Goal: Task Accomplishment & Management: Manage account settings

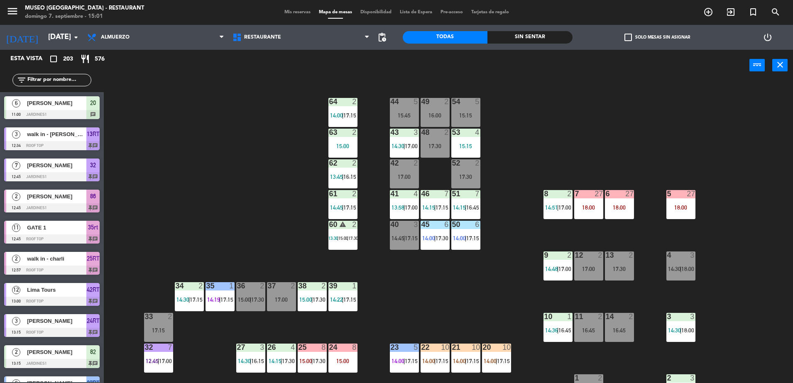
click at [267, 160] on div "44 5 15:45 49 2 16:00 54 5 15:15 64 2 14:00 | 17:15 48 2 17:30 53 4 15:15 63 2 …" at bounding box center [453, 234] width 682 height 302
click at [66, 80] on input "text" at bounding box center [59, 80] width 64 height 9
click at [127, 148] on div "44 5 15:45 49 2 16:00 54 5 15:15 64 2 14:00 | 17:15 48 2 17:30 53 4 15:15 63 2 …" at bounding box center [453, 234] width 682 height 302
click at [76, 76] on input "text" at bounding box center [59, 80] width 64 height 9
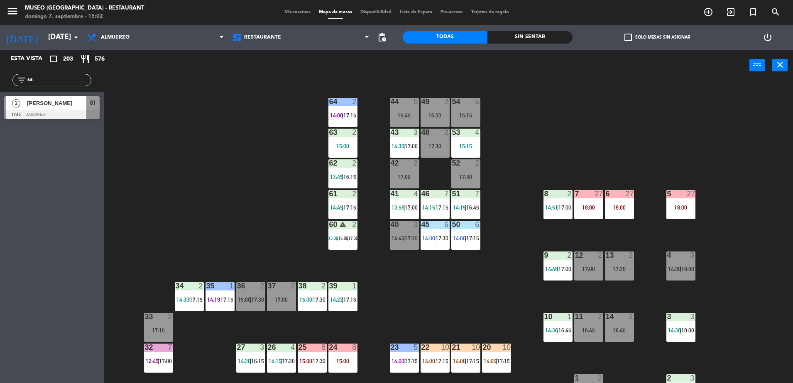
type input "s"
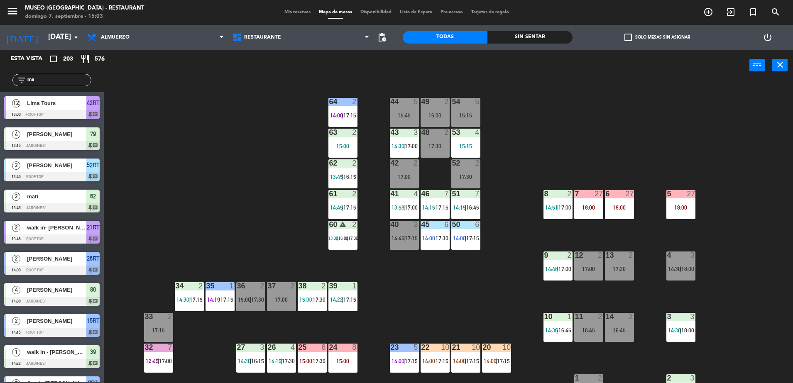
type input "m"
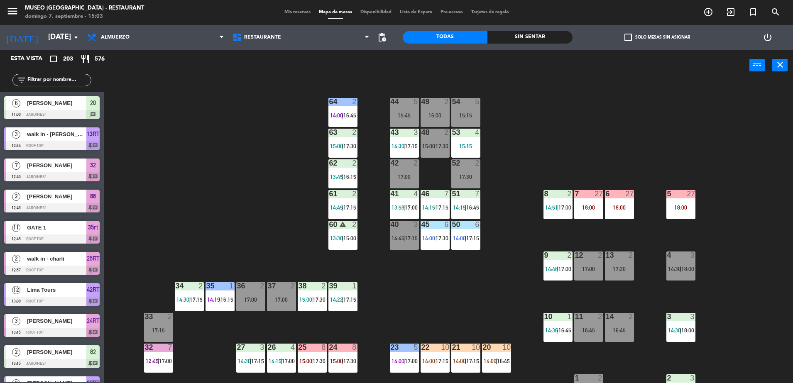
click at [166, 141] on div "44 5 15:45 49 2 16:00 54 5 15:15 64 2 14:00 | 16:45 48 2 15:00 | 17:30 53 4 15:…" at bounding box center [453, 234] width 682 height 302
click at [82, 81] on input "text" at bounding box center [59, 80] width 64 height 9
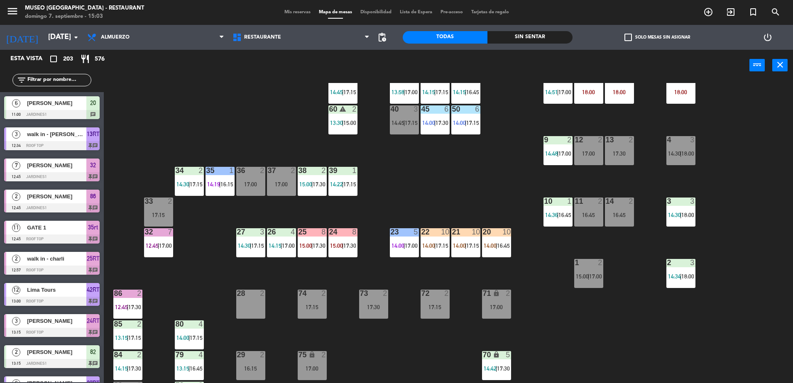
scroll to position [117, 0]
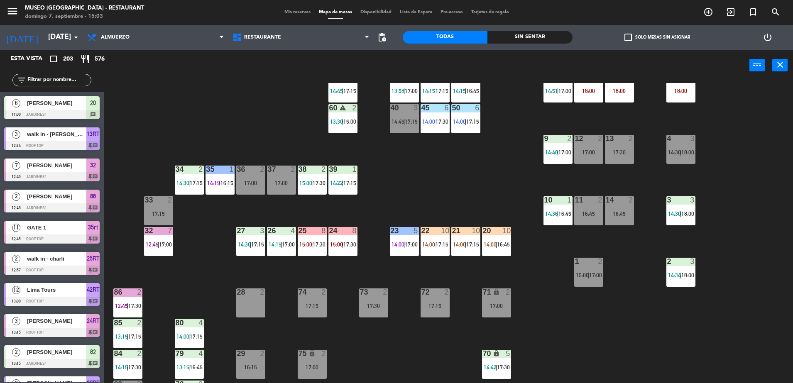
click at [341, 241] on div "24 8 15:00 | 17:30" at bounding box center [343, 241] width 29 height 29
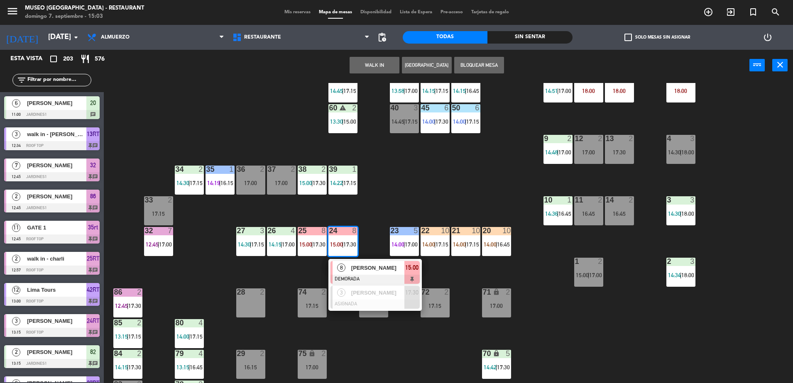
click at [388, 216] on div "44 5 15:45 49 2 16:00 54 5 15:15 64 2 14:00 | 16:45 48 2 15:00 | 17:30 53 4 15:…" at bounding box center [453, 234] width 682 height 302
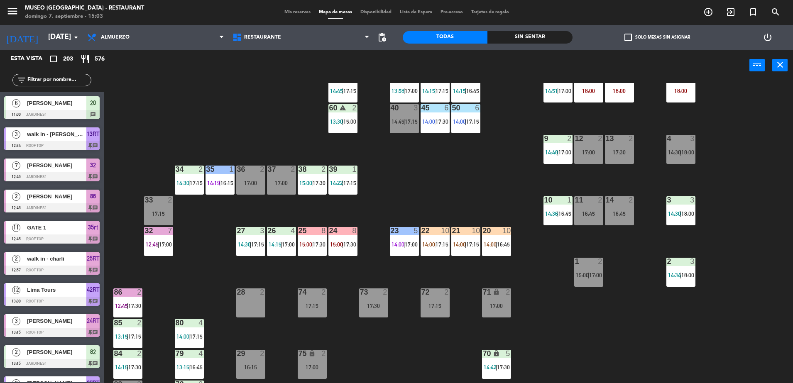
scroll to position [0, 0]
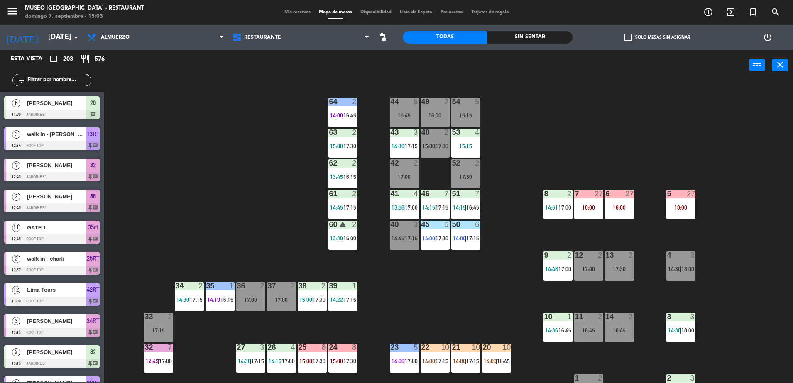
click at [525, 202] on div "44 5 15:45 49 2 16:00 54 5 15:15 64 2 14:00 | 16:45 48 2 15:00 | 17:30 53 4 15:…" at bounding box center [453, 234] width 682 height 302
click at [421, 209] on div "14:15 | 17:15" at bounding box center [435, 208] width 29 height 6
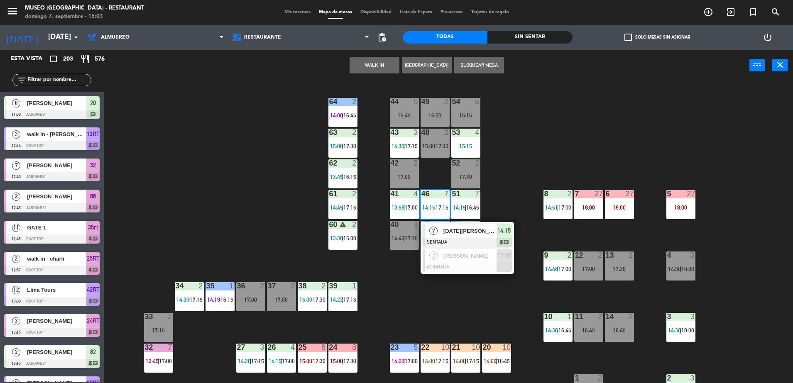
click at [456, 233] on span "[DATE][PERSON_NAME]" at bounding box center [470, 231] width 53 height 9
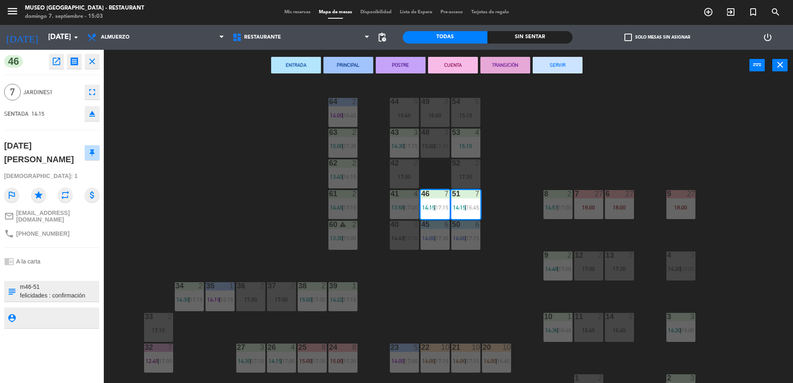
click at [206, 199] on div "44 5 15:45 49 2 16:00 54 5 15:15 64 2 14:00 | 16:45 48 2 15:00 | 17:30 53 4 15:…" at bounding box center [453, 234] width 682 height 302
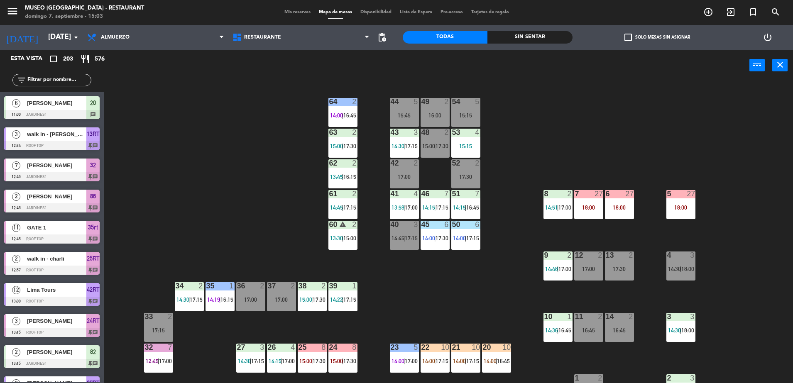
scroll to position [2, 0]
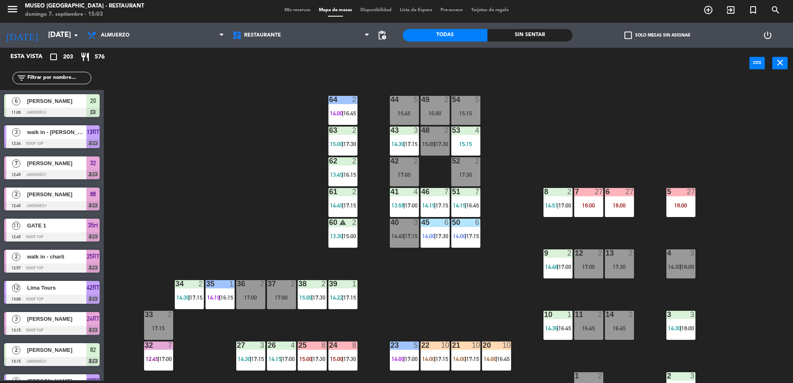
click at [401, 111] on div "15:45" at bounding box center [404, 114] width 29 height 6
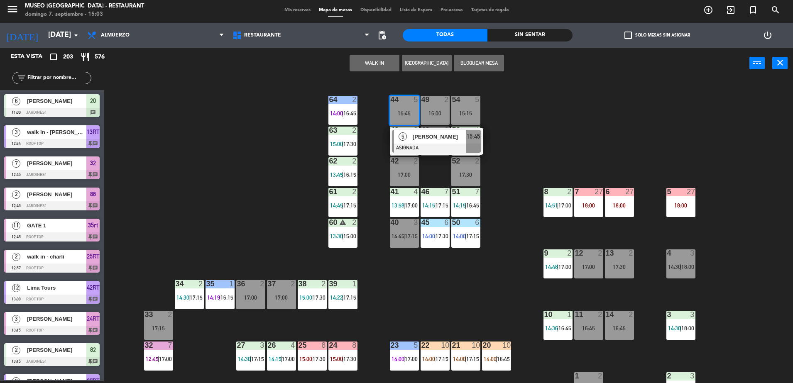
click at [503, 120] on div "44 5 15:45 5 [PERSON_NAME] ASIGNADA 15:45 49 2 16:00 54 5 15:15 64 2 14:00 | 16…" at bounding box center [453, 232] width 682 height 302
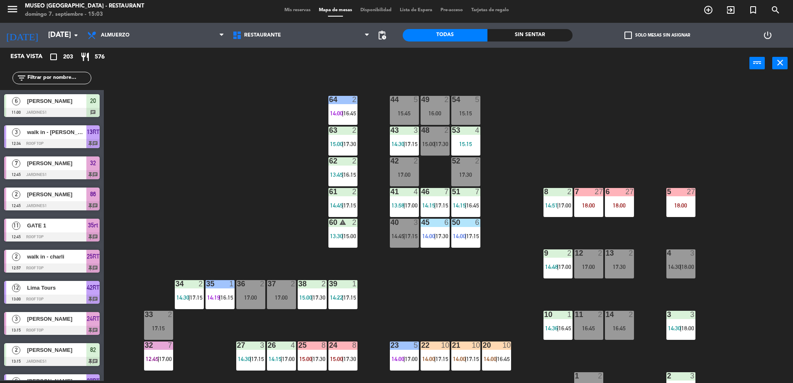
click at [459, 114] on div "15:15" at bounding box center [466, 114] width 29 height 6
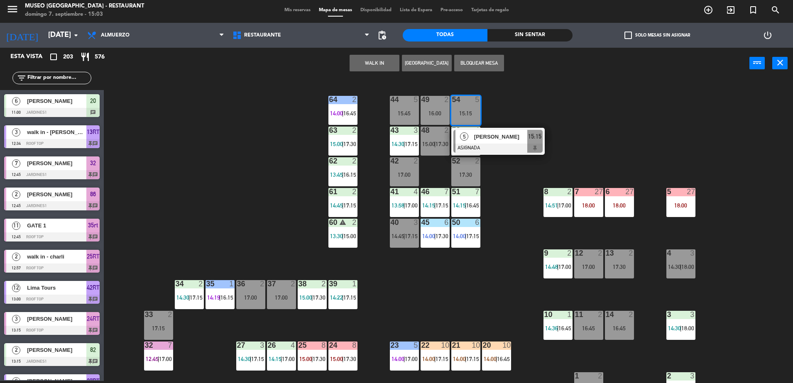
click at [499, 133] on span "[PERSON_NAME]" at bounding box center [500, 137] width 53 height 9
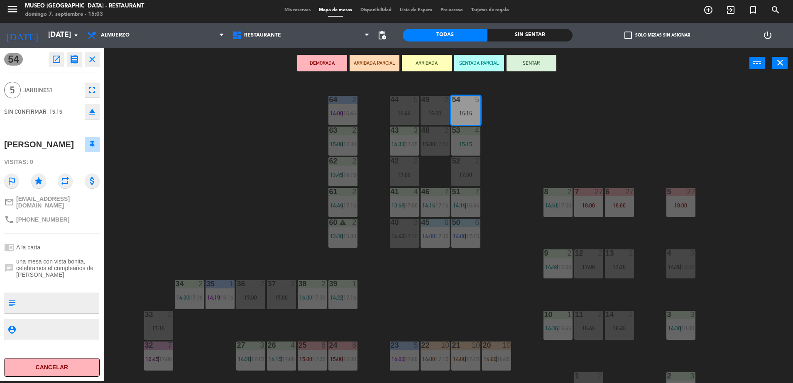
click at [515, 136] on div "44 5 15:45 49 2 16:00 54 5 15:15 64 2 14:00 | 16:45 48 2 15:00 | 17:30 53 4 15:…" at bounding box center [453, 232] width 682 height 302
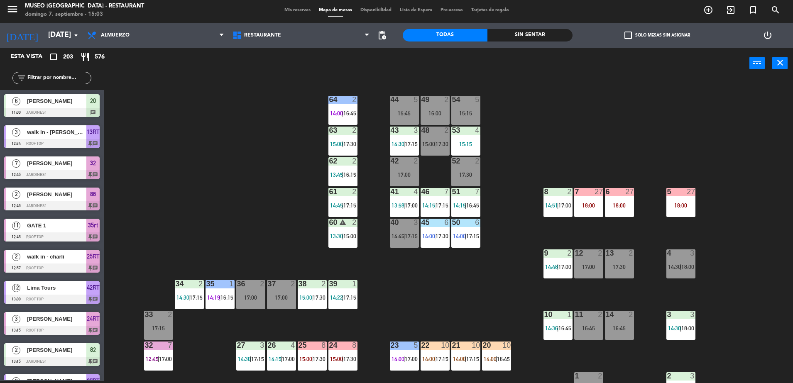
click at [192, 139] on div "44 5 15:45 49 2 16:00 54 5 15:15 64 2 14:00 | 16:45 48 2 15:00 | 17:30 53 4 15:…" at bounding box center [453, 232] width 682 height 302
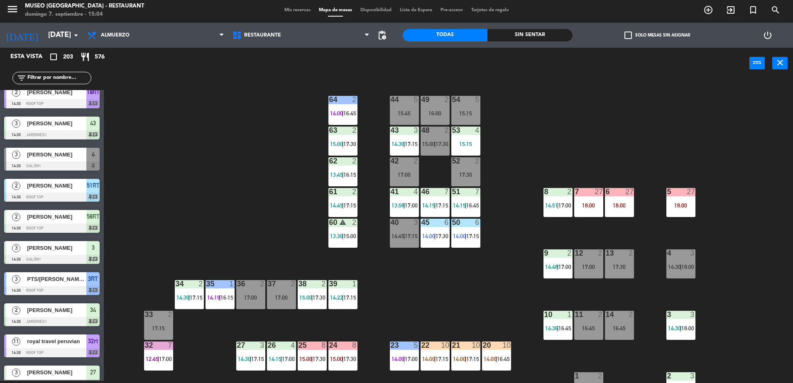
scroll to position [1670, 0]
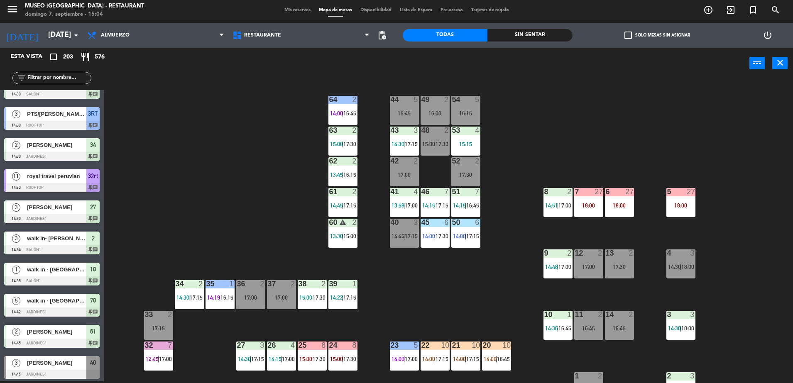
click at [231, 229] on div "44 5 15:45 49 2 16:00 54 5 15:15 64 2 14:00 | 16:45 48 2 15:00 | 17:30 53 4 15:…" at bounding box center [453, 232] width 682 height 302
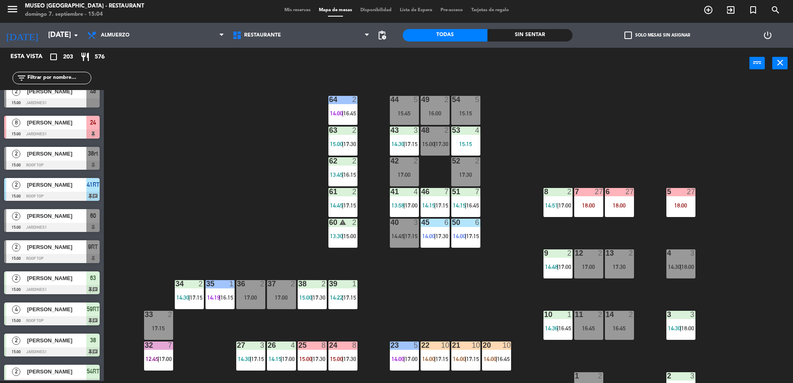
scroll to position [2222, 0]
click at [403, 113] on div "15:45" at bounding box center [404, 114] width 29 height 6
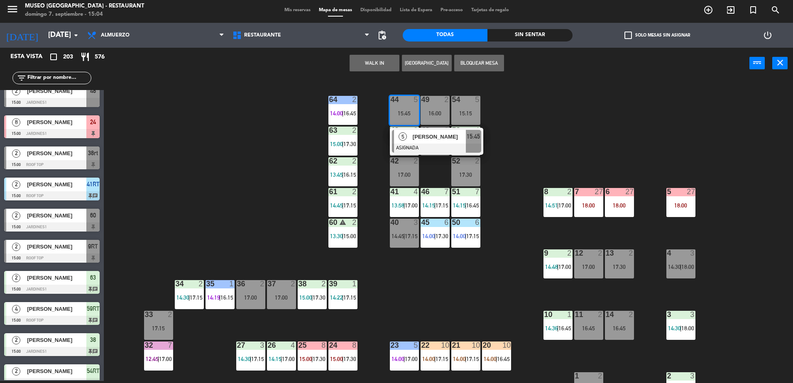
click at [422, 141] on div "[PERSON_NAME]" at bounding box center [439, 137] width 54 height 14
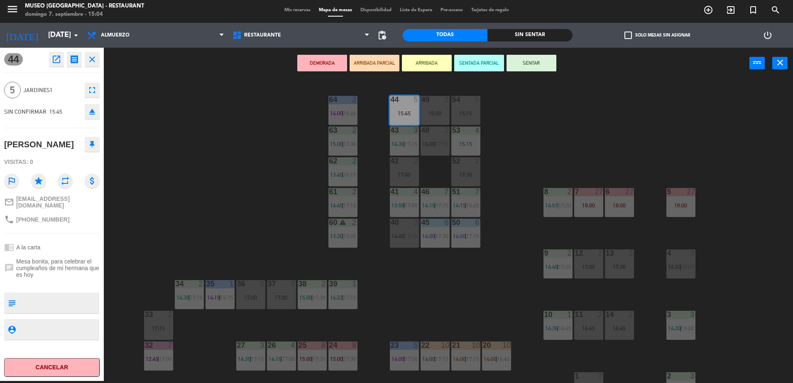
click at [539, 142] on div "44 5 15:45 49 2 16:00 54 5 15:15 64 2 14:00 | 16:45 48 2 15:00 | 17:30 53 4 15:…" at bounding box center [453, 232] width 682 height 302
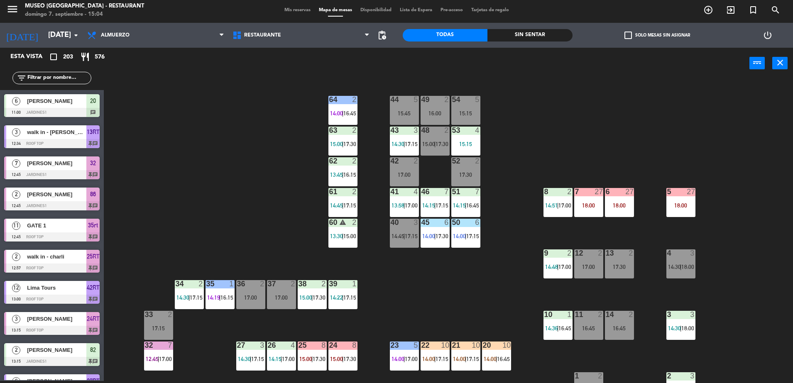
scroll to position [2, 0]
click at [410, 116] on div "15:45" at bounding box center [404, 114] width 29 height 6
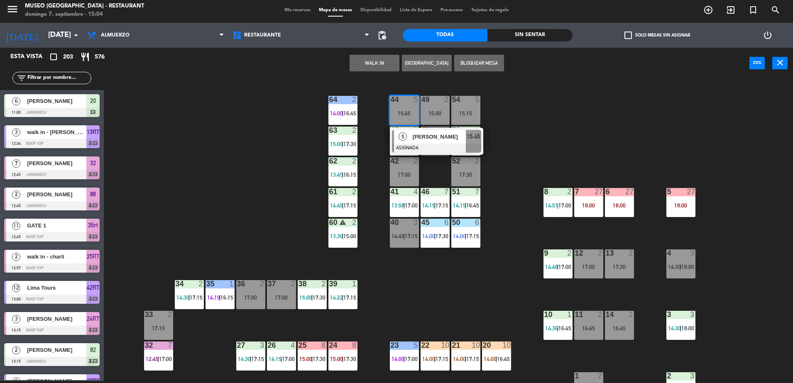
click at [424, 140] on span "[PERSON_NAME]" at bounding box center [439, 137] width 53 height 9
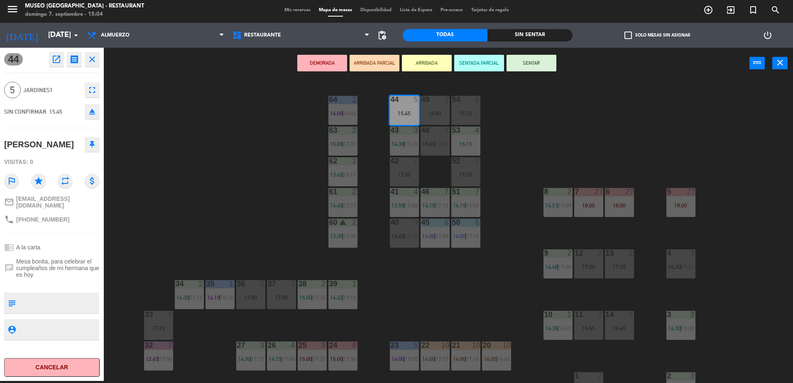
click at [524, 135] on div "44 5 15:45 49 2 16:00 54 5 15:15 64 2 14:00 | 16:45 48 2 15:00 | 17:30 53 4 15:…" at bounding box center [453, 232] width 682 height 302
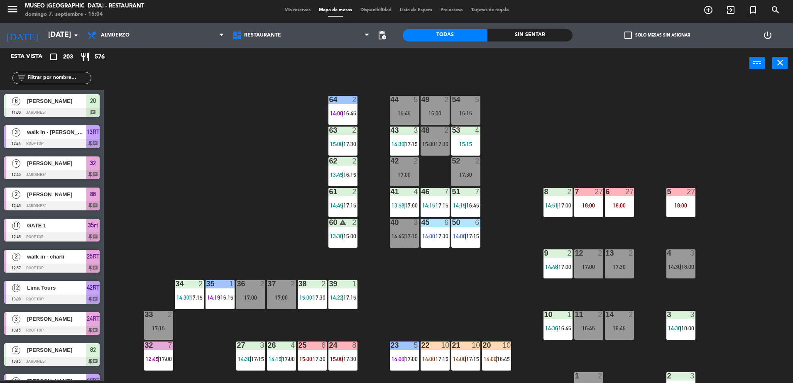
click at [475, 117] on div "54 5 15:15" at bounding box center [466, 110] width 29 height 29
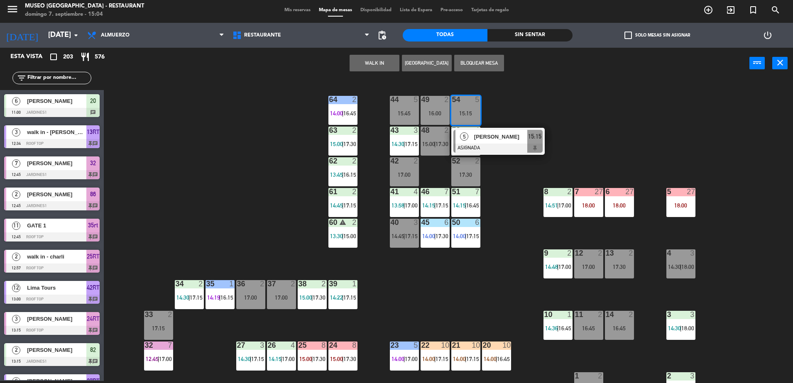
click at [486, 136] on span "[PERSON_NAME]" at bounding box center [500, 137] width 53 height 9
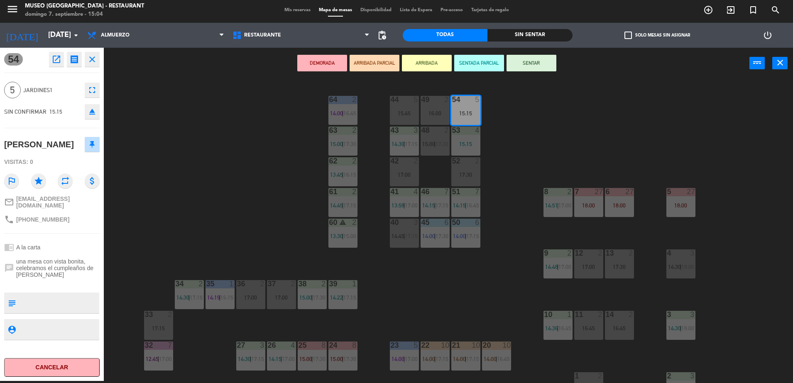
click at [421, 117] on div "49 2 16:00" at bounding box center [435, 110] width 29 height 29
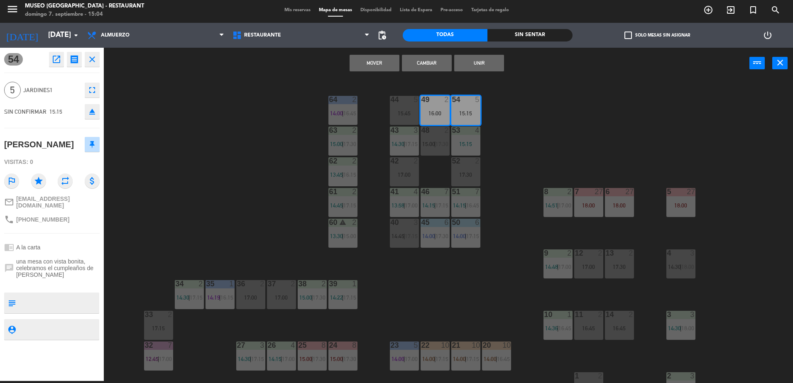
click at [566, 111] on div "44 5 15:45 49 2 16:00 54 5 15:15 64 2 14:00 | 16:45 48 2 15:00 | 17:30 53 4 15:…" at bounding box center [453, 232] width 682 height 302
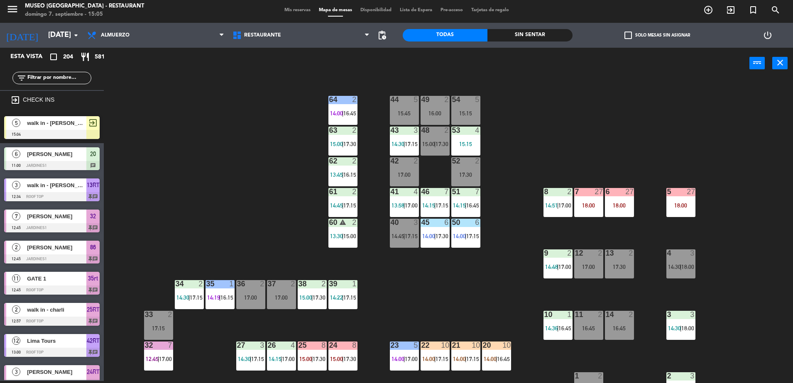
click at [234, 167] on div "44 5 15:45 49 2 16:00 54 5 15:15 64 2 14:00 | 16:45 48 2 15:00 | 17:30 53 4 15:…" at bounding box center [453, 232] width 682 height 302
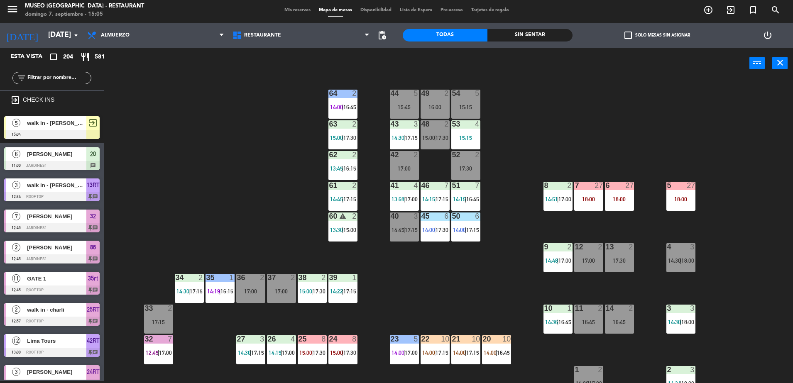
click at [76, 74] on input "text" at bounding box center [59, 78] width 64 height 9
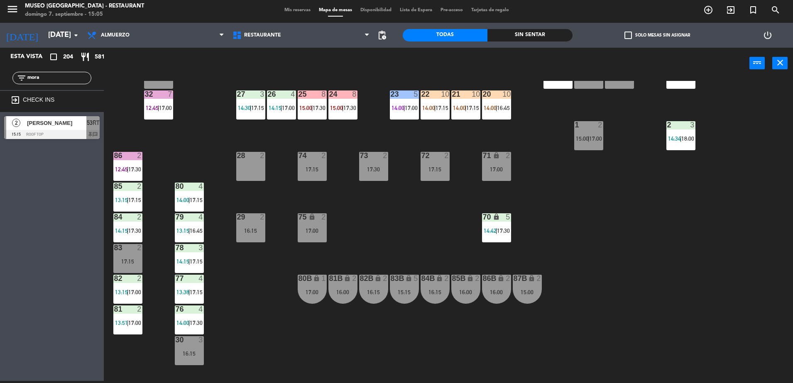
scroll to position [252, 0]
type input "mora"
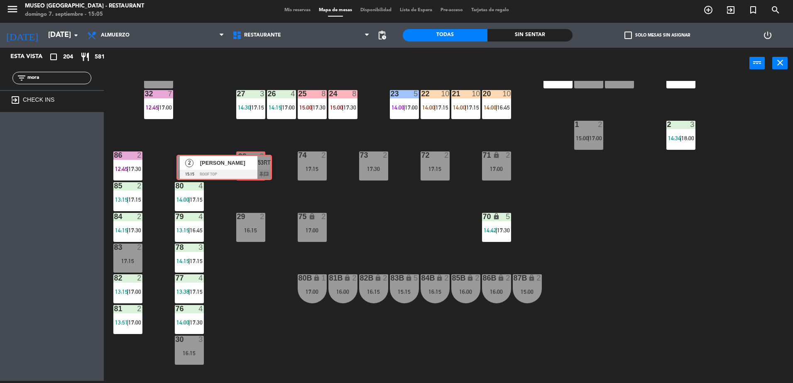
drag, startPoint x: 86, startPoint y: 121, endPoint x: 256, endPoint y: 160, distance: 174.7
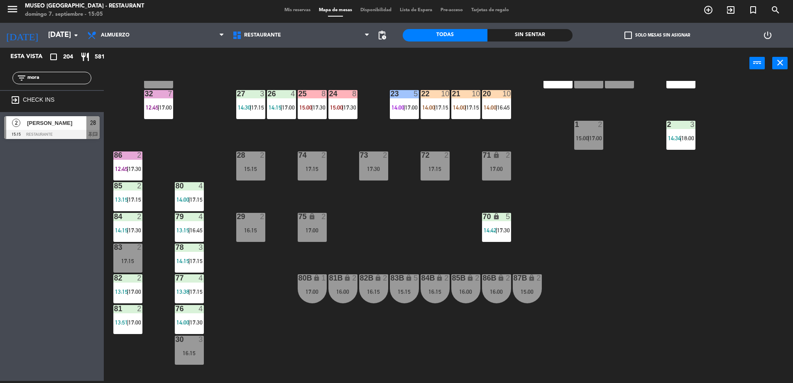
scroll to position [0, 0]
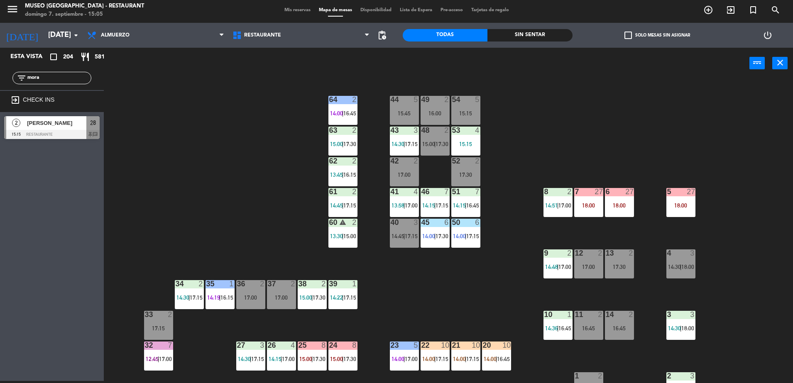
click at [402, 168] on div "42 2 17:00" at bounding box center [404, 171] width 29 height 29
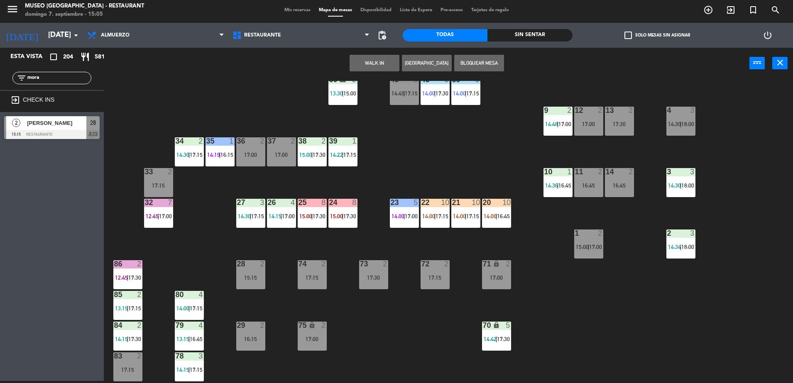
scroll to position [187, 0]
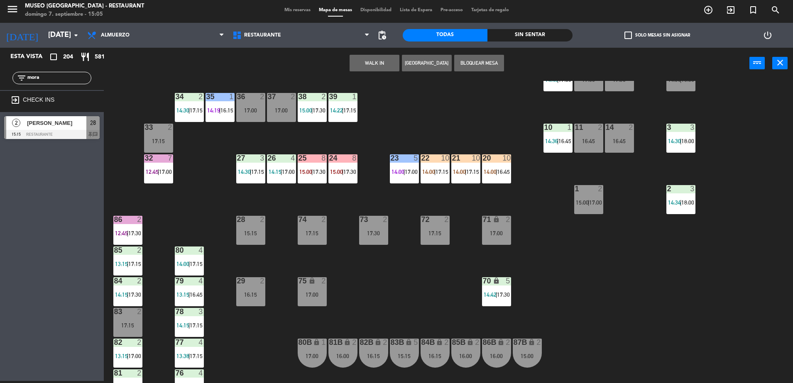
click at [248, 229] on div "28 2 15:15" at bounding box center [250, 230] width 29 height 29
click at [358, 63] on button "Cambiar" at bounding box center [349, 63] width 50 height 17
click at [413, 133] on div "44 5 15:45 49 2 16:00 54 5 15:15 64 2 14:00 | 16:45 48 2 15:00 | 17:30 53 4 15:…" at bounding box center [453, 232] width 682 height 302
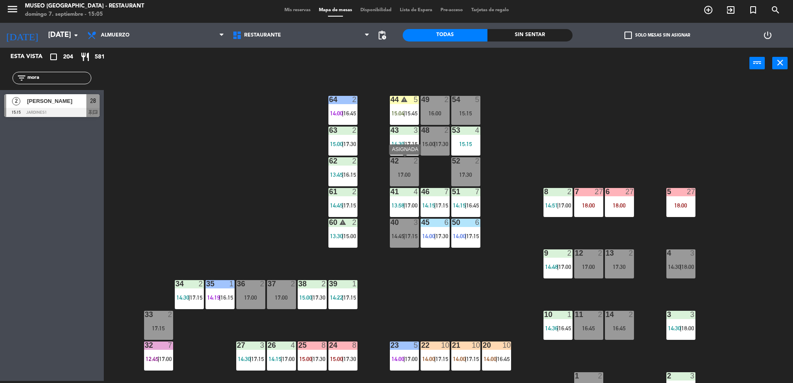
click at [414, 174] on div "17:00" at bounding box center [404, 175] width 29 height 6
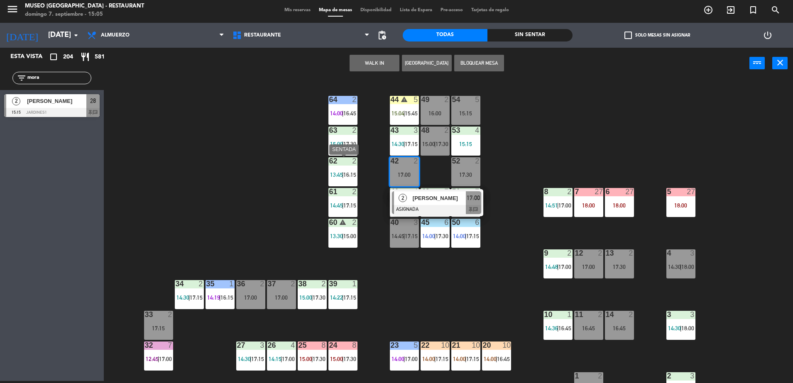
click at [314, 184] on div "44 warning 5 15:04 | 15:45 49 2 16:00 54 5 15:15 64 2 14:00 | 16:45 48 2 15:00 …" at bounding box center [453, 232] width 682 height 302
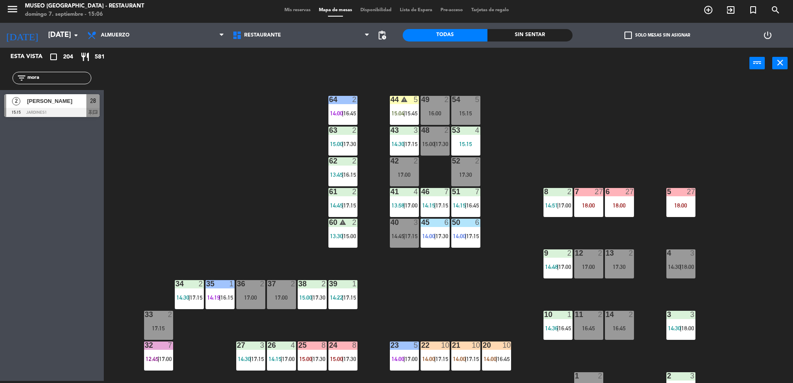
click at [232, 142] on div "44 warning 5 15:04 | 15:45 49 2 16:00 54 5 15:15 64 2 14:00 | 16:45 48 2 15:00 …" at bounding box center [453, 232] width 682 height 302
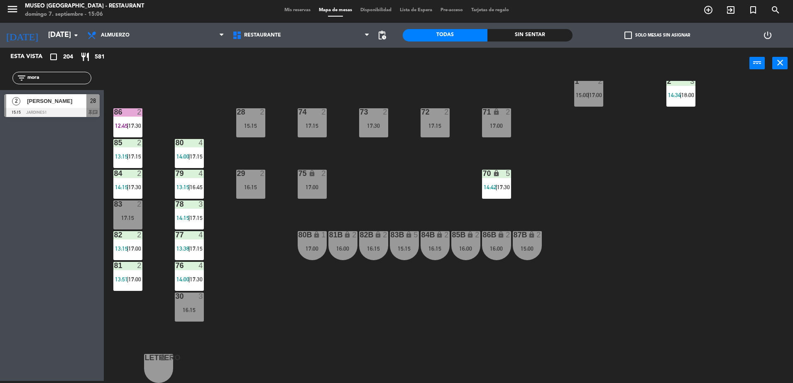
click at [249, 135] on div "28 2 15:15" at bounding box center [250, 122] width 29 height 29
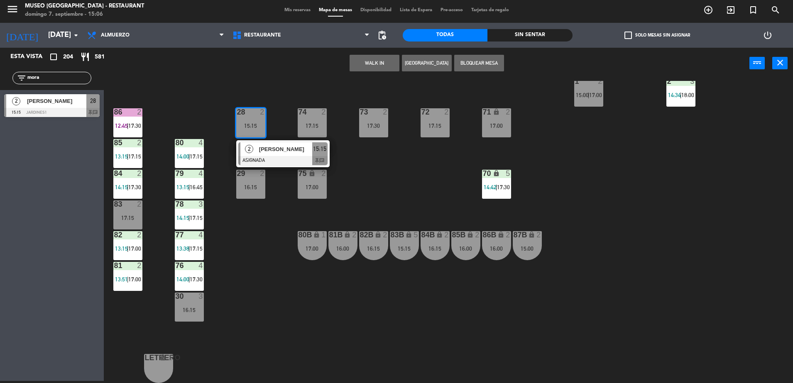
click at [253, 160] on div at bounding box center [282, 160] width 89 height 9
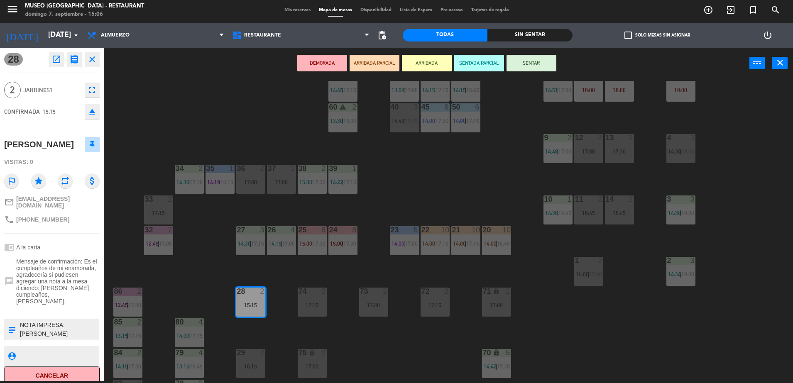
scroll to position [0, 0]
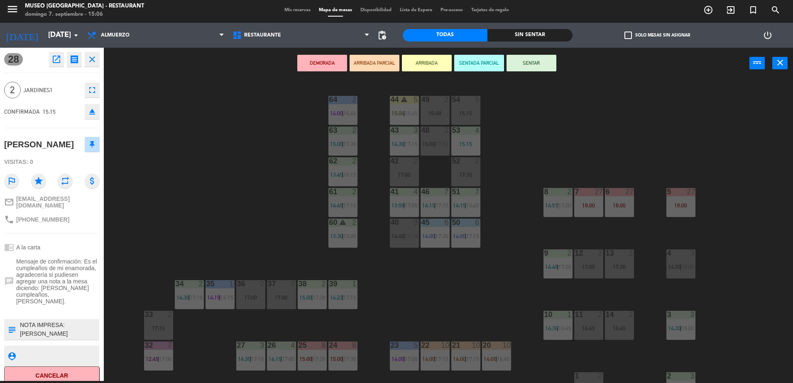
click at [400, 166] on div "42 2 17:00" at bounding box center [404, 171] width 29 height 29
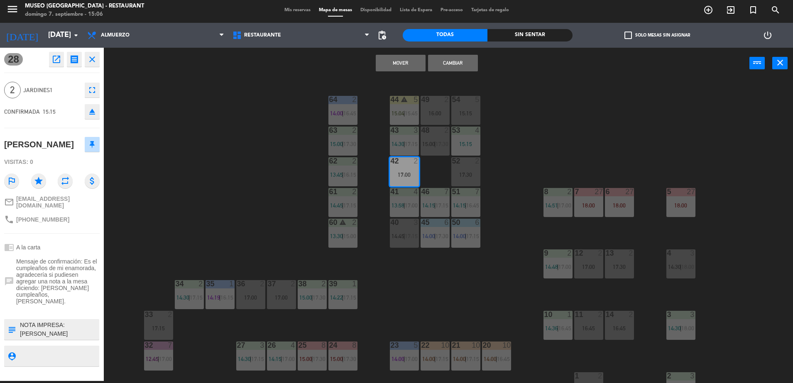
click at [448, 66] on button "Cambiar" at bounding box center [453, 63] width 50 height 17
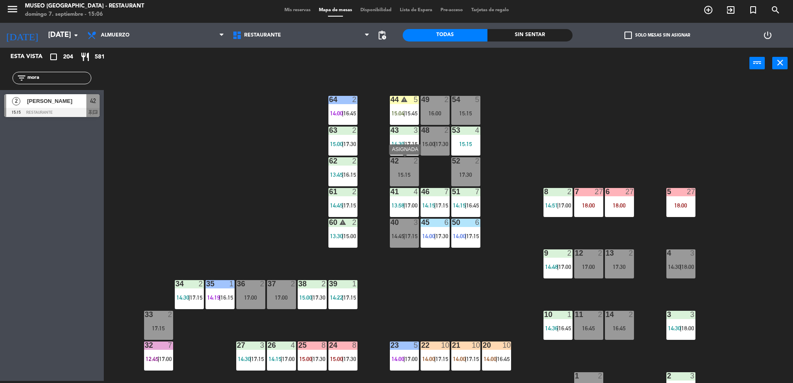
click at [401, 174] on div "15:15" at bounding box center [404, 175] width 29 height 6
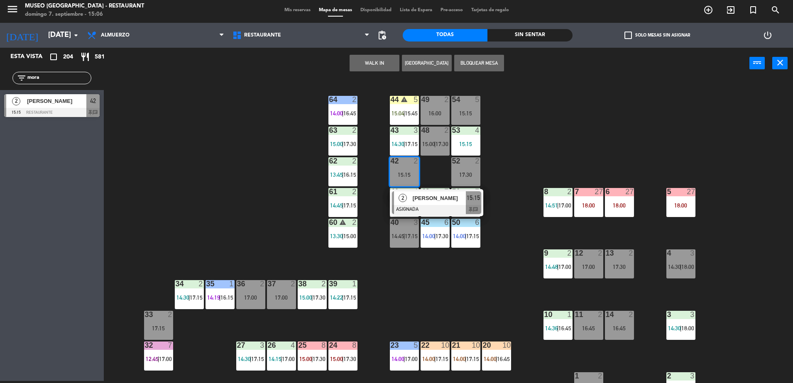
click at [414, 206] on div at bounding box center [436, 209] width 89 height 9
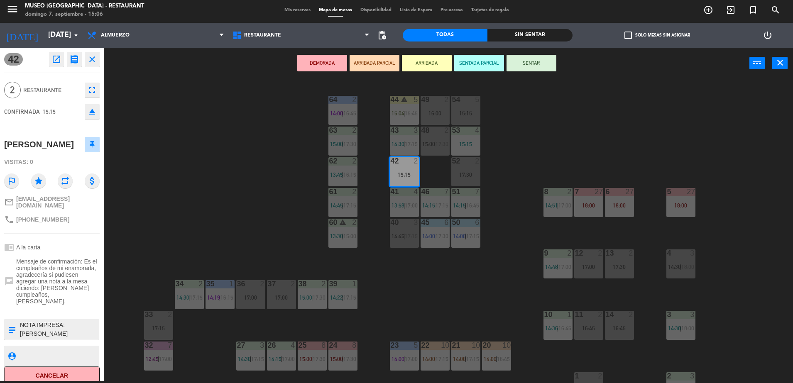
click at [337, 61] on button "DEMORADA" at bounding box center [322, 63] width 50 height 17
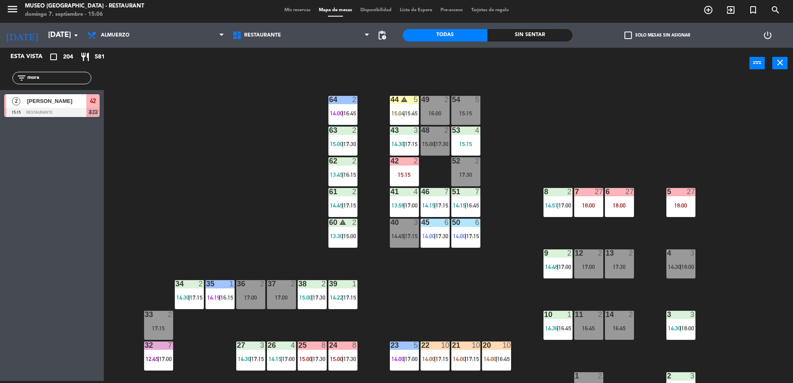
drag, startPoint x: 76, startPoint y: 81, endPoint x: -2, endPoint y: 58, distance: 81.0
click at [0, 58] on html "close × Museo Larco Café - Restaurant × chrome_reader_mode Listado de Reservas …" at bounding box center [396, 191] width 793 height 383
type input "camil"
click at [165, 121] on div "44 warning 5 15:04 | 15:45 49 2 16:00 54 5 15:15 64 2 14:00 | 16:45 48 2 15:00 …" at bounding box center [453, 232] width 682 height 302
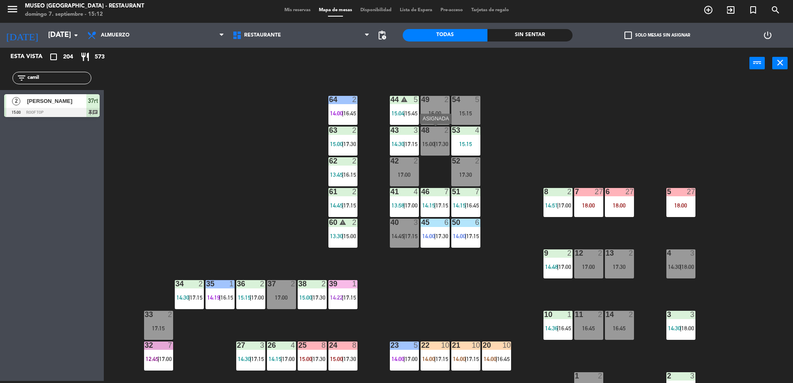
scroll to position [73, 0]
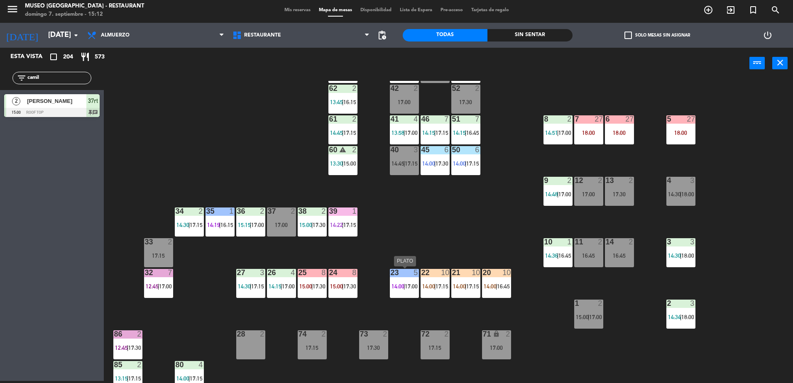
click at [400, 287] on span "14:00" at bounding box center [398, 286] width 13 height 7
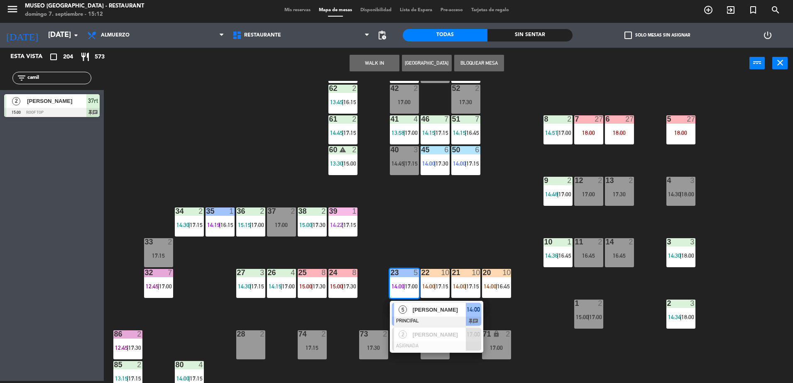
click at [432, 316] on div "[PERSON_NAME]" at bounding box center [439, 310] width 54 height 14
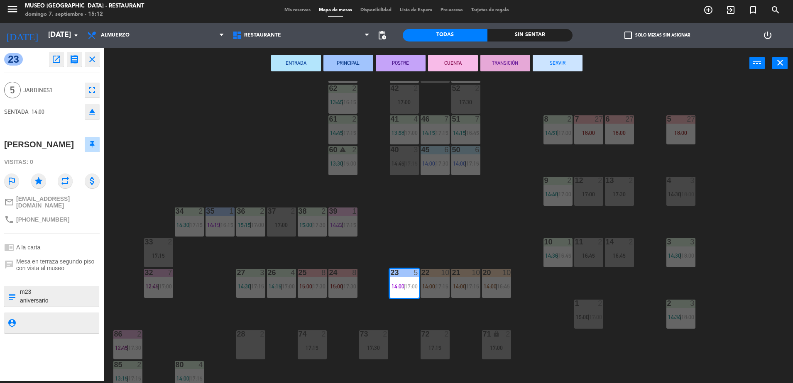
click at [432, 316] on div "44 warning 5 15:04 | 15:45 49 2 16:00 54 5 15:15 64 2 14:00 | 16:45 48 2 15:00 …" at bounding box center [453, 232] width 682 height 302
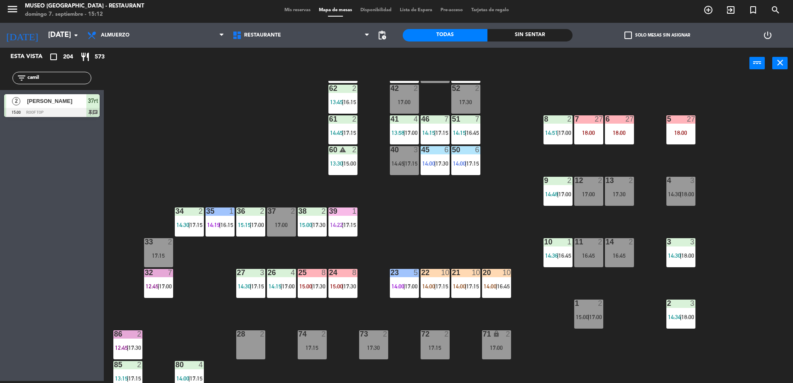
drag, startPoint x: 55, startPoint y: 80, endPoint x: 8, endPoint y: 106, distance: 53.7
click at [8, 106] on div "Esta vista crop_square 204 restaurant 573 filter_list camil 2 [PERSON_NAME] 15:…" at bounding box center [52, 85] width 104 height 74
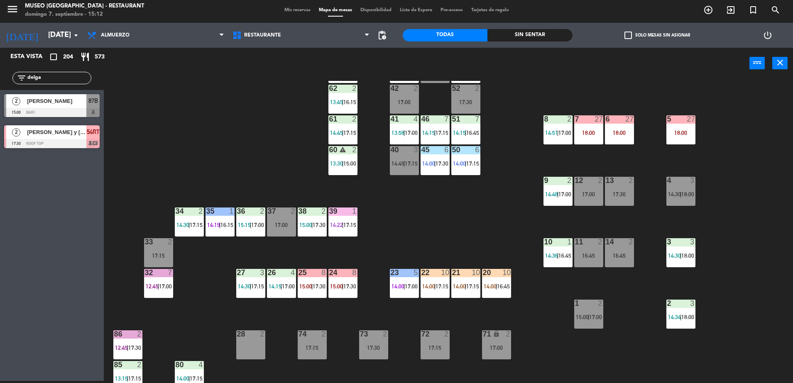
type input "delga"
click at [141, 128] on div "44 warning 5 15:04 | 15:45 49 2 16:00 54 5 15:15 64 2 14:00 | 16:45 48 2 15:00 …" at bounding box center [453, 232] width 682 height 302
click at [230, 140] on div "44 warning 5 15:04 | 15:45 49 2 16:00 54 5 15:15 64 2 14:00 | 16:45 48 2 15:00 …" at bounding box center [453, 232] width 682 height 302
click at [51, 99] on span "[PERSON_NAME]" at bounding box center [56, 101] width 59 height 9
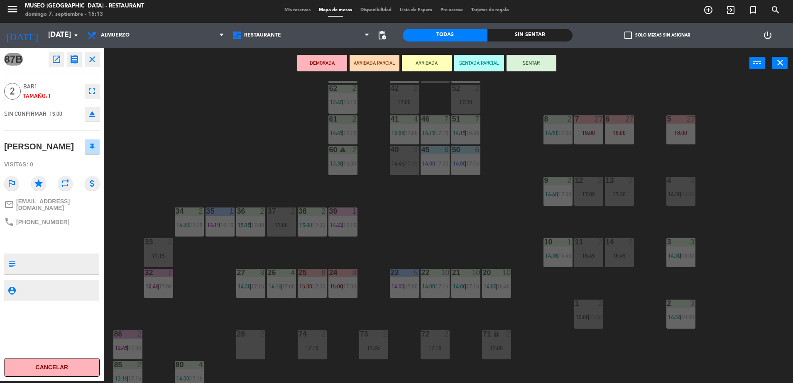
click at [287, 228] on div "37 2 17:00" at bounding box center [281, 222] width 29 height 29
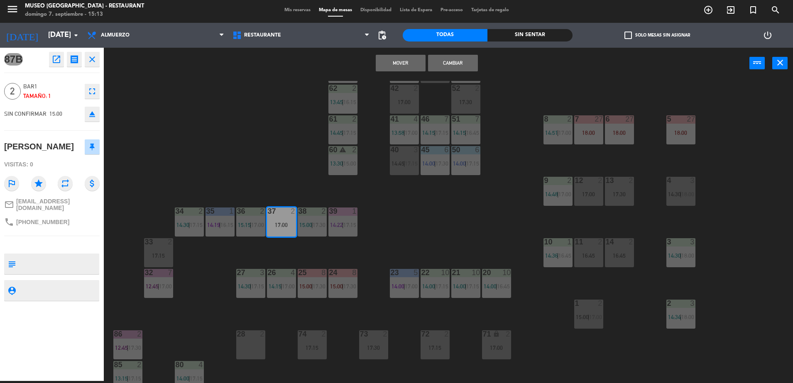
click at [400, 68] on button "Mover" at bounding box center [401, 63] width 50 height 17
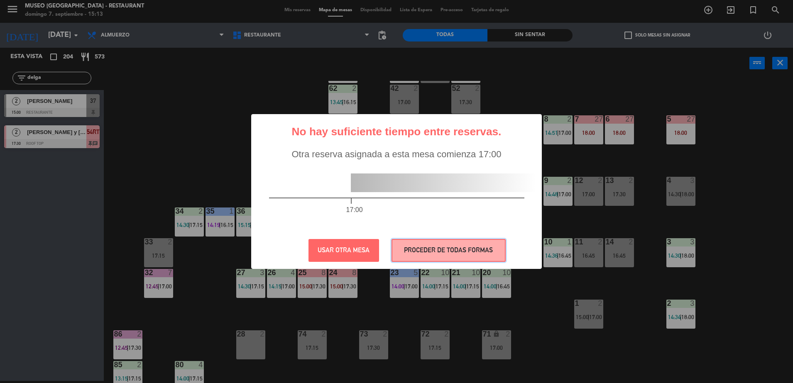
click at [422, 258] on button "PROCEDER DE TODAS FORMAS" at bounding box center [449, 250] width 114 height 23
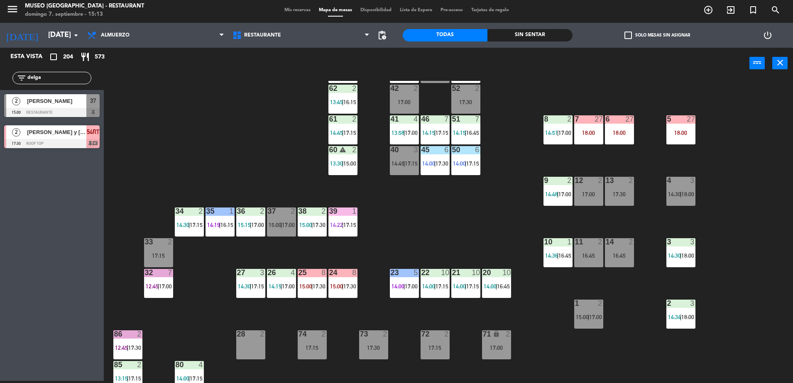
scroll to position [111, 0]
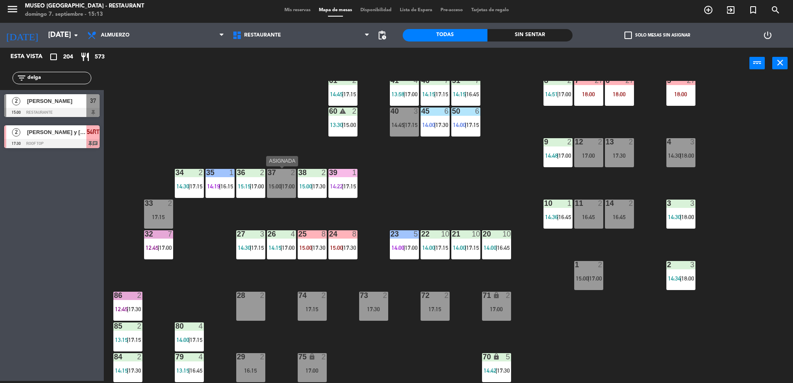
click at [282, 188] on span "|" at bounding box center [282, 186] width 2 height 7
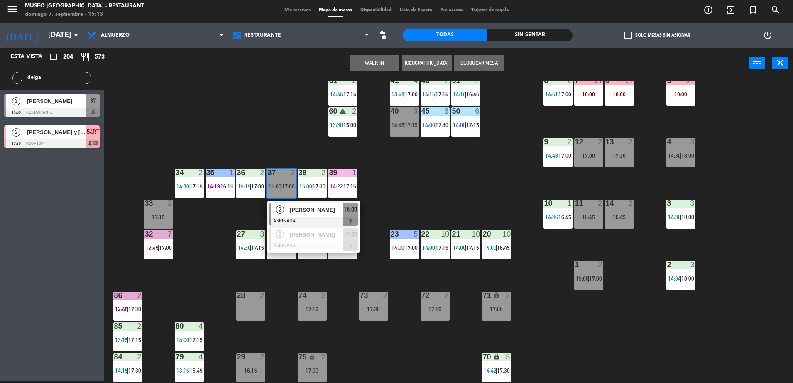
click at [292, 213] on span "[PERSON_NAME]" at bounding box center [316, 210] width 53 height 9
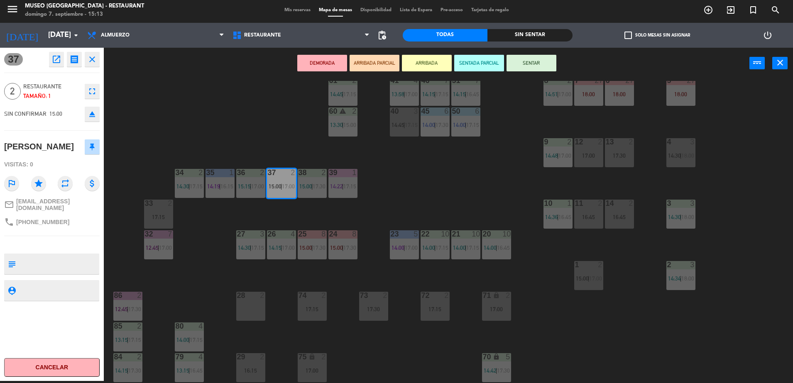
click at [561, 264] on div "44 warning 5 15:04 | 15:45 49 2 16:00 54 5 15:15 64 2 14:00 | 16:45 48 2 15:00 …" at bounding box center [453, 232] width 682 height 302
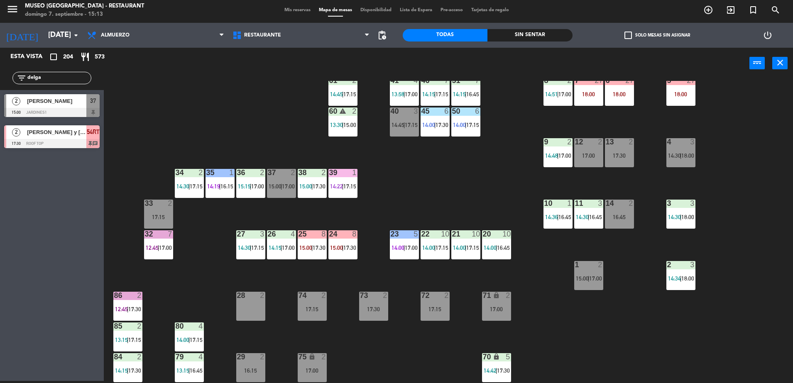
drag, startPoint x: 590, startPoint y: 279, endPoint x: 560, endPoint y: 295, distance: 34.2
click at [585, 280] on span "15:00" at bounding box center [582, 278] width 13 height 7
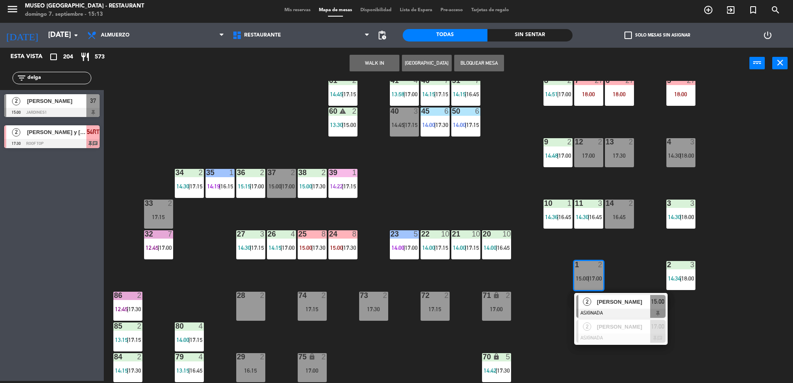
click at [592, 307] on div "2" at bounding box center [588, 302] width 18 height 14
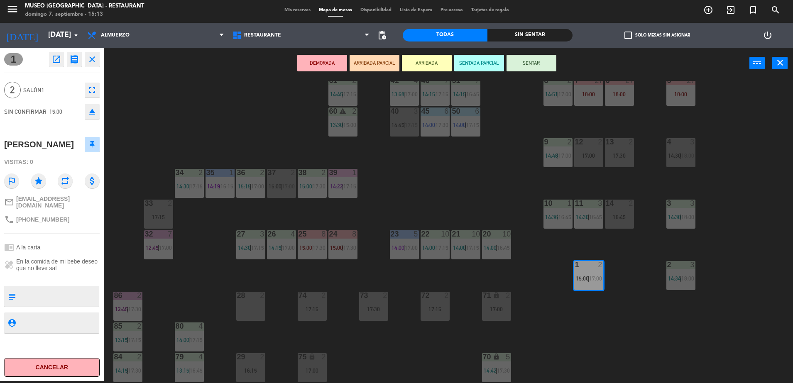
click at [503, 308] on div "17:00" at bounding box center [496, 310] width 29 height 6
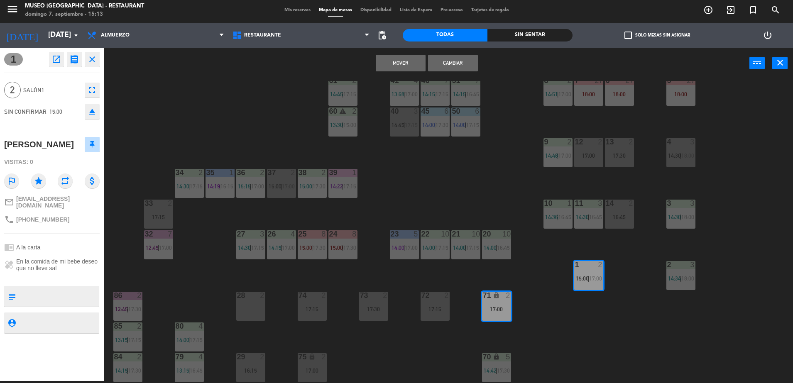
click at [402, 63] on button "Mover" at bounding box center [401, 63] width 50 height 17
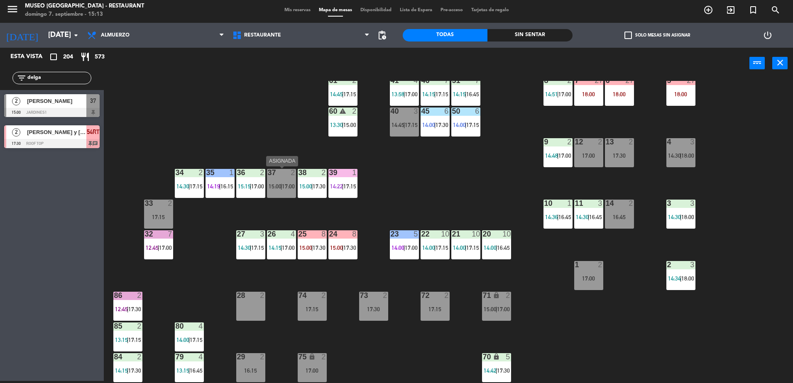
click at [289, 187] on span "17:00" at bounding box center [288, 186] width 13 height 7
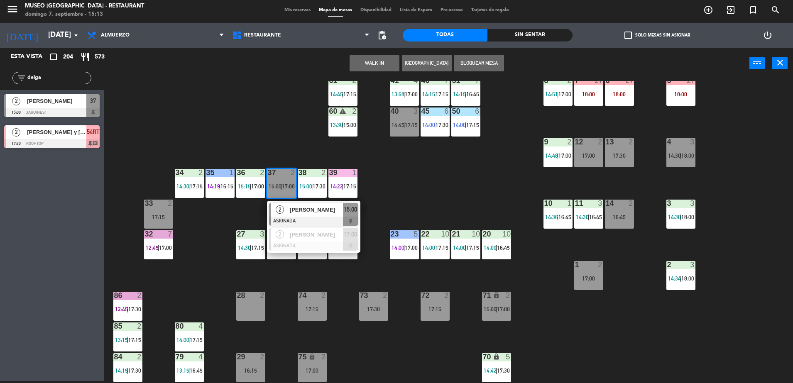
click at [297, 212] on span "[PERSON_NAME]" at bounding box center [316, 210] width 53 height 9
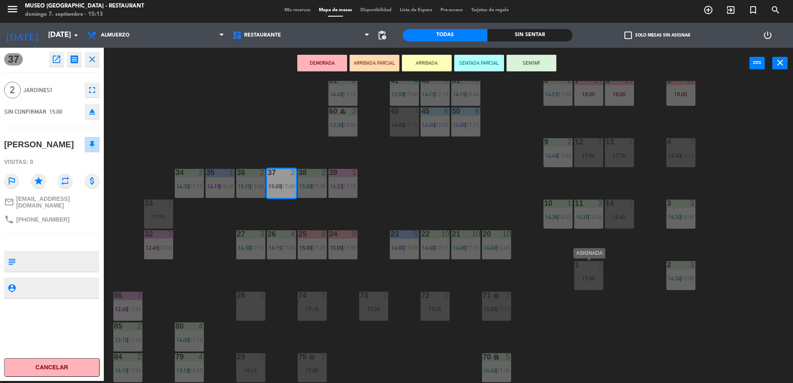
click at [584, 281] on div "17:00" at bounding box center [589, 279] width 29 height 6
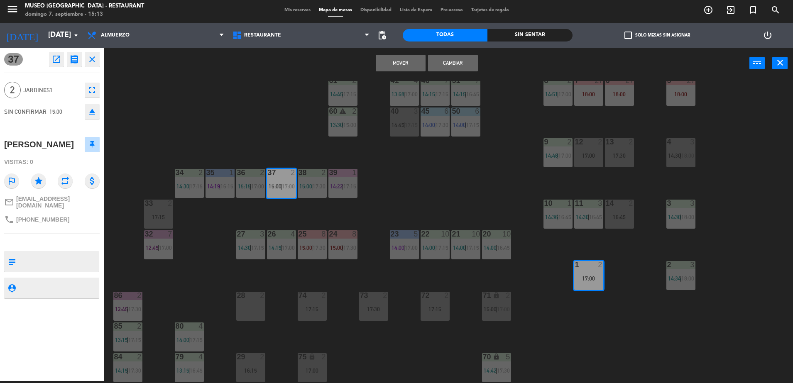
click at [402, 66] on button "Mover" at bounding box center [401, 63] width 50 height 17
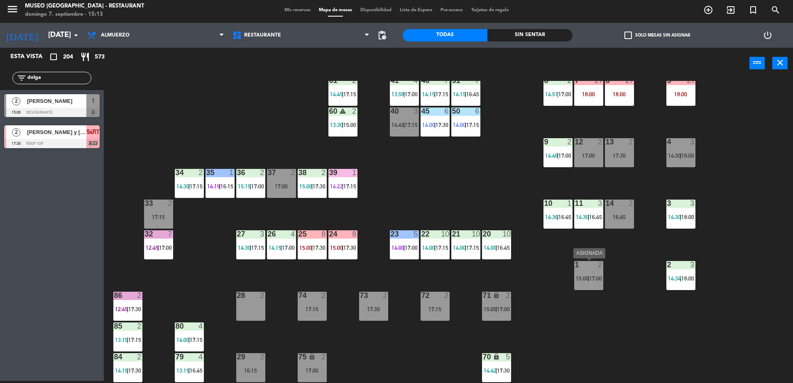
click at [588, 289] on div "1 2 15:00 | 17:00" at bounding box center [589, 275] width 29 height 29
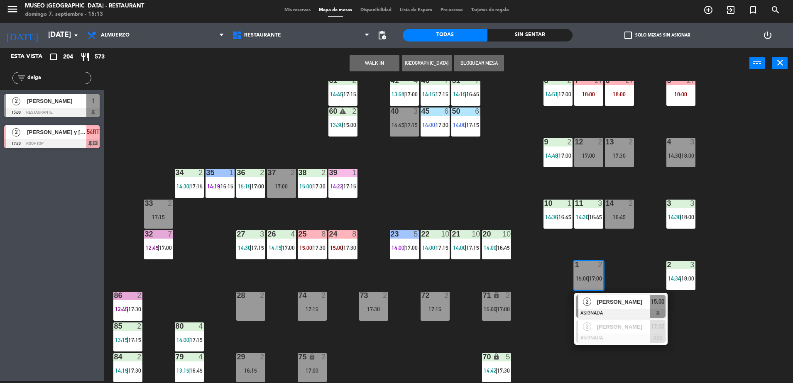
click at [597, 304] on div "[PERSON_NAME]" at bounding box center [624, 302] width 54 height 14
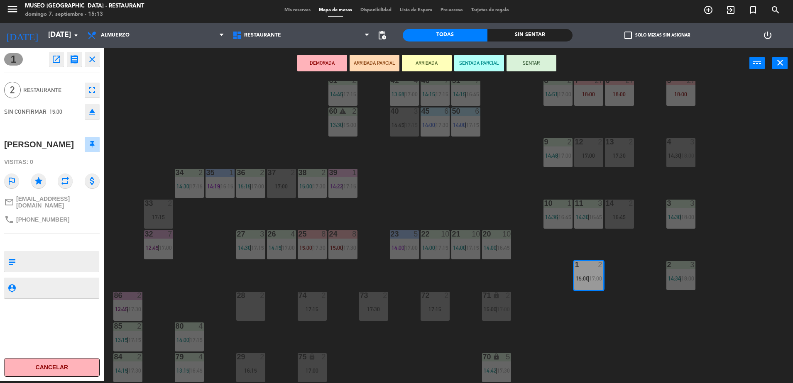
click at [366, 67] on button "ARRIBADA PARCIAL" at bounding box center [375, 63] width 50 height 17
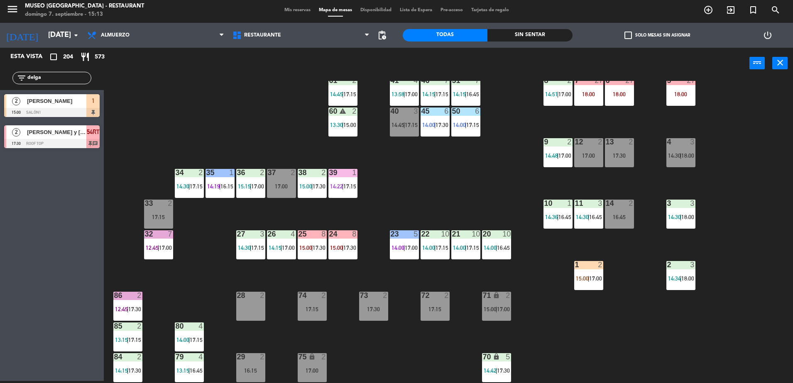
click at [577, 286] on div "1 2 15:00 | 17:00" at bounding box center [589, 275] width 29 height 29
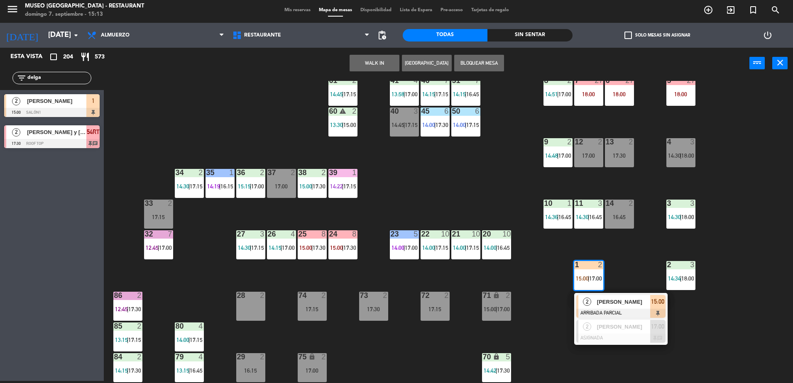
click at [577, 299] on div at bounding box center [578, 306] width 2 height 23
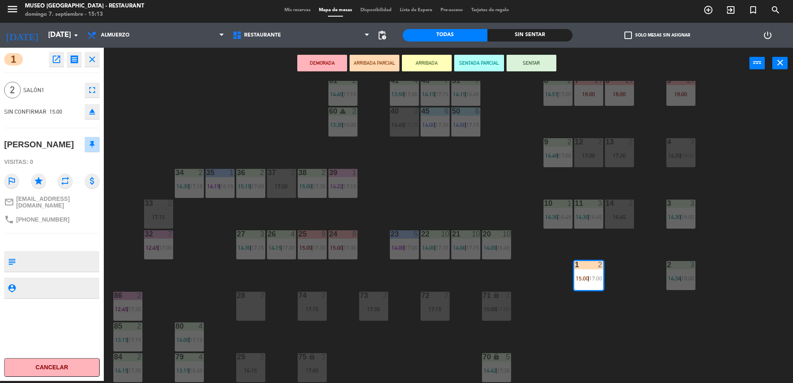
click at [79, 255] on textarea at bounding box center [58, 261] width 79 height 17
type textarea "d"
click at [159, 147] on div "44 warning 5 15:04 | 15:45 49 2 16:00 54 5 15:15 64 2 14:00 | 16:45 48 2 15:00 …" at bounding box center [453, 232] width 682 height 302
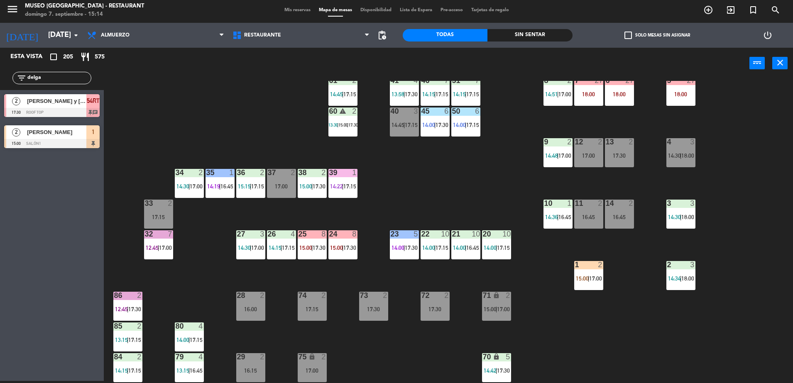
drag, startPoint x: 76, startPoint y: 73, endPoint x: 0, endPoint y: 90, distance: 77.9
click at [0, 91] on html "close × Museo Larco Café - Restaurant × chrome_reader_mode Listado de Reservas …" at bounding box center [396, 191] width 793 height 383
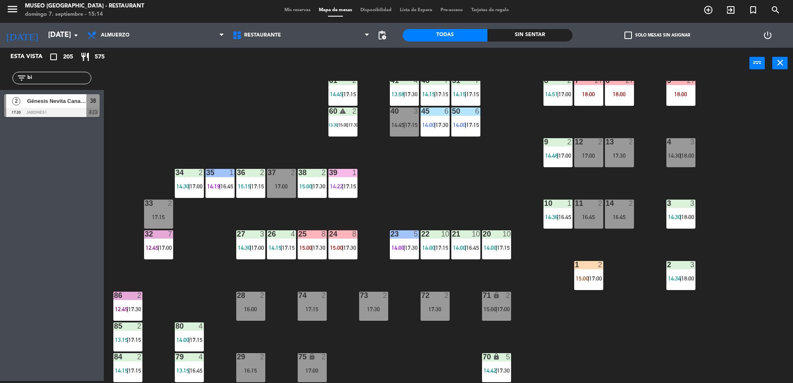
type input "b"
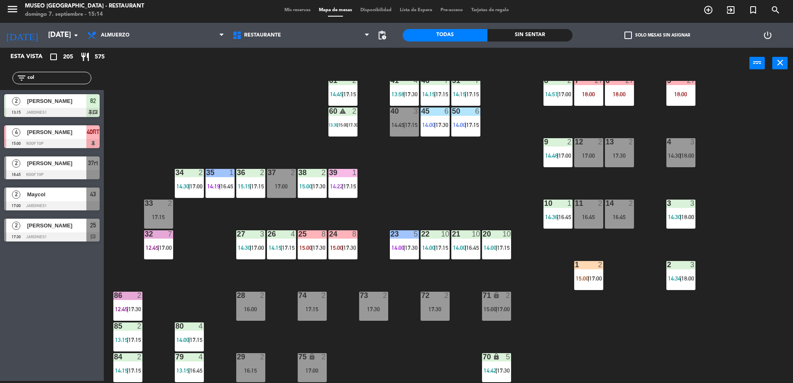
type input "col"
click at [166, 132] on div "44 warning 5 15:04 | 15:45 49 2 16:00 54 5 15:15 64 2 14:00 | 17:15 48 2 16:15 …" at bounding box center [453, 232] width 682 height 302
click at [407, 123] on span "17:15" at bounding box center [411, 125] width 13 height 7
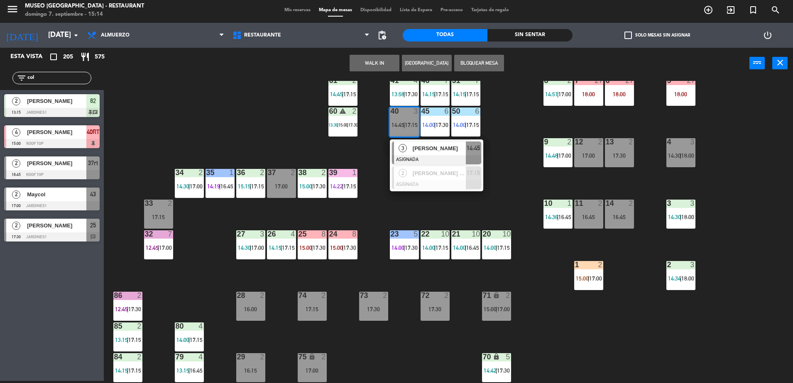
click at [418, 149] on span "[PERSON_NAME]" at bounding box center [439, 148] width 53 height 9
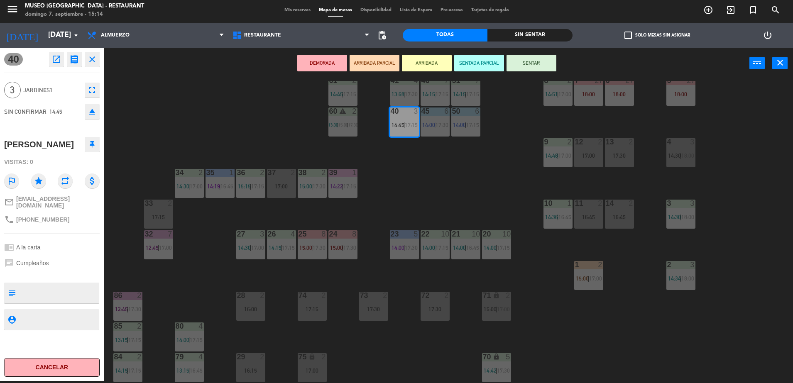
click at [312, 360] on icon "lock" at bounding box center [312, 357] width 7 height 7
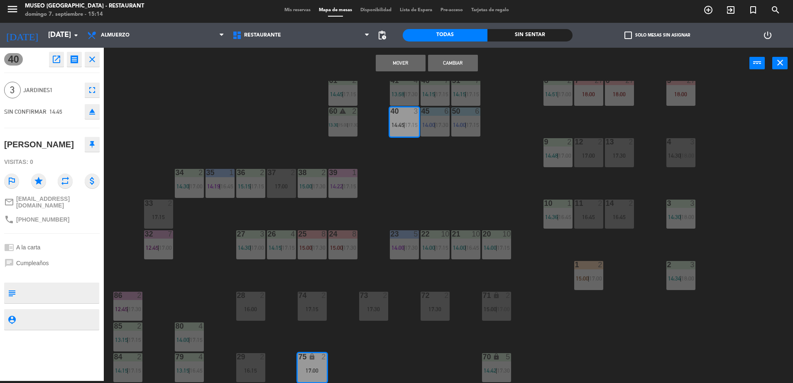
click at [390, 69] on button "Mover" at bounding box center [401, 63] width 50 height 17
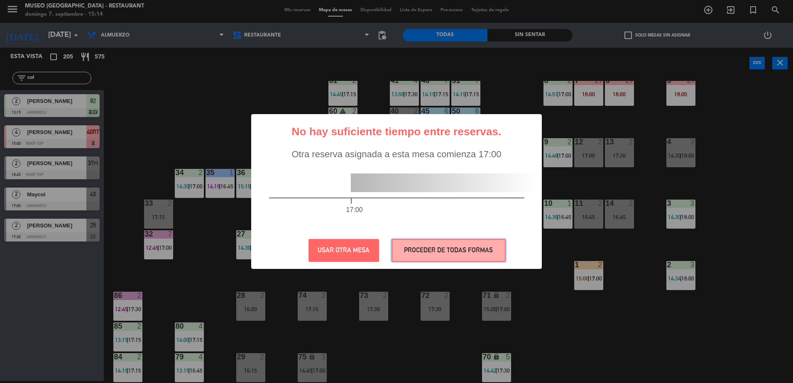
click at [447, 239] on button "PROCEDER DE TODAS FORMAS" at bounding box center [449, 250] width 114 height 23
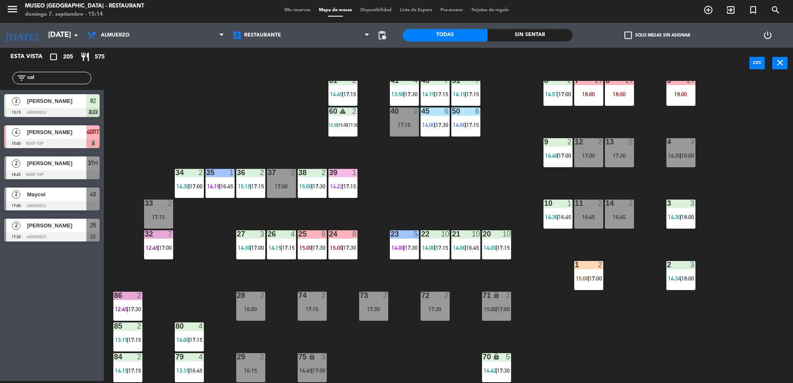
click at [391, 115] on div "40" at bounding box center [391, 111] width 0 height 7
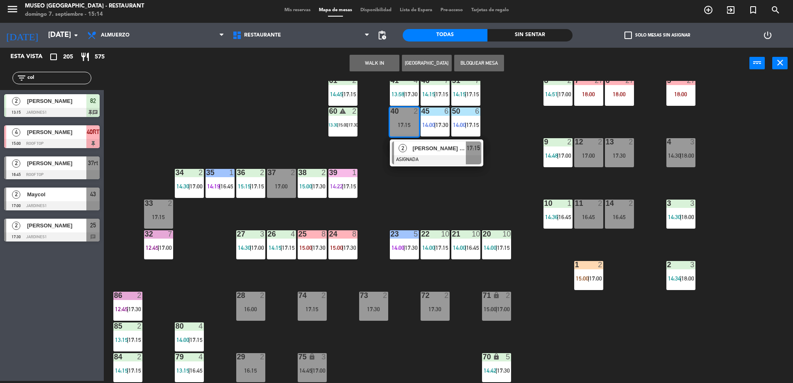
click at [405, 156] on div at bounding box center [436, 159] width 89 height 9
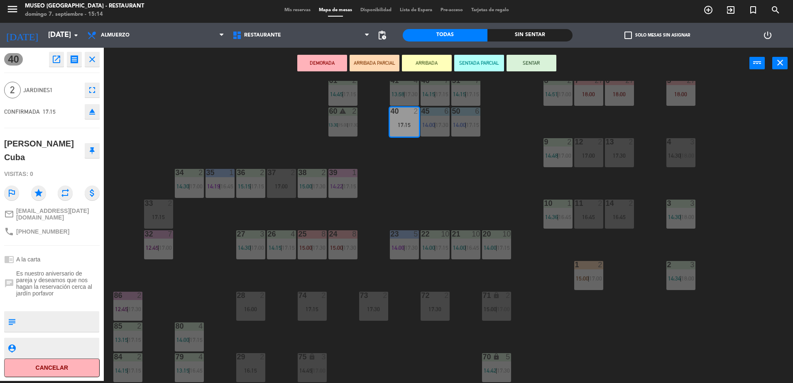
click at [95, 110] on icon "eject" at bounding box center [92, 112] width 10 height 10
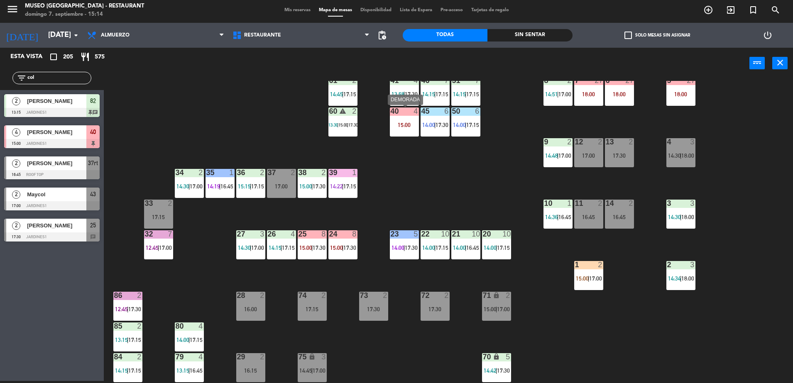
click at [412, 123] on div "15:00" at bounding box center [404, 125] width 29 height 6
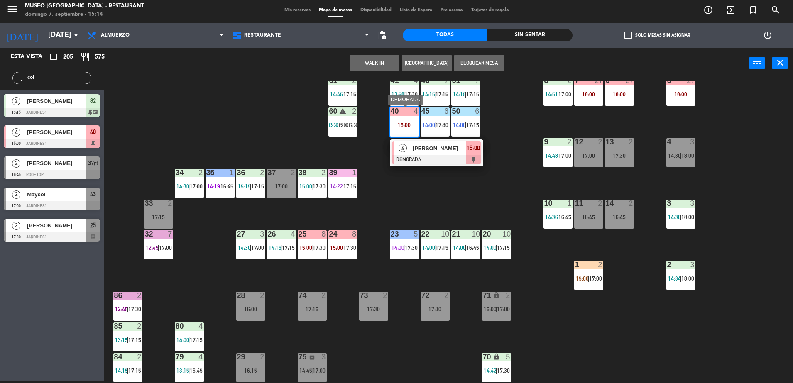
click at [428, 140] on div "4 [PERSON_NAME] DEMORADA 15:00" at bounding box center [436, 153] width 93 height 27
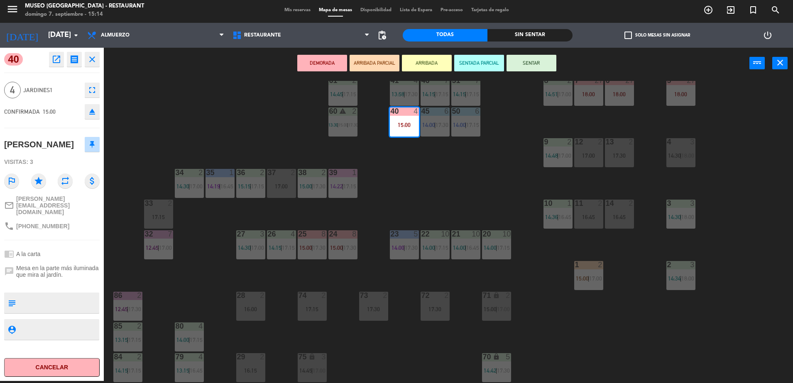
click at [374, 49] on div "DEMORADA ARRIBADA PARCIAL ARRIBADA SENTADA PARCIAL SENTAR power_input close" at bounding box center [427, 64] width 646 height 32
click at [383, 69] on button "ARRIBADA PARCIAL" at bounding box center [375, 63] width 50 height 17
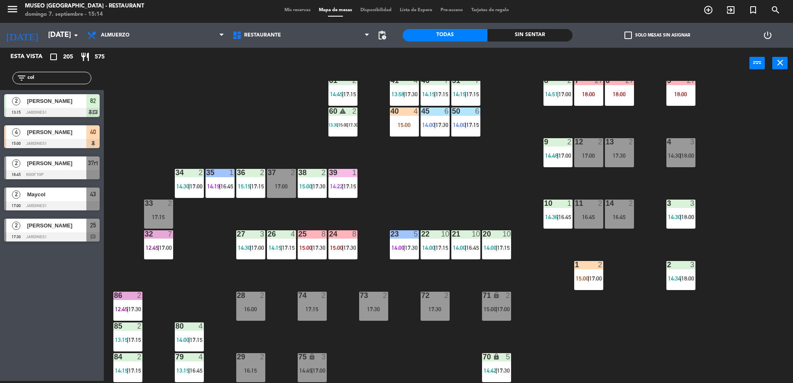
click at [403, 129] on div "40 4 15:00" at bounding box center [404, 122] width 29 height 29
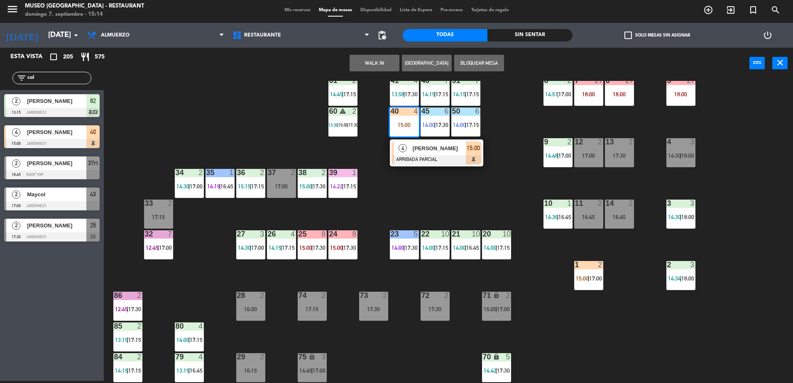
click at [413, 169] on div "44 warning 5 15:04 | 15:45 49 2 16:00 54 5 15:15 64 2 14:00 | 17:15 48 2 16:15 …" at bounding box center [453, 232] width 682 height 302
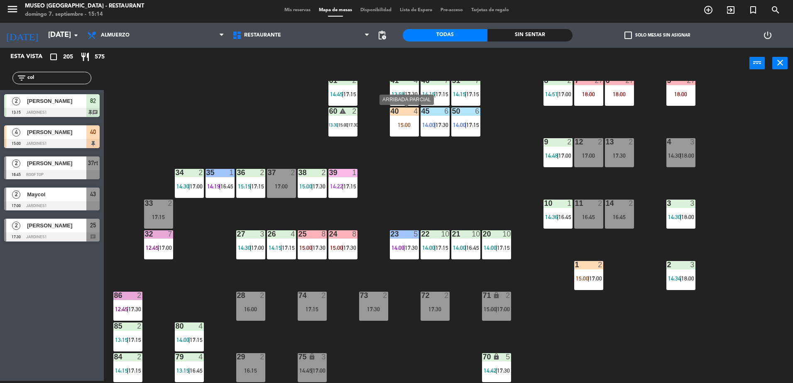
click at [398, 125] on div "15:00" at bounding box center [404, 125] width 29 height 6
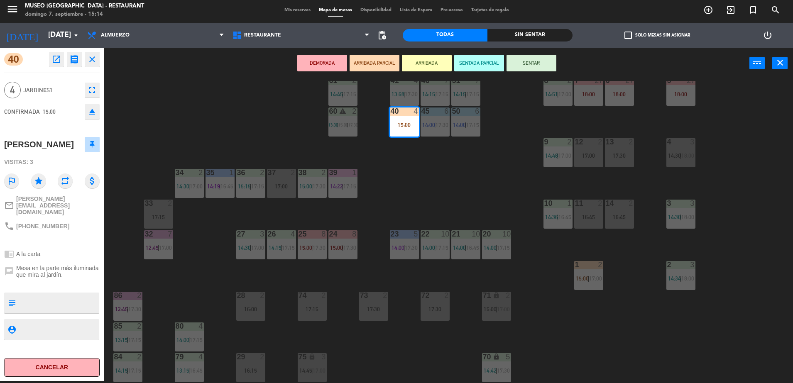
click at [61, 300] on textarea at bounding box center [58, 303] width 79 height 17
type textarea "llegaron 2 de 4 a las 17:14"
click at [46, 91] on span "Jardines1" at bounding box center [51, 91] width 57 height 10
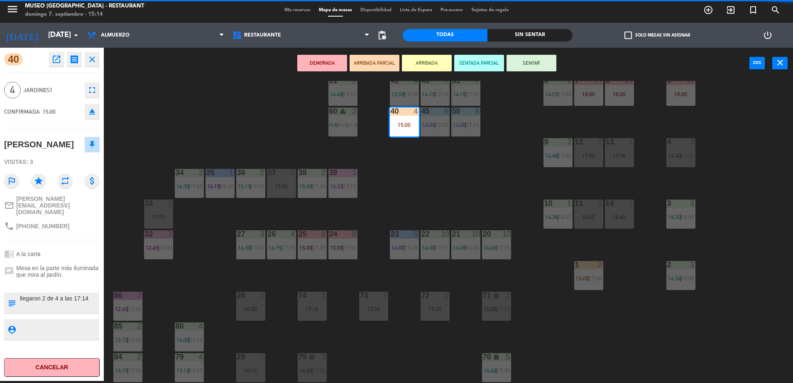
click at [204, 141] on div "44 warning 5 15:04 | 15:45 49 2 16:00 54 5 15:15 64 2 14:00 | 17:15 48 2 16:15 …" at bounding box center [453, 232] width 682 height 302
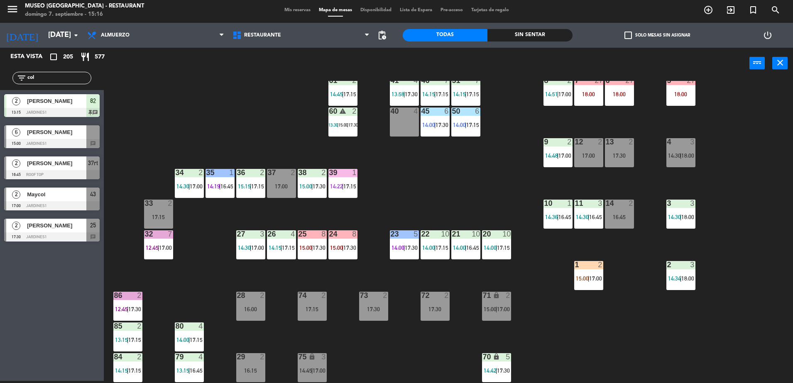
click at [204, 141] on div "44 warning 5 15:04 | 15:45 49 2 16:00 54 5 64 2 14:00 | 17:15 48 2 16:15 53 4 1…" at bounding box center [453, 232] width 682 height 302
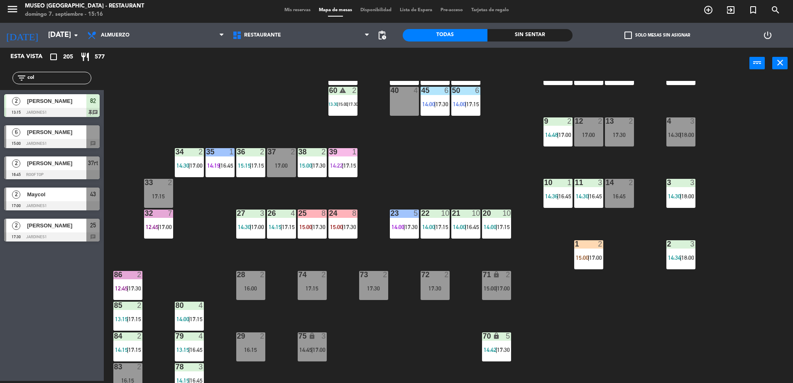
scroll to position [128, 0]
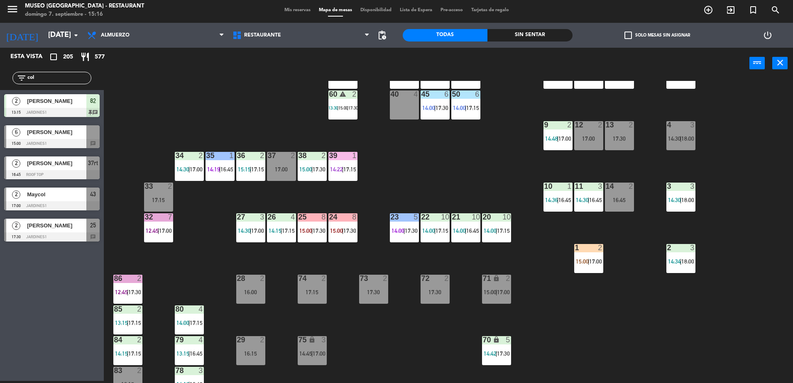
drag, startPoint x: 74, startPoint y: 73, endPoint x: 10, endPoint y: 86, distance: 64.4
click at [10, 86] on div "filter_list col" at bounding box center [52, 78] width 104 height 24
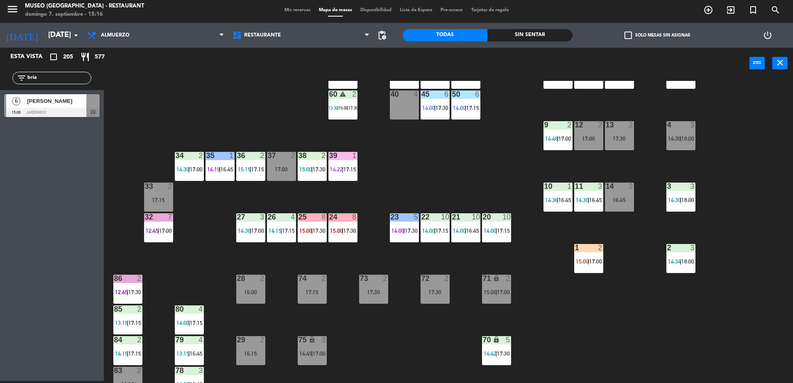
type input "bria"
click at [48, 113] on div at bounding box center [52, 112] width 96 height 9
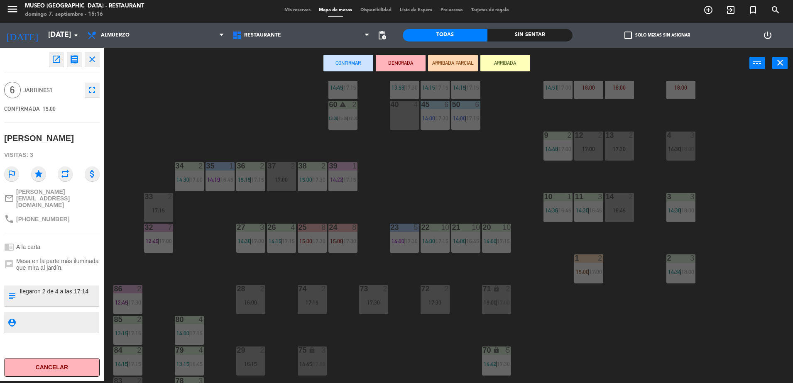
scroll to position [114, 0]
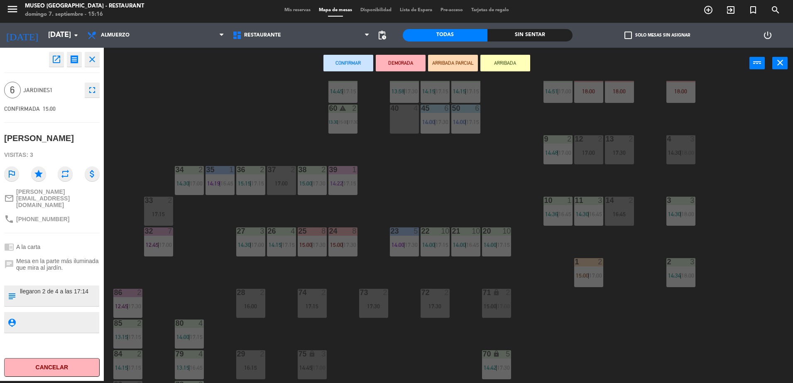
click at [81, 287] on textarea at bounding box center [58, 295] width 79 height 17
type textarea "llegaron 2 de 4 a las 15:14"
click at [60, 258] on span "Mesa en la parte más iluminada que mira al jardín." at bounding box center [57, 264] width 83 height 13
click at [238, 134] on div "44 warning 5 15:04 | 15:45 49 2 16:00 54 5 64 2 14:00 | 17:15 48 2 16:15 53 4 1…" at bounding box center [453, 232] width 682 height 302
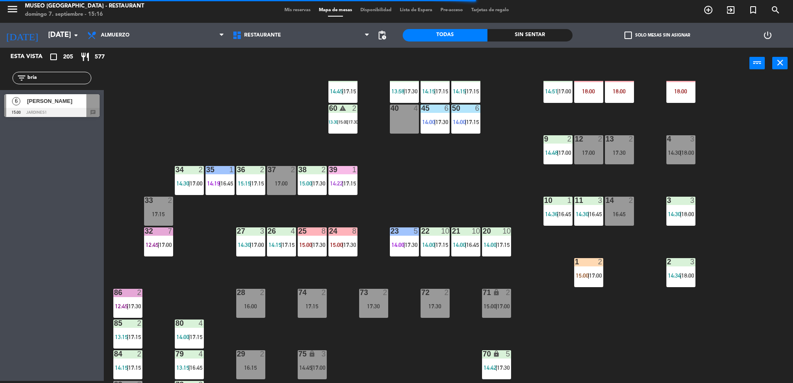
scroll to position [215, 0]
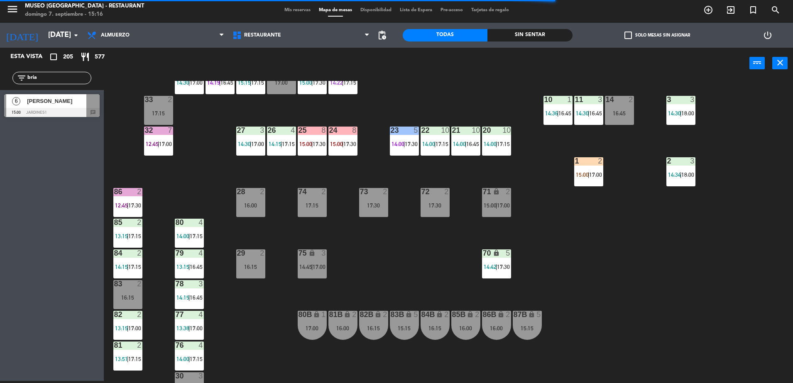
click at [318, 147] on div "25 8 15:00 | 17:30" at bounding box center [312, 141] width 29 height 29
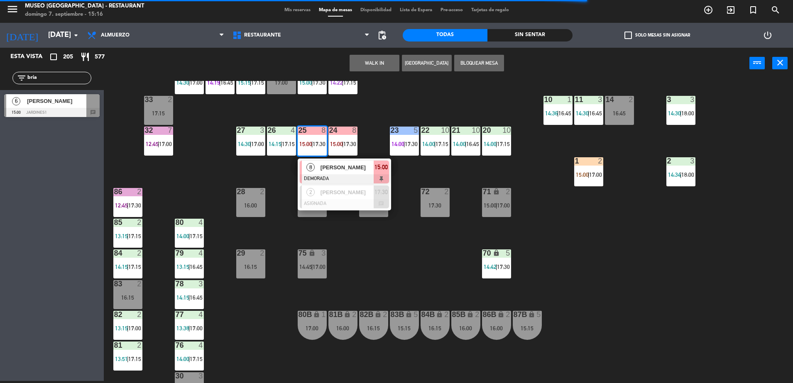
click at [333, 172] on span "[PERSON_NAME]" at bounding box center [347, 167] width 53 height 9
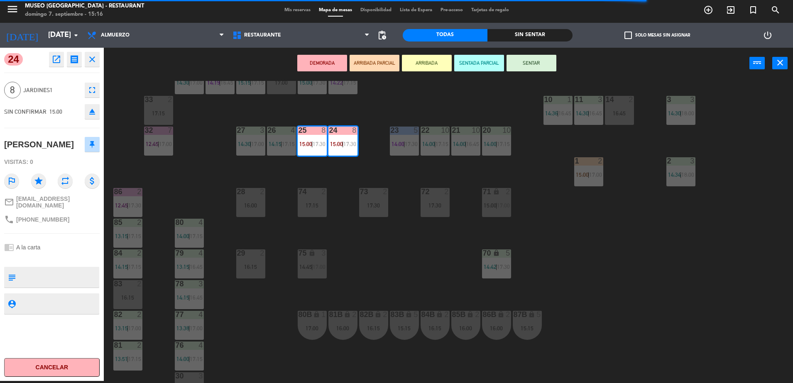
click at [278, 194] on div "44 warning 5 15:04 | 15:45 49 2 16:00 54 5 64 2 14:00 | 17:15 48 2 16:15 53 4 1…" at bounding box center [453, 232] width 682 height 302
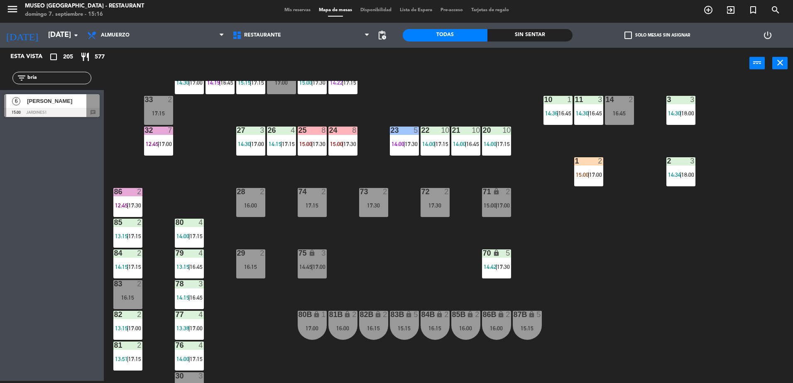
click at [495, 259] on div "70 lock 5 14:42 | 17:30" at bounding box center [496, 264] width 29 height 29
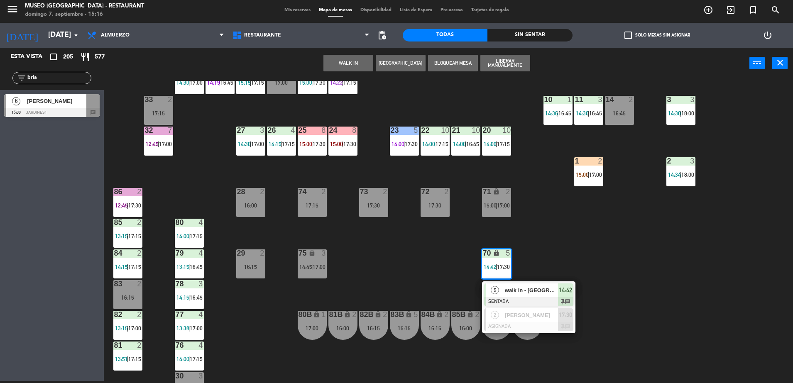
click at [501, 290] on div "5" at bounding box center [495, 291] width 18 height 14
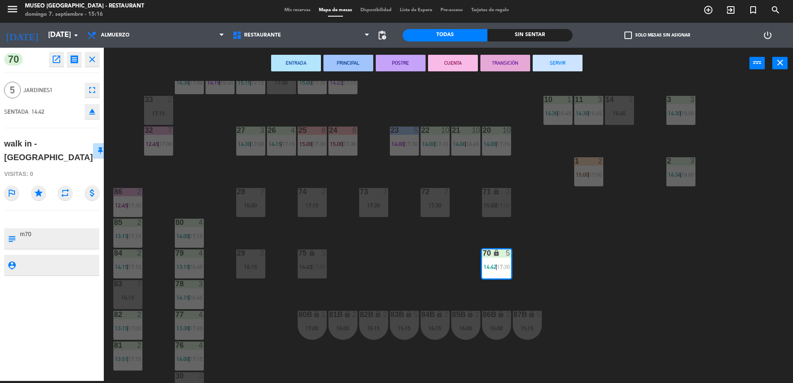
click at [94, 62] on icon "close" at bounding box center [92, 59] width 10 height 10
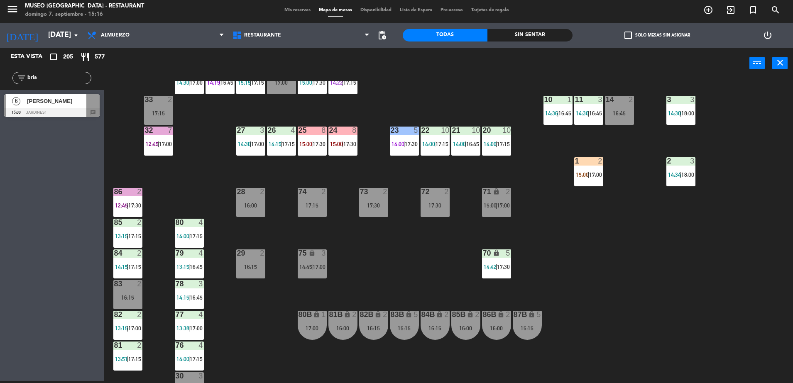
drag, startPoint x: 70, startPoint y: 76, endPoint x: -2, endPoint y: 81, distance: 72.5
click at [0, 81] on html "close × Museo Larco Café - Restaurant × chrome_reader_mode Listado de Reservas …" at bounding box center [396, 191] width 793 height 383
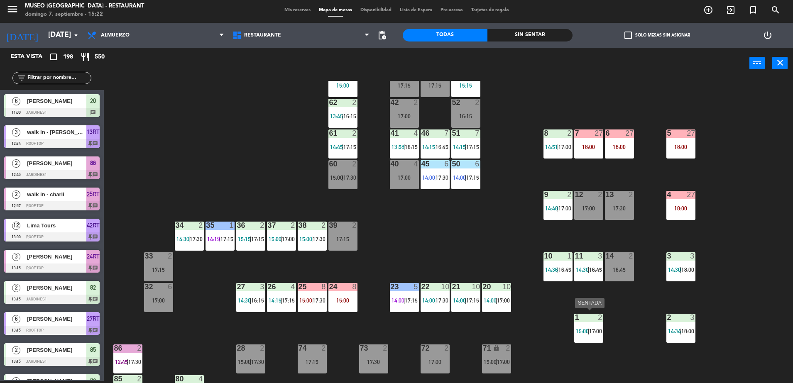
scroll to position [0, 0]
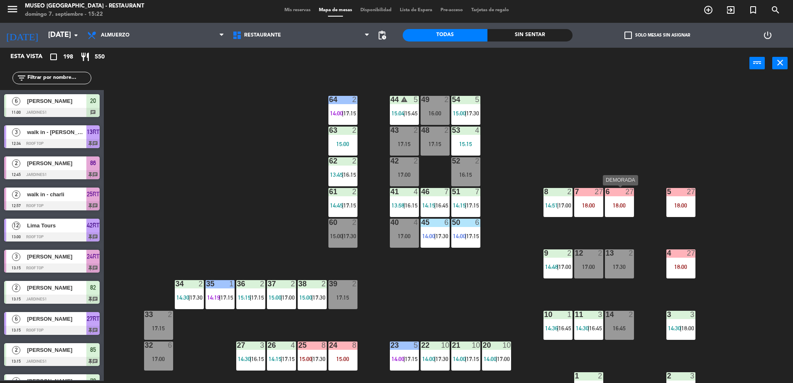
click at [632, 203] on div "18:00" at bounding box center [619, 206] width 29 height 6
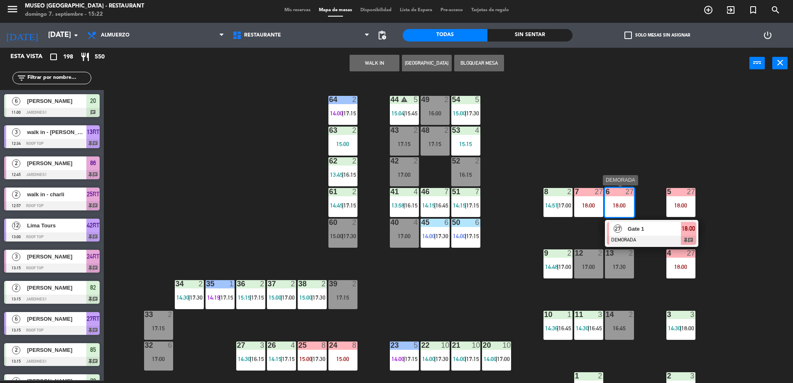
click at [650, 237] on div at bounding box center [651, 240] width 89 height 9
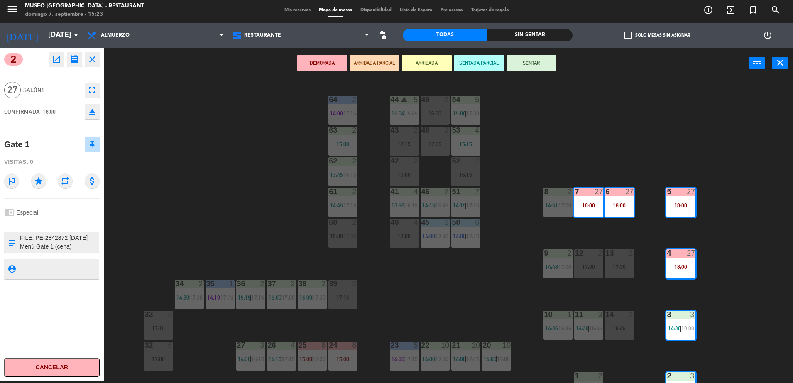
click at [204, 165] on div "44 warning 5 15:04 | 15:45 49 2 16:00 54 5 15:00 | 17:30 64 2 14:00 | 17:15 48 …" at bounding box center [453, 232] width 682 height 302
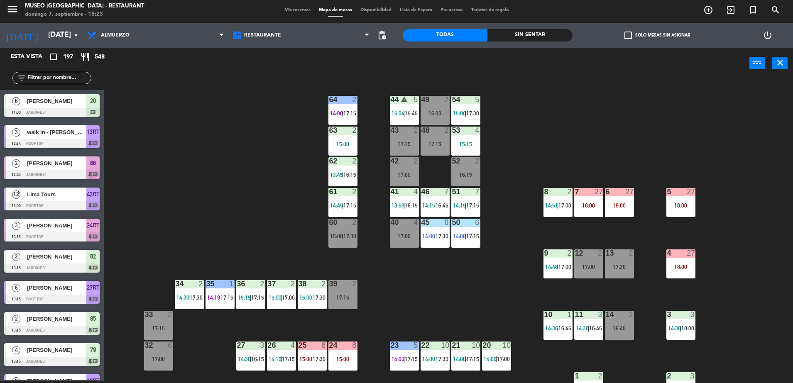
scroll to position [2121, 0]
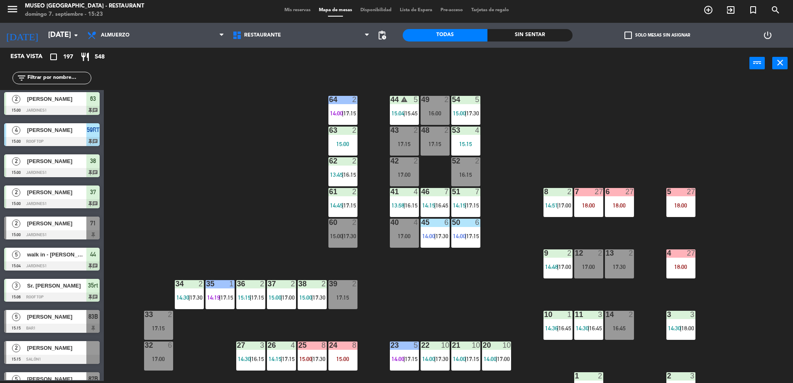
click at [343, 235] on span "|" at bounding box center [343, 236] width 2 height 7
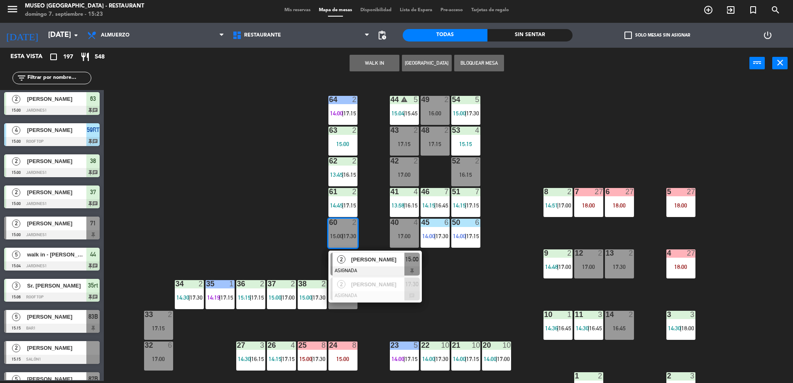
click at [223, 223] on div "44 warning 5 15:04 | 15:45 49 2 16:00 54 5 15:00 | 17:30 64 2 14:00 | 17:15 48 …" at bounding box center [453, 232] width 682 height 302
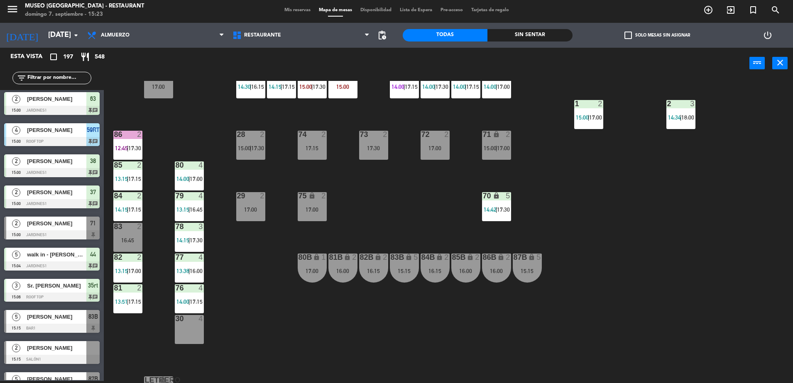
scroll to position [295, 0]
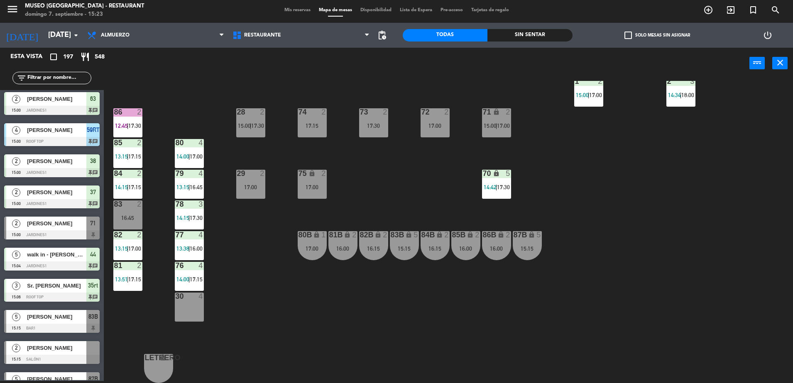
click at [436, 254] on div "84B lock 2 16:15" at bounding box center [435, 245] width 29 height 29
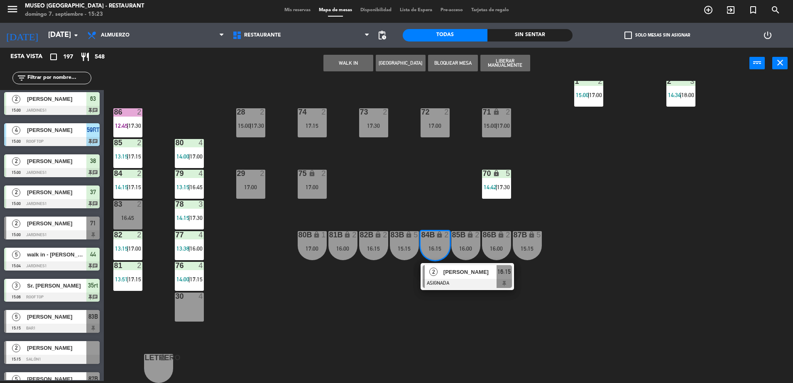
click at [420, 206] on div "44 warning 5 15:04 | 15:45 49 2 16:00 54 5 15:00 | 17:30 64 2 14:00 | 17:15 48 …" at bounding box center [453, 232] width 682 height 302
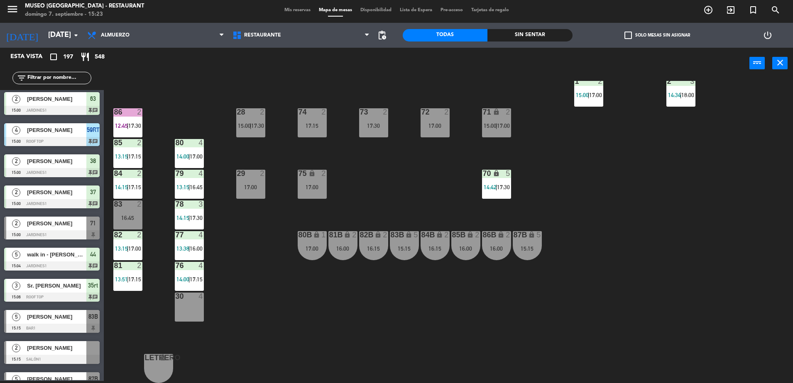
scroll to position [248, 0]
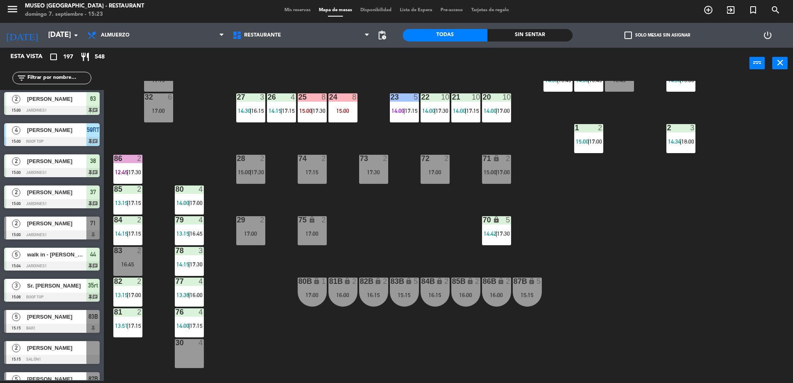
click at [371, 184] on div "44 warning 5 15:04 | 15:45 49 2 16:00 54 5 15:00 | 17:30 64 2 14:00 | 17:15 48 …" at bounding box center [453, 232] width 682 height 302
click at [389, 204] on div "44 warning 5 15:04 | 15:45 49 2 16:00 54 5 15:00 | 17:30 64 2 14:00 | 17:15 48 …" at bounding box center [453, 232] width 682 height 302
click at [377, 175] on div "17:30" at bounding box center [373, 172] width 29 height 6
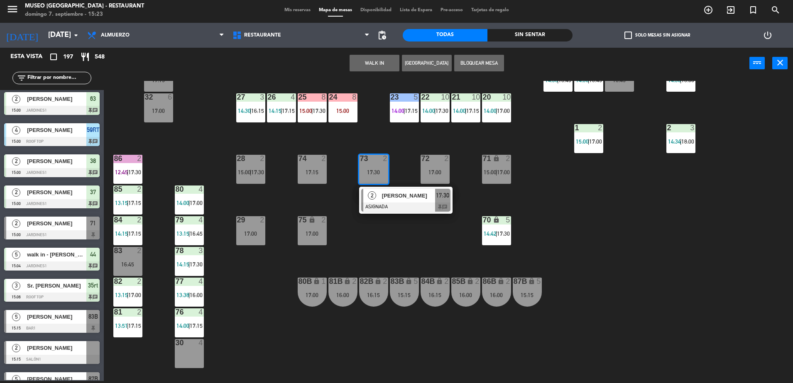
click at [391, 196] on span "[PERSON_NAME]" at bounding box center [408, 196] width 53 height 9
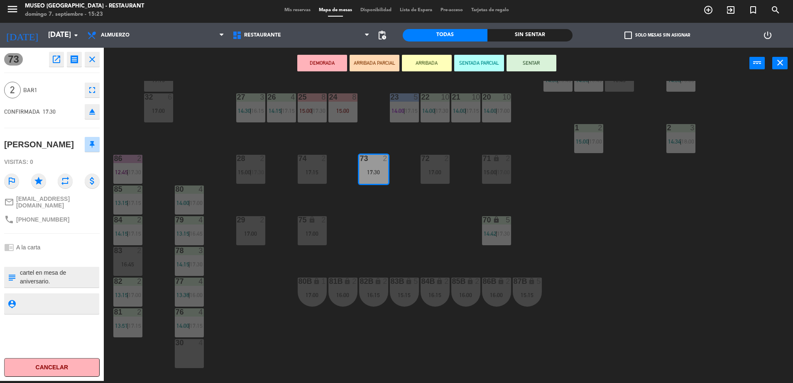
scroll to position [0, 0]
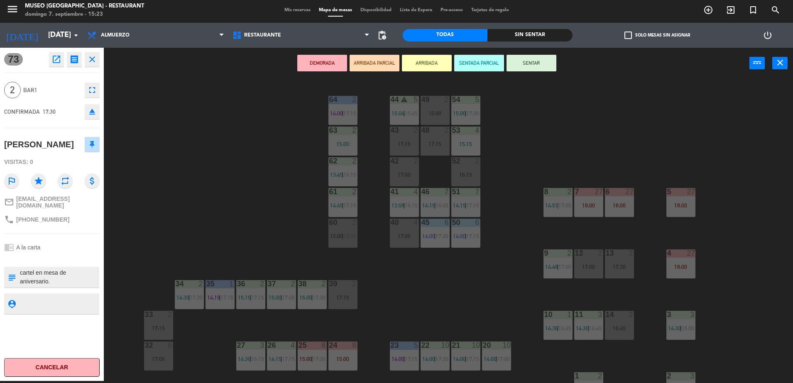
click at [354, 150] on div "63 2 15:00" at bounding box center [343, 141] width 29 height 29
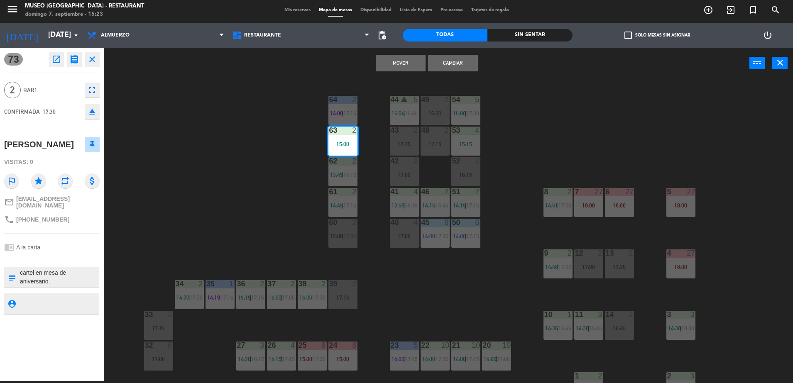
click at [405, 60] on button "Mover" at bounding box center [401, 63] width 50 height 17
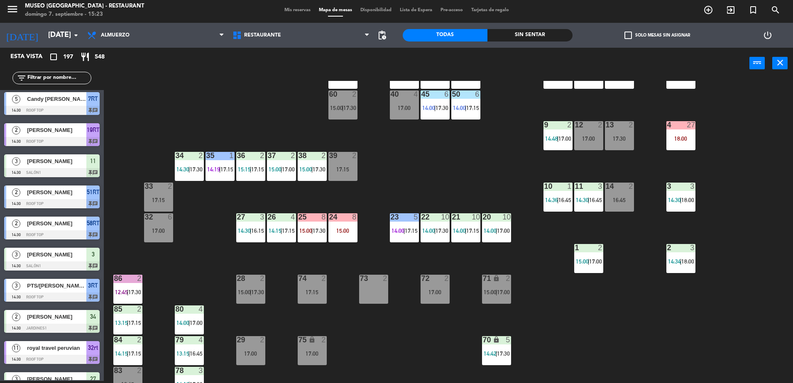
scroll to position [137, 0]
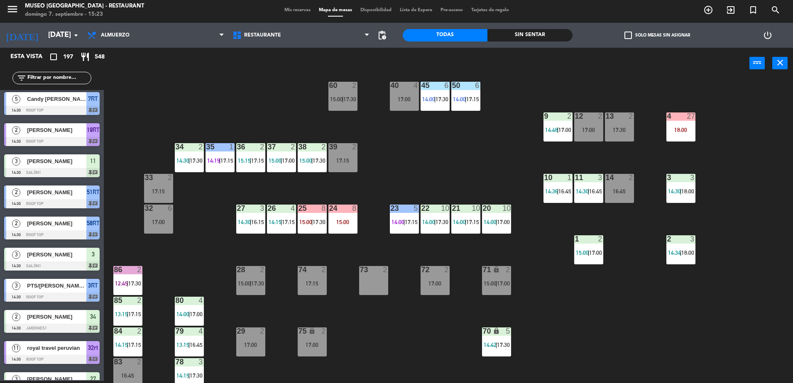
click at [462, 222] on span "14:00" at bounding box center [459, 222] width 13 height 7
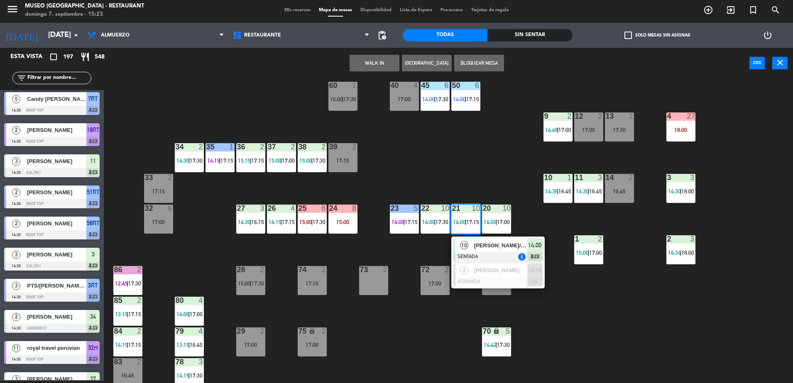
click at [375, 249] on div "44 warning 5 15:04 | 15:45 49 2 16:00 54 5 15:00 | 17:30 64 2 14:00 | 17:15 48 …" at bounding box center [453, 232] width 682 height 302
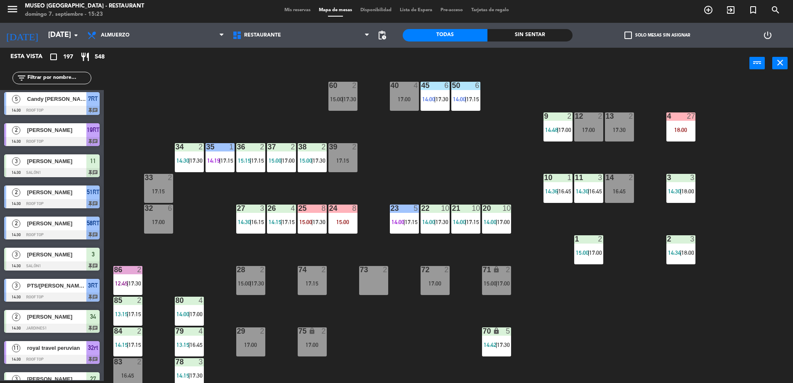
click at [301, 231] on div "25 8 15:00 | 17:30" at bounding box center [312, 219] width 29 height 29
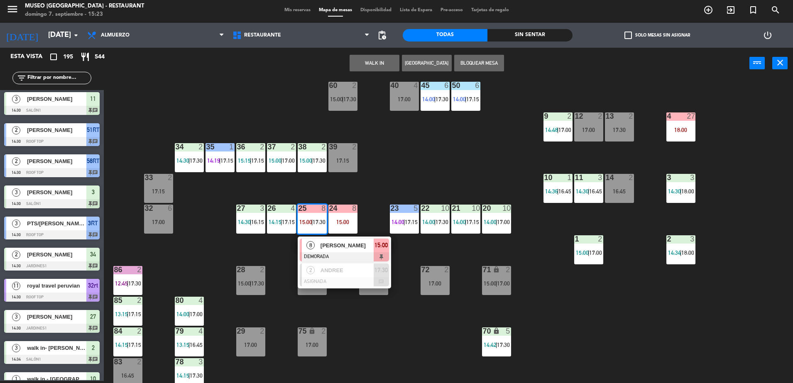
click at [265, 250] on div "44 warning 5 15:04 | 15:45 49 2 16:00 54 5 15:00 | 17:30 64 2 14:00 | 17:15 48 …" at bounding box center [453, 232] width 682 height 302
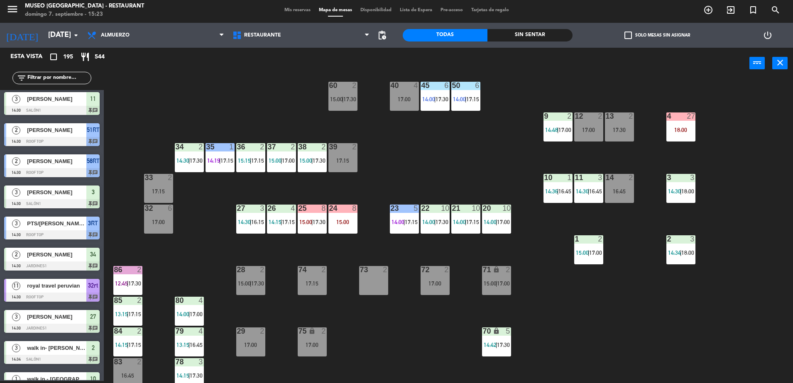
click at [258, 227] on div "27 3 14:30 | 16:15" at bounding box center [250, 219] width 29 height 29
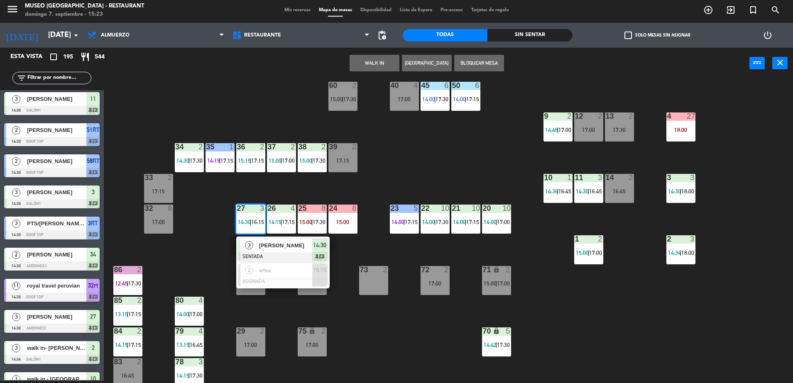
click at [282, 199] on div "44 warning 5 15:04 | 15:45 49 2 16:00 54 5 15:00 | 17:30 64 2 14:00 | 17:15 48 …" at bounding box center [453, 232] width 682 height 302
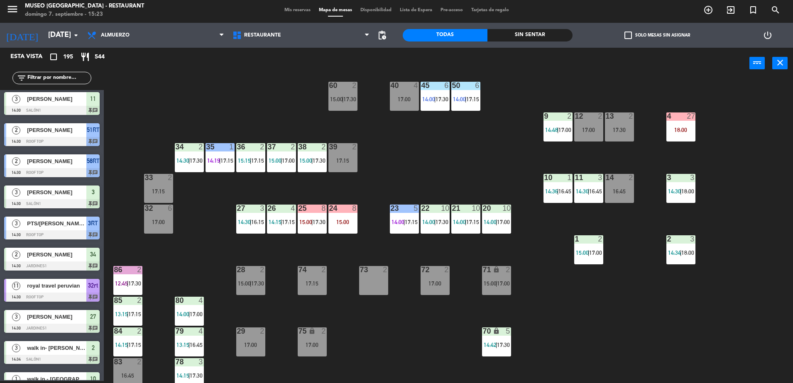
click at [282, 209] on div at bounding box center [282, 208] width 14 height 7
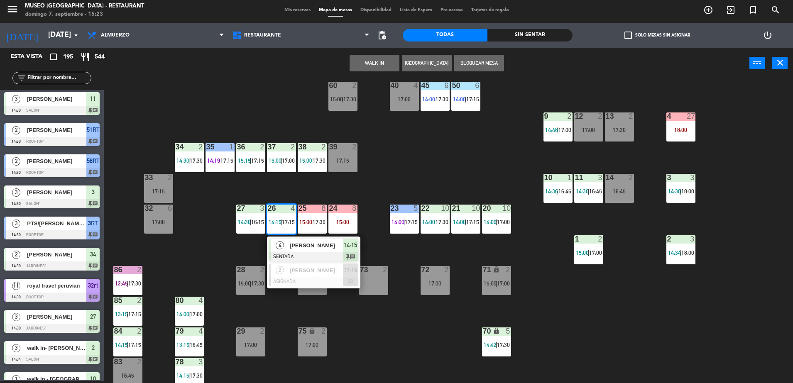
click at [407, 368] on div "44 warning 5 15:04 | 15:45 49 2 16:00 54 5 15:00 | 17:30 64 2 14:00 | 17:15 48 …" at bounding box center [453, 232] width 682 height 302
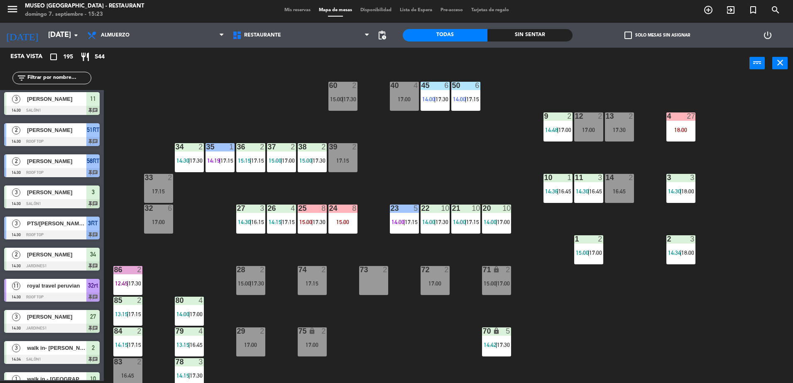
click at [310, 287] on div "74 2 17:15" at bounding box center [312, 280] width 29 height 29
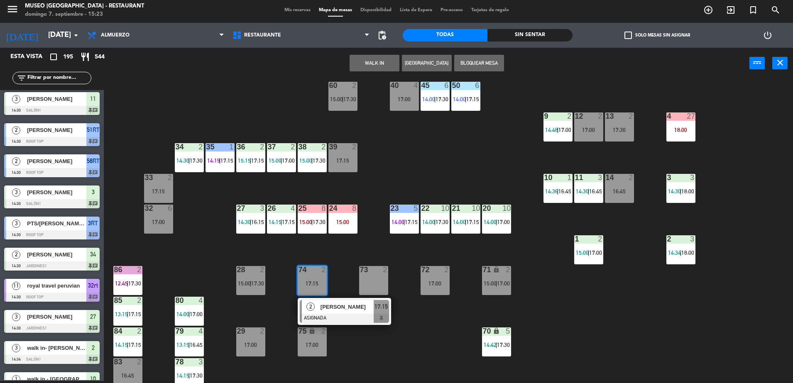
click at [328, 312] on div "[PERSON_NAME]" at bounding box center [347, 307] width 54 height 14
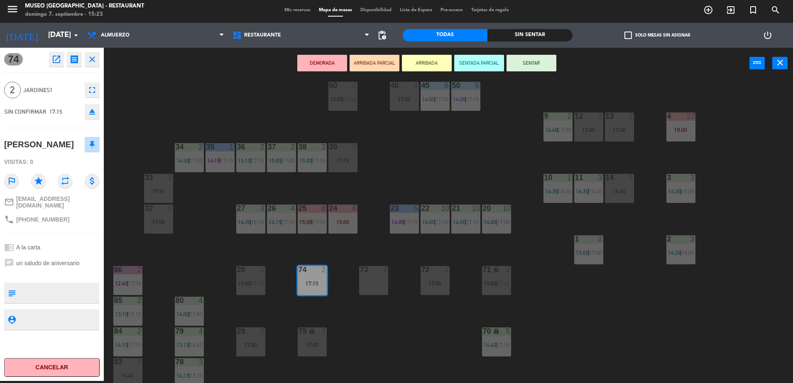
click at [339, 217] on div "24 8 15:00" at bounding box center [343, 219] width 29 height 29
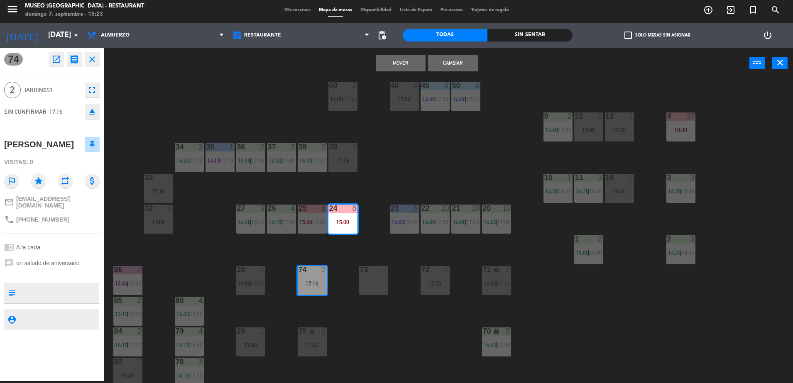
click at [402, 63] on button "Mover" at bounding box center [401, 63] width 50 height 17
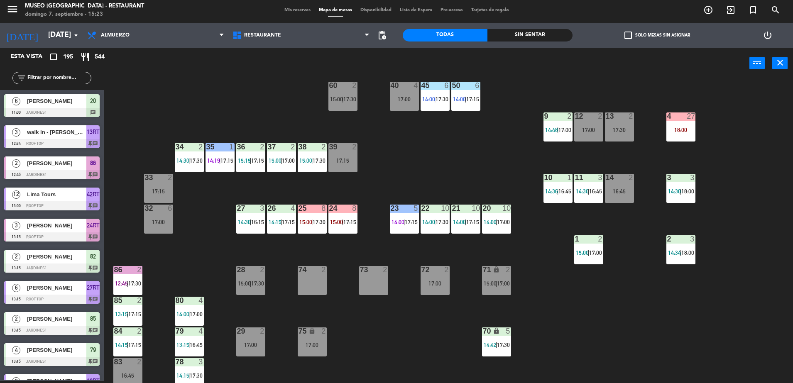
scroll to position [541, 0]
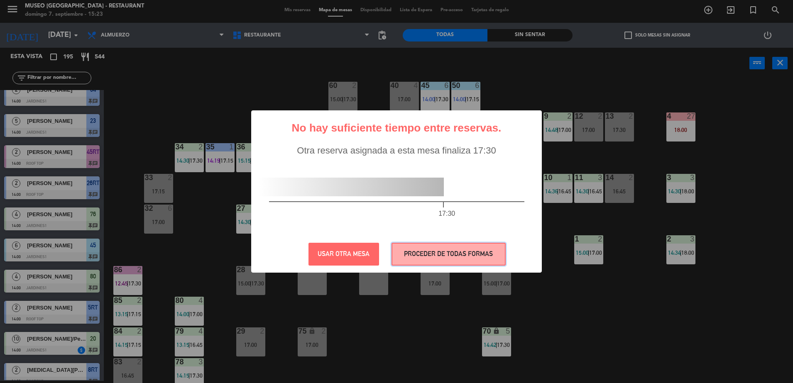
click at [423, 256] on button "PROCEDER DE TODAS FORMAS" at bounding box center [449, 254] width 114 height 23
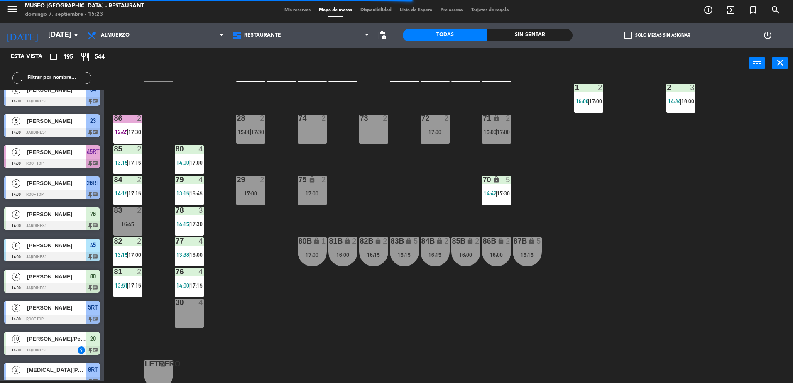
scroll to position [287, 0]
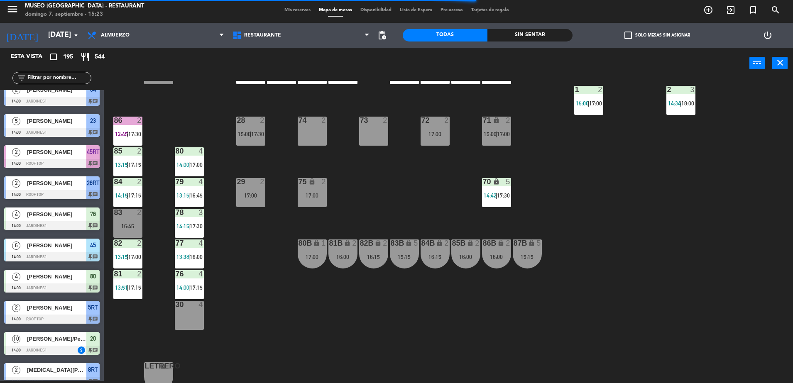
click at [311, 259] on div "17:00" at bounding box center [312, 257] width 29 height 6
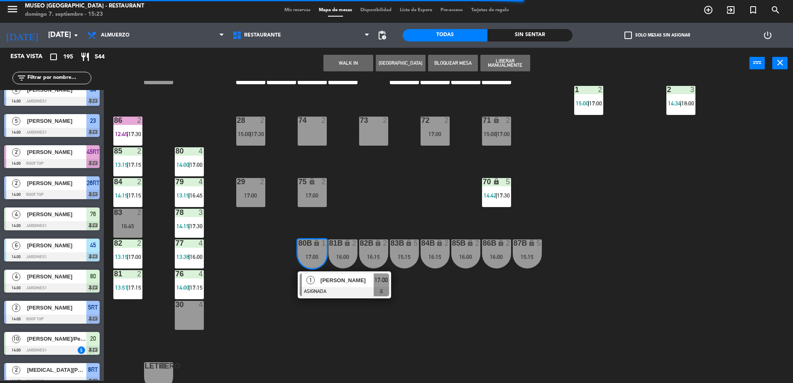
click at [253, 303] on div "44 warning 5 15:04 | 15:45 49 2 16:00 54 5 15:00 | 17:30 64 2 14:00 | 17:15 48 …" at bounding box center [453, 232] width 682 height 302
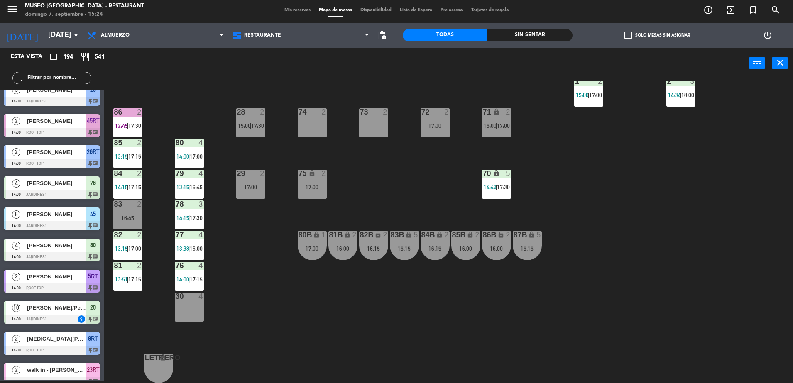
scroll to position [295, 0]
click at [486, 132] on div "71 lock 2 15:00 | 17:00" at bounding box center [496, 123] width 29 height 29
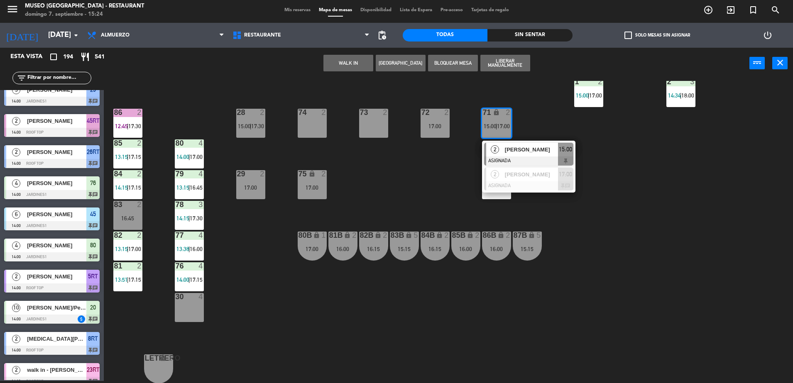
click at [535, 155] on div "[PERSON_NAME]" at bounding box center [531, 150] width 54 height 14
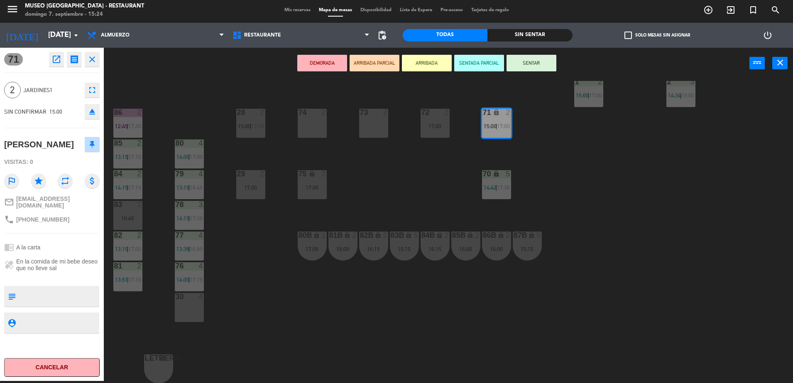
click at [54, 61] on icon "open_in_new" at bounding box center [57, 59] width 10 height 10
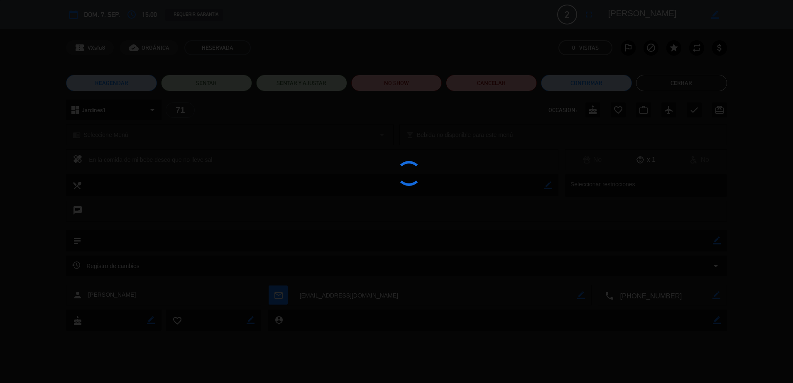
click at [396, 76] on div at bounding box center [396, 191] width 793 height 383
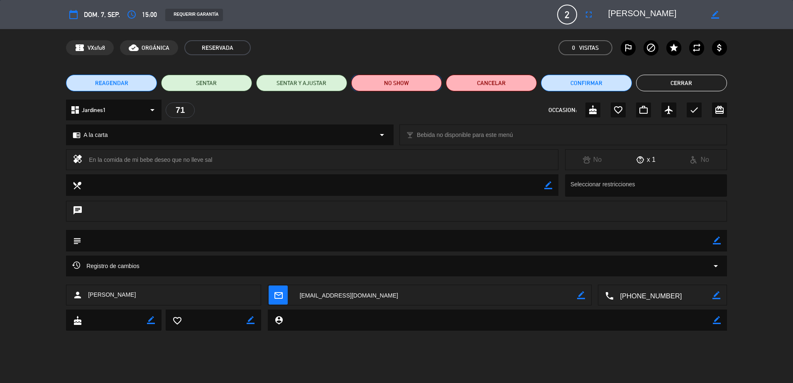
click at [394, 84] on button "NO SHOW" at bounding box center [396, 83] width 91 height 17
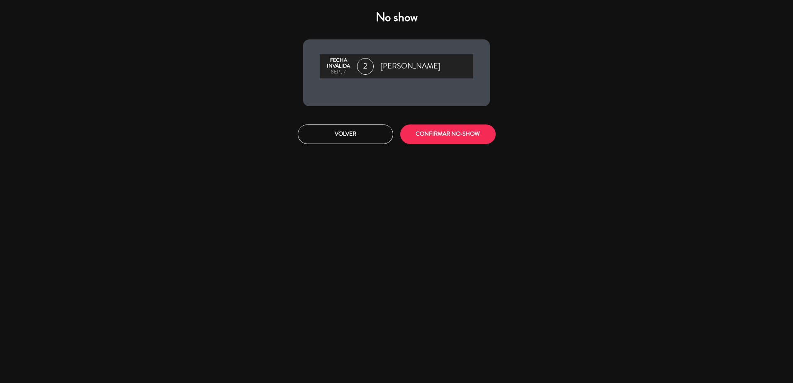
click at [422, 120] on div "Volver CONFIRMAR NO-SHOW" at bounding box center [396, 134] width 199 height 31
click at [437, 140] on button "CONFIRMAR NO-SHOW" at bounding box center [448, 135] width 96 height 20
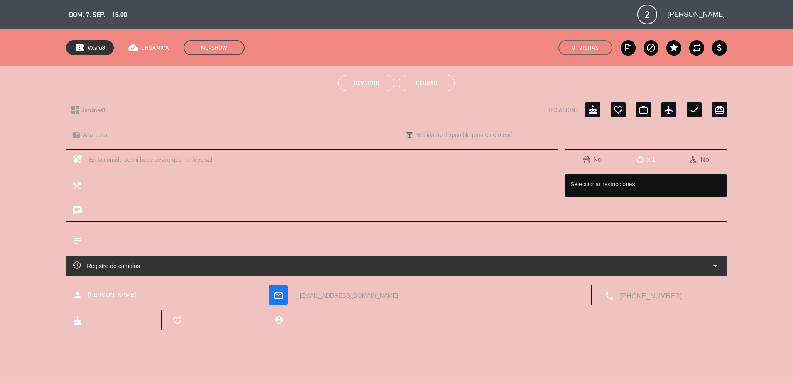
click at [427, 79] on button "Cerrar" at bounding box center [427, 83] width 56 height 17
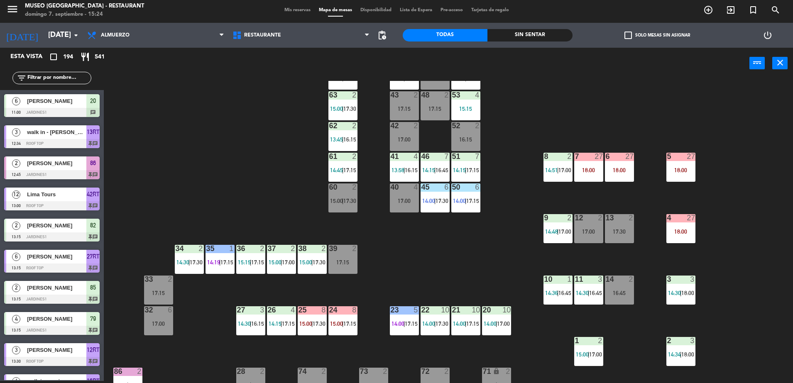
scroll to position [35, 0]
click at [529, 39] on div "Sin sentar" at bounding box center [530, 35] width 85 height 12
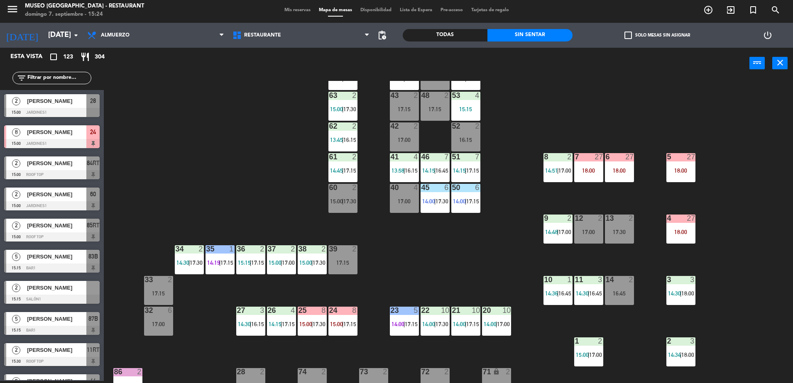
click at [35, 109] on div at bounding box center [52, 112] width 96 height 9
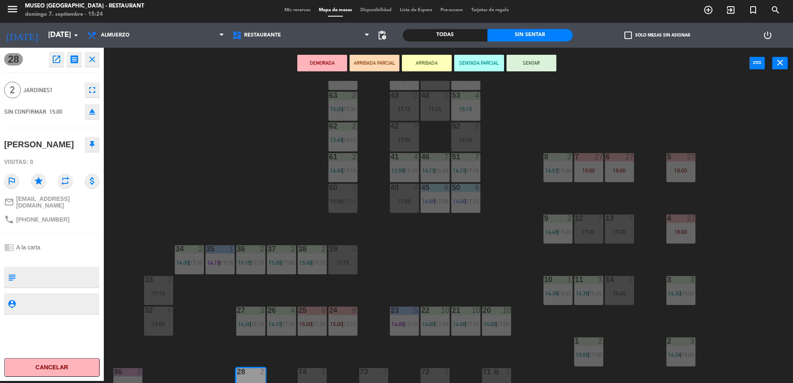
click at [54, 53] on button "open_in_new" at bounding box center [56, 59] width 15 height 15
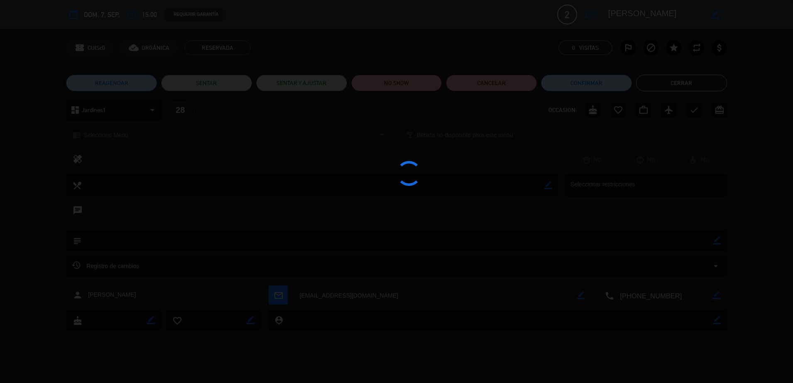
click at [377, 90] on div at bounding box center [396, 191] width 793 height 383
click at [368, 81] on edit-booking-info-modal "calendar_today dom. 7, sep. access_time 15:00 REQUERIR GARANTÍA 2 [PERSON_NAME]…" at bounding box center [396, 191] width 793 height 383
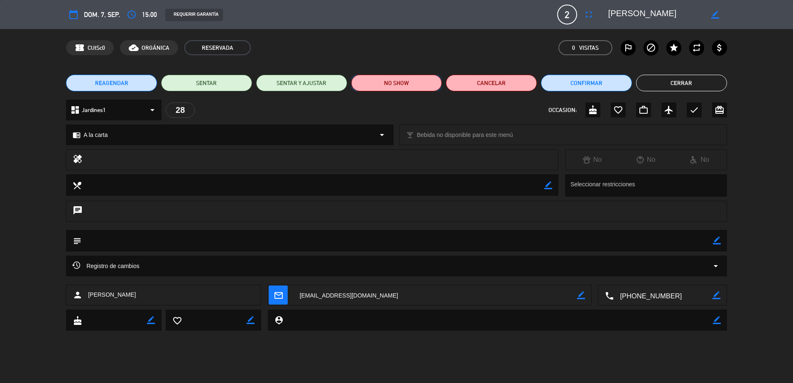
click at [368, 81] on button "NO SHOW" at bounding box center [396, 83] width 91 height 17
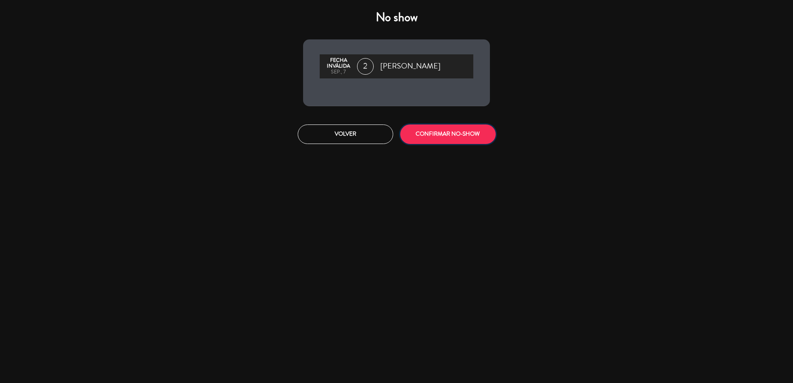
click at [427, 131] on button "CONFIRMAR NO-SHOW" at bounding box center [448, 135] width 96 height 20
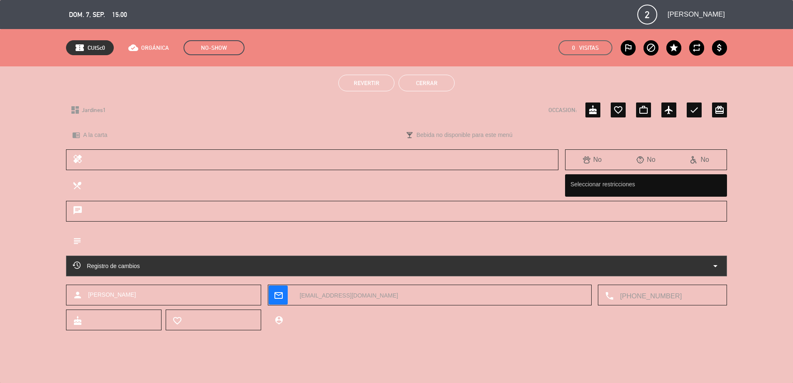
click at [433, 81] on button "Cerrar" at bounding box center [427, 83] width 56 height 17
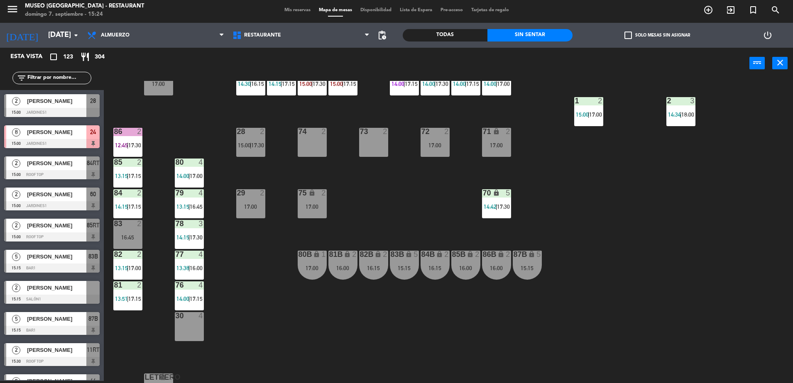
scroll to position [275, 0]
click at [69, 137] on div "[PERSON_NAME]" at bounding box center [56, 132] width 60 height 14
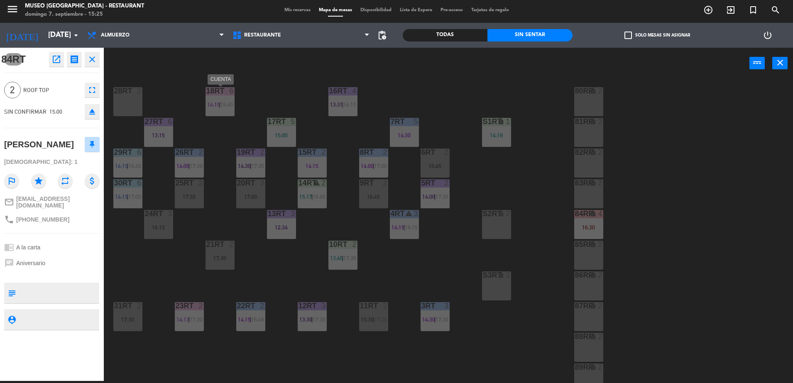
scroll to position [0, 0]
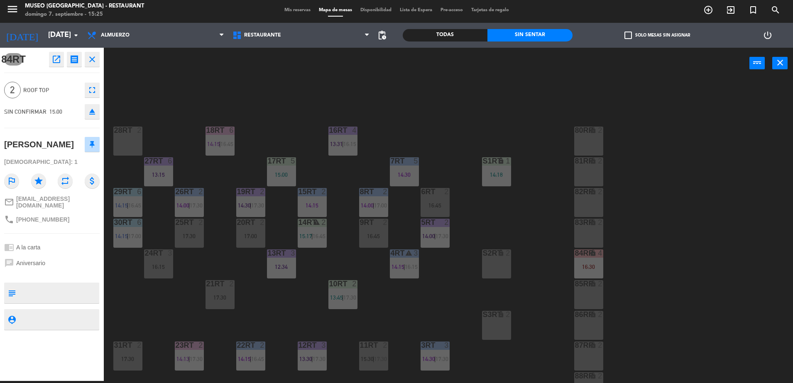
click at [135, 78] on div "power_input close" at bounding box center [427, 64] width 646 height 32
click at [204, 75] on div "power_input close" at bounding box center [427, 64] width 646 height 32
click at [92, 63] on icon "close" at bounding box center [92, 59] width 10 height 10
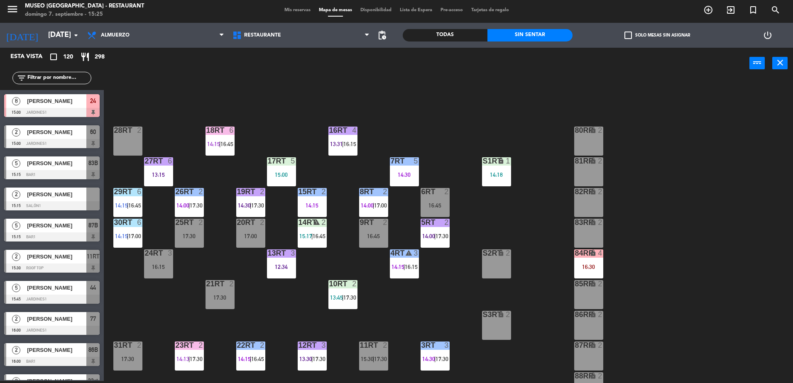
click at [58, 140] on div at bounding box center [52, 143] width 96 height 9
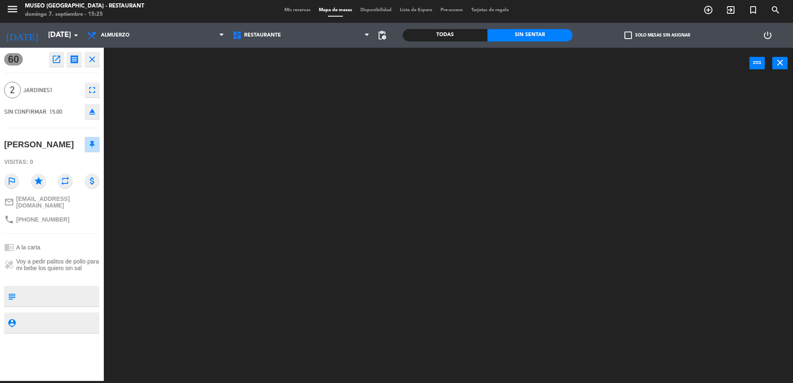
click at [56, 61] on icon "open_in_new" at bounding box center [57, 59] width 10 height 10
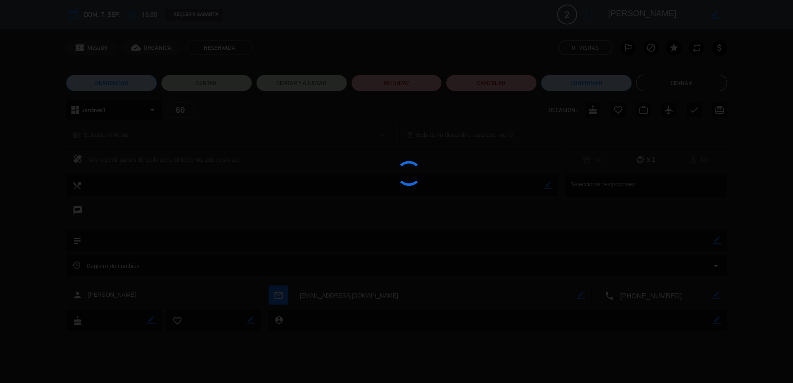
click at [386, 86] on div at bounding box center [396, 191] width 793 height 383
click at [386, 86] on button "NO SHOW" at bounding box center [396, 83] width 91 height 17
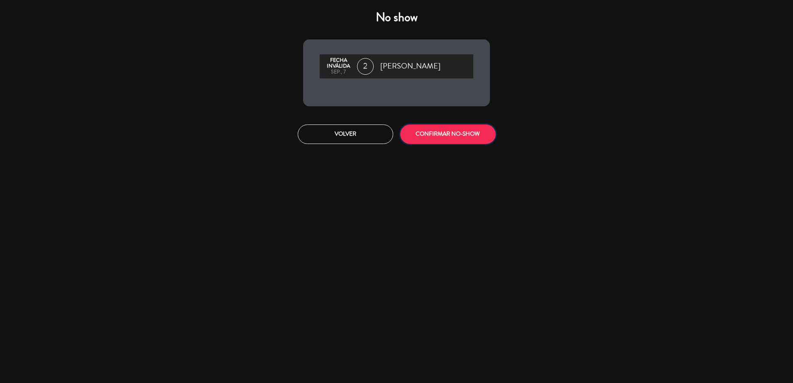
click at [442, 132] on button "CONFIRMAR NO-SHOW" at bounding box center [448, 135] width 96 height 20
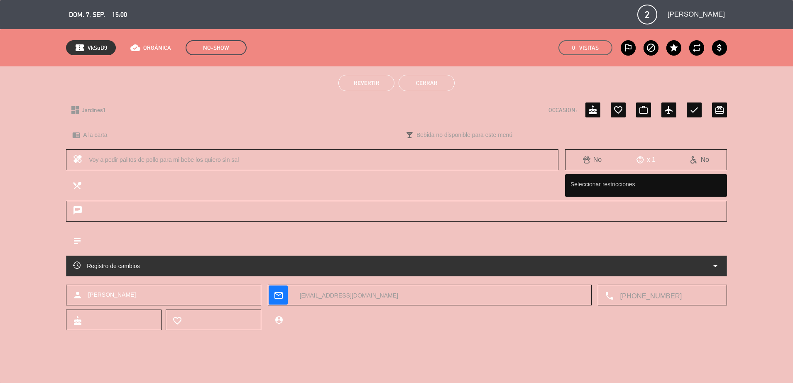
click at [432, 86] on button "Cerrar" at bounding box center [427, 83] width 56 height 17
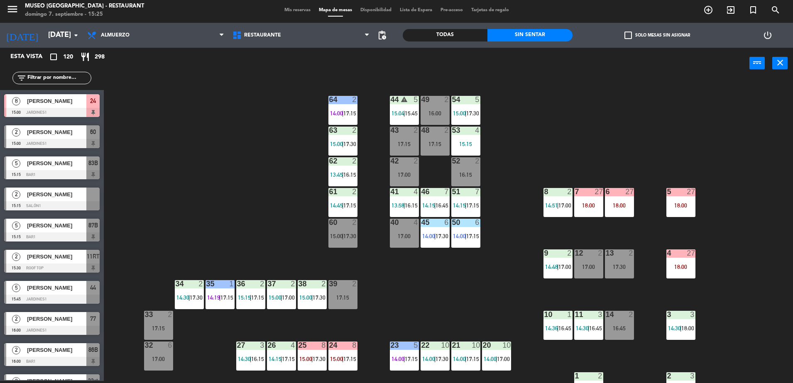
click at [61, 169] on div "[PERSON_NAME]" at bounding box center [56, 164] width 60 height 14
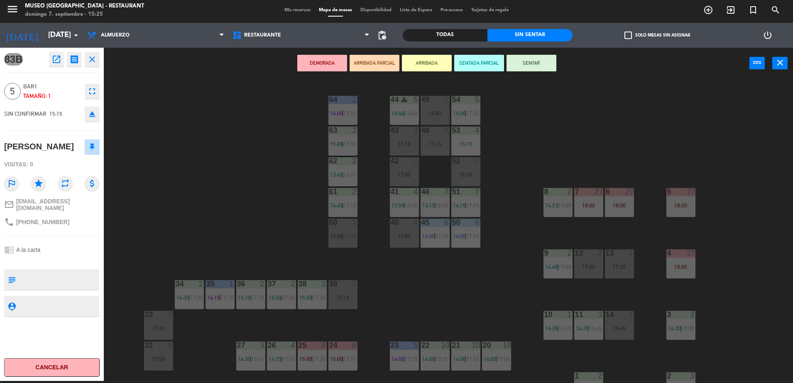
click at [194, 146] on div "44 warning 5 15:04 | 15:45 49 2 16:00 54 5 15:00 | 17:30 64 2 14:00 | 17:15 48 …" at bounding box center [453, 232] width 682 height 302
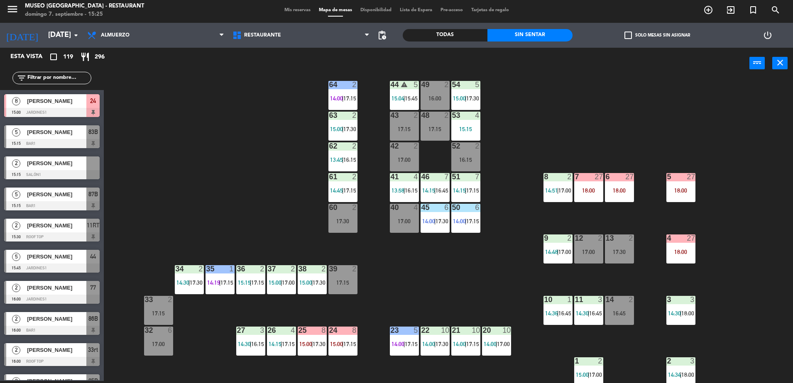
scroll to position [14, 0]
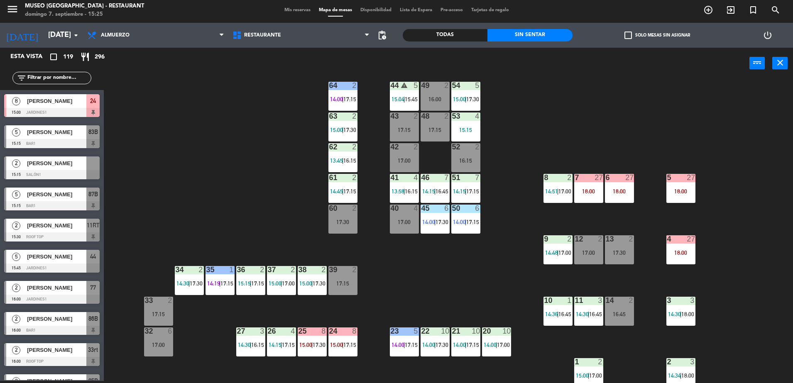
click at [83, 115] on div at bounding box center [52, 112] width 96 height 9
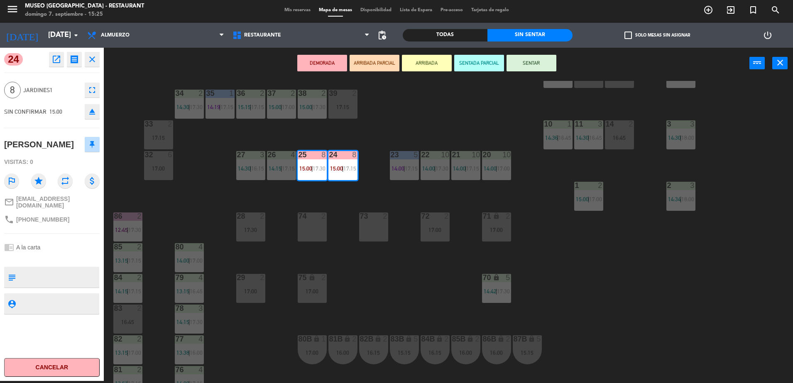
scroll to position [264, 0]
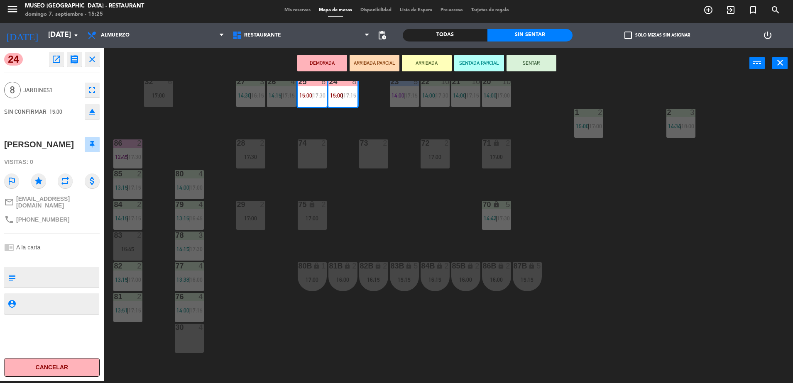
click at [379, 214] on div "44 warning 5 15:04 | 15:45 49 2 16:00 54 5 15:00 | 17:30 64 2 14:00 | 17:15 48 …" at bounding box center [453, 232] width 682 height 302
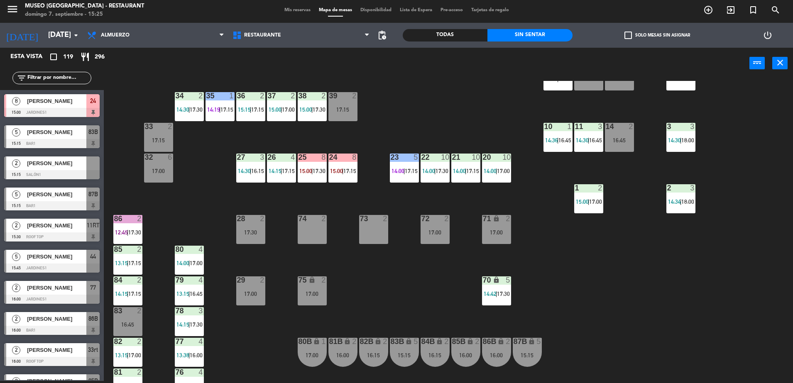
scroll to position [187, 0]
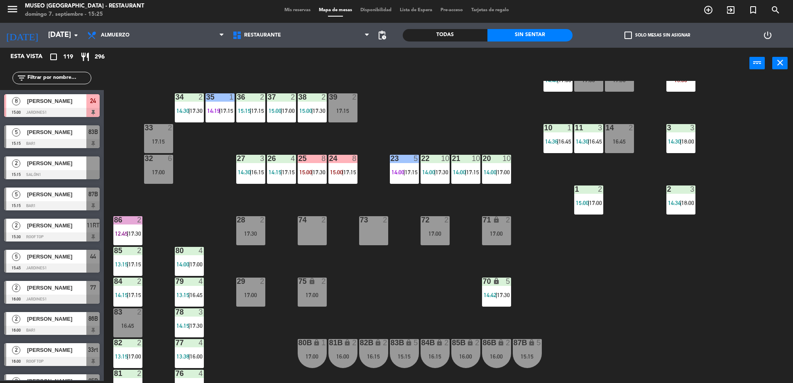
click at [494, 190] on div "44 warning 5 15:04 | 15:45 49 2 16:00 54 5 15:00 | 17:30 64 2 14:00 | 17:15 48 …" at bounding box center [453, 232] width 682 height 302
click at [37, 78] on input "text" at bounding box center [59, 78] width 64 height 9
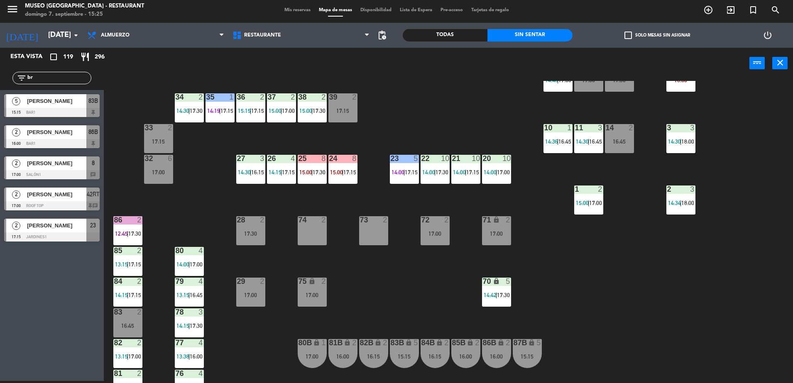
type input "b"
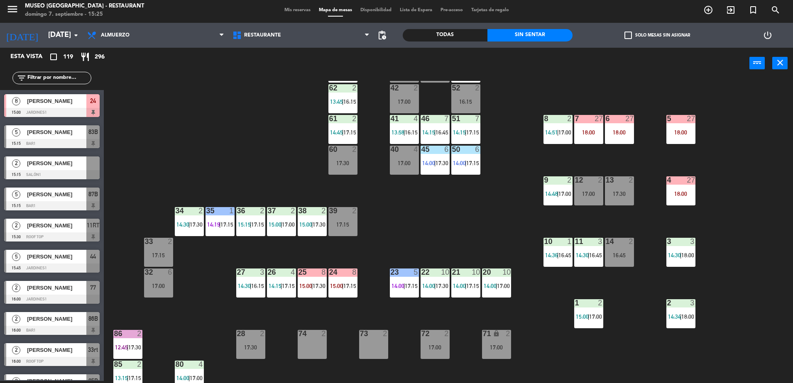
scroll to position [145, 0]
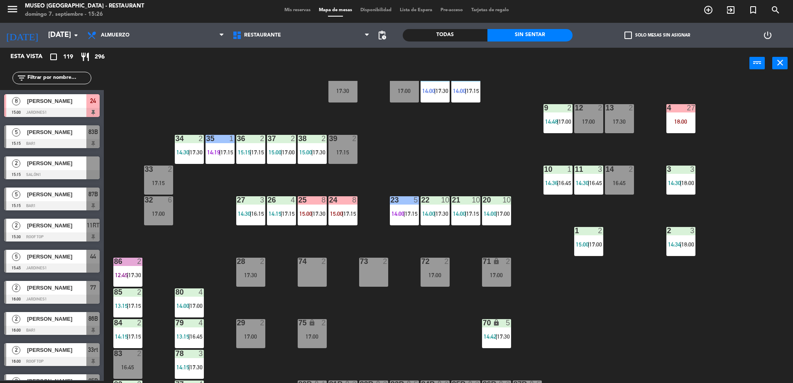
click at [54, 79] on input "text" at bounding box center [59, 78] width 64 height 9
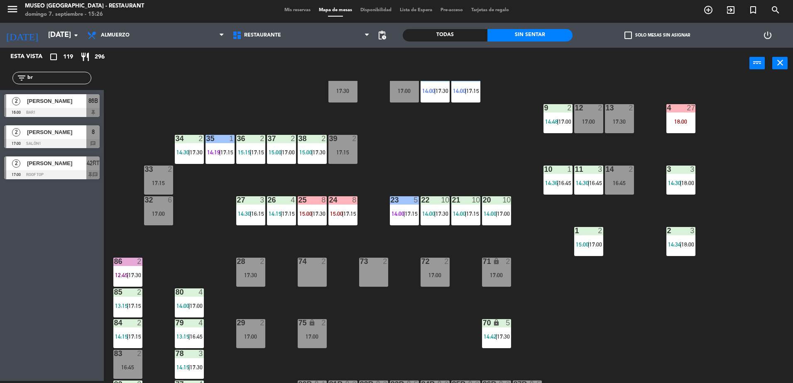
type input "b"
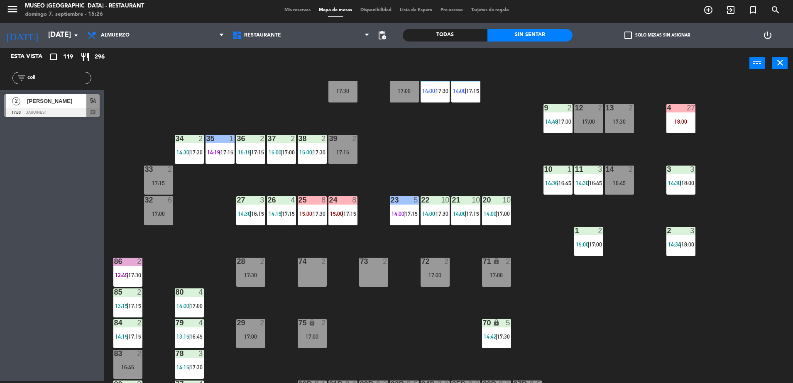
type input "coll"
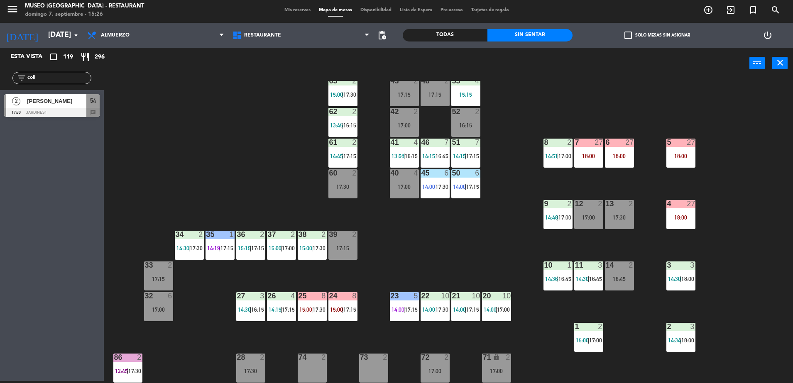
scroll to position [50, 0]
click at [463, 99] on div "53 4 15:15" at bounding box center [466, 91] width 29 height 29
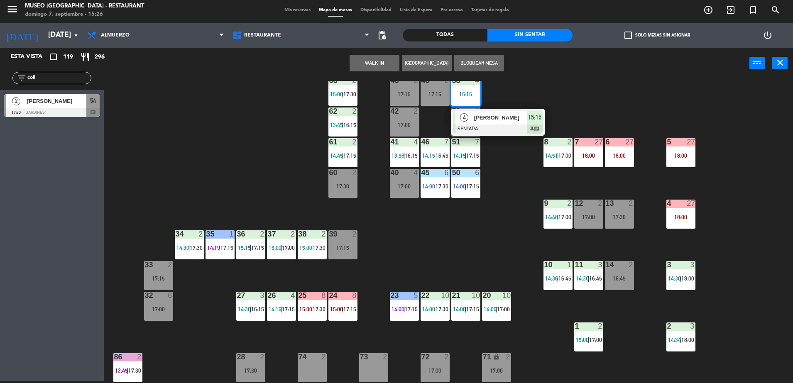
click at [581, 100] on div "44 warning 5 15:04 | 15:45 49 2 16:00 54 5 15:00 | 17:30 64 2 14:00 | 17:15 48 …" at bounding box center [453, 232] width 682 height 302
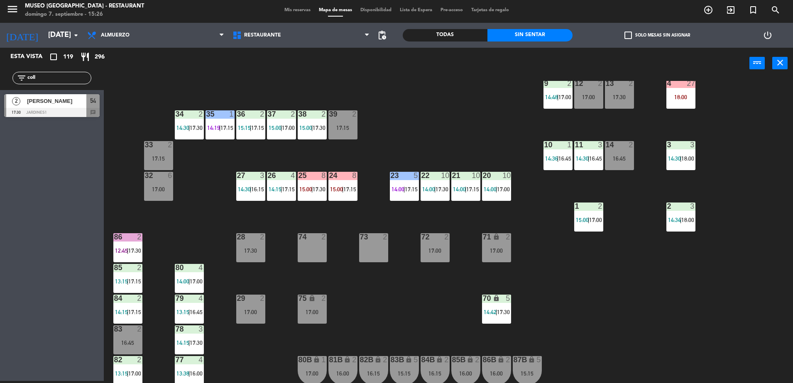
scroll to position [168, 0]
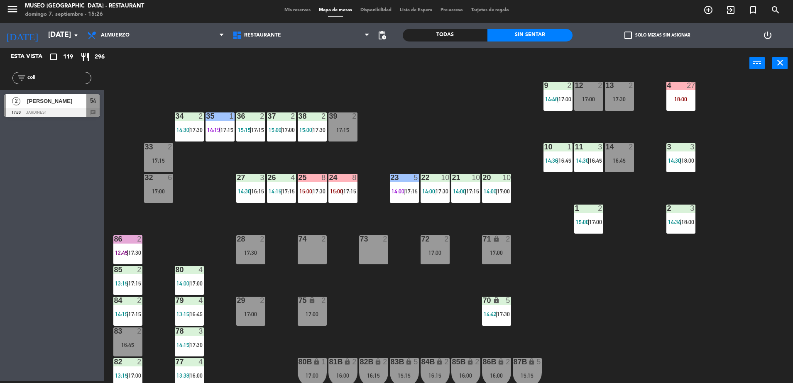
click at [488, 196] on div "20 10 14:00 | 17:00" at bounding box center [496, 188] width 29 height 29
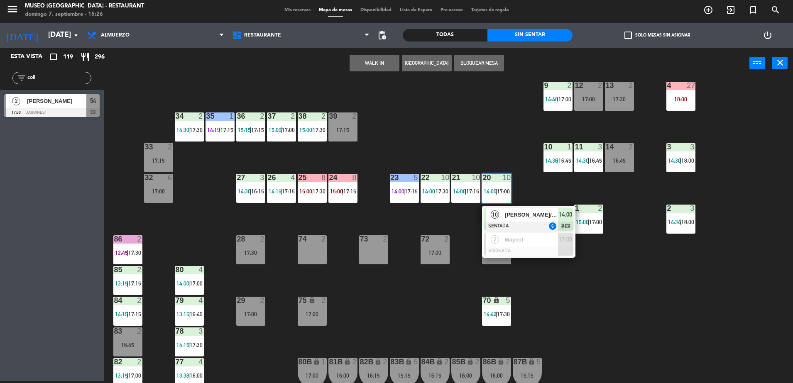
click at [506, 220] on div "[PERSON_NAME]/Peruvian Experiences" at bounding box center [531, 215] width 54 height 14
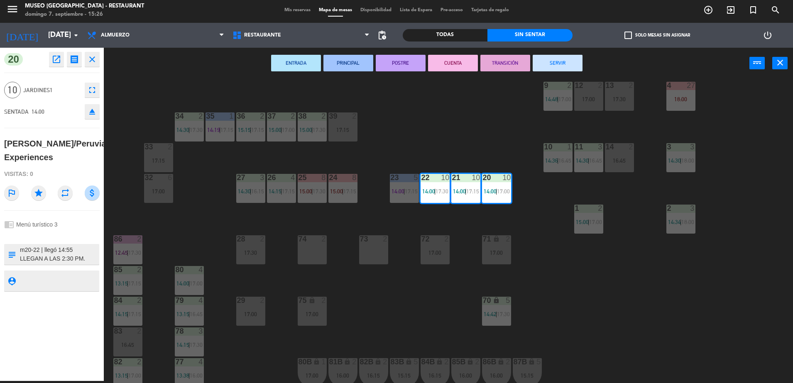
click at [431, 229] on div "44 warning 5 15:04 | 15:45 49 2 16:00 54 5 15:00 | 17:30 64 2 14:00 | 17:15 48 …" at bounding box center [453, 232] width 682 height 302
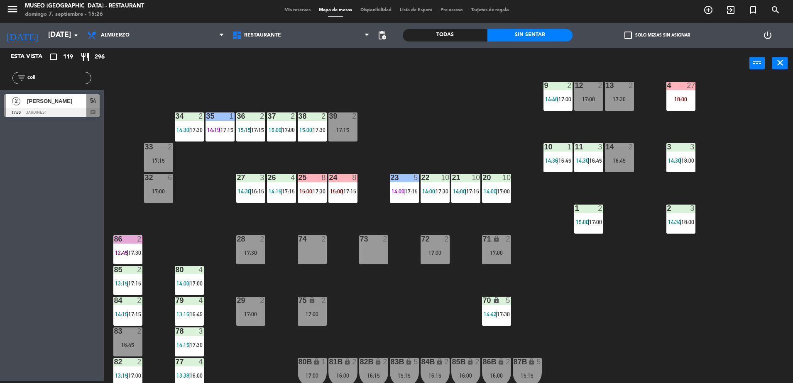
click at [275, 199] on div "26 4 14:15 | 17:15" at bounding box center [281, 188] width 29 height 29
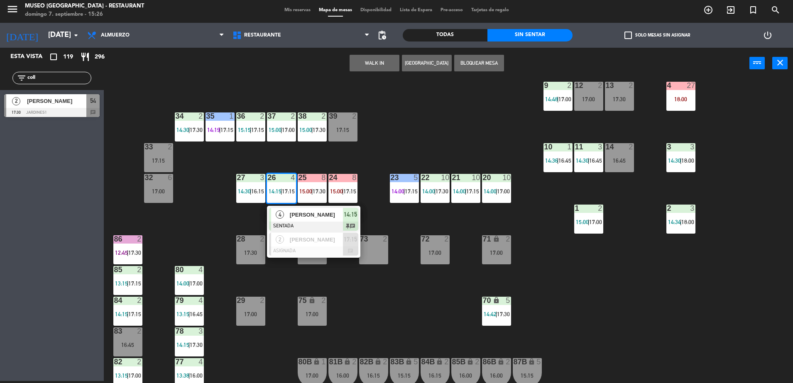
click at [429, 143] on div "44 warning 5 15:04 | 15:45 49 2 16:00 54 5 15:00 | 17:30 64 2 14:00 | 17:15 48 …" at bounding box center [453, 232] width 682 height 302
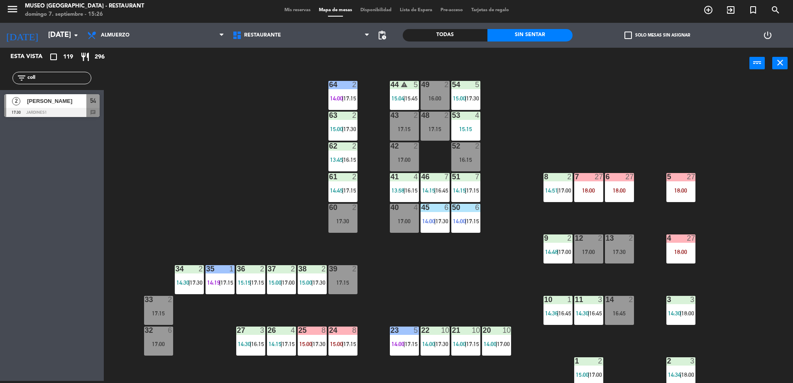
scroll to position [0, 0]
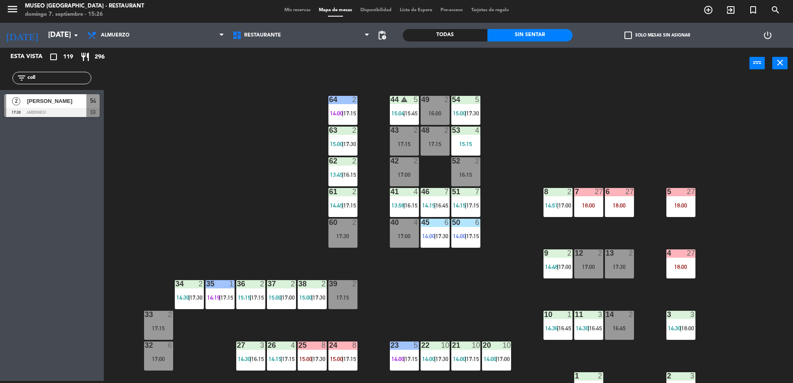
click at [406, 115] on span "15:45" at bounding box center [411, 113] width 13 height 7
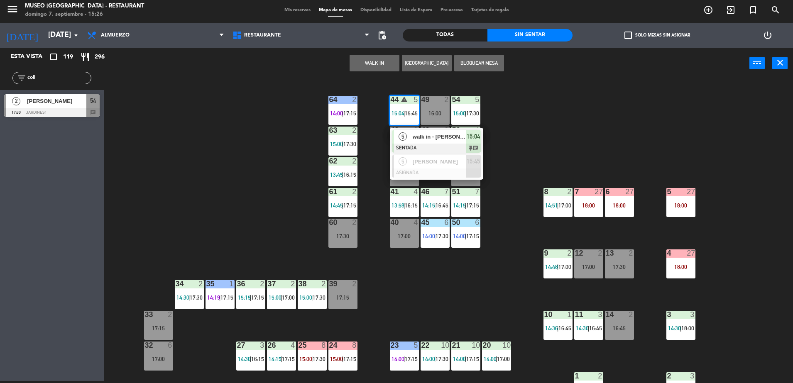
click at [518, 135] on div "44 warning 5 15:04 | 15:45 5 walk in - [PERSON_NAME] SENTADA 15:04 chat 5 [PERS…" at bounding box center [453, 232] width 682 height 302
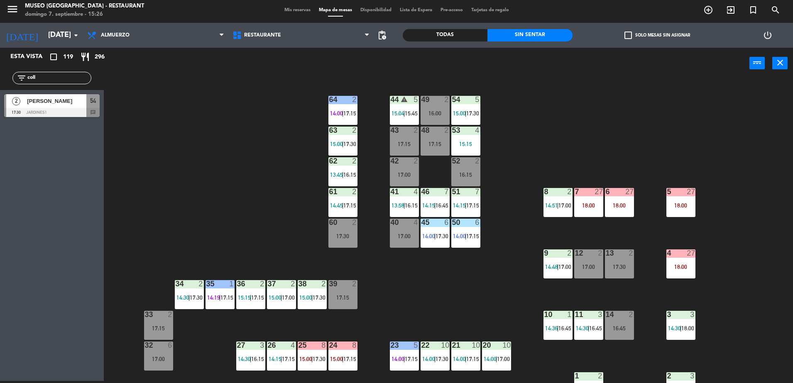
click at [460, 104] on div "54 5 15:00 | 17:30" at bounding box center [466, 110] width 29 height 29
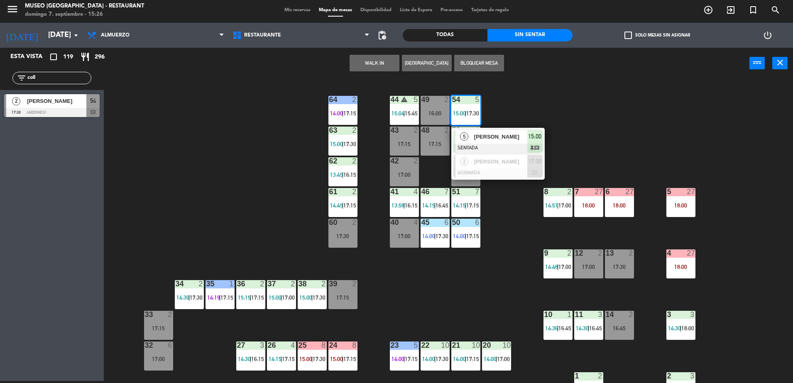
click at [494, 145] on div at bounding box center [498, 148] width 89 height 9
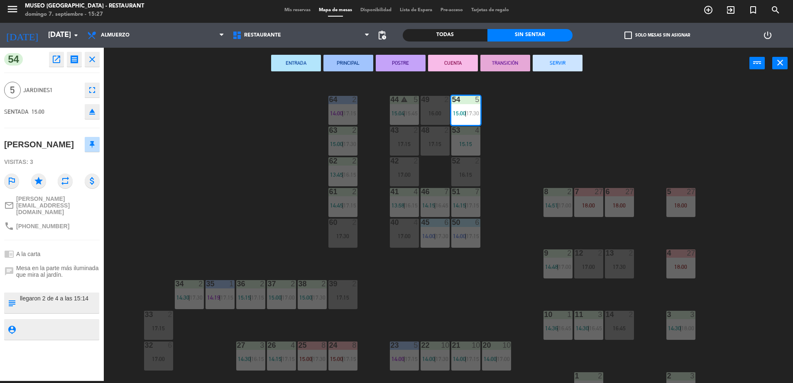
click at [182, 195] on div "44 warning 5 15:04 | 15:45 49 2 16:00 54 5 15:00 | 17:30 64 2 14:00 | 17:15 48 …" at bounding box center [453, 232] width 682 height 302
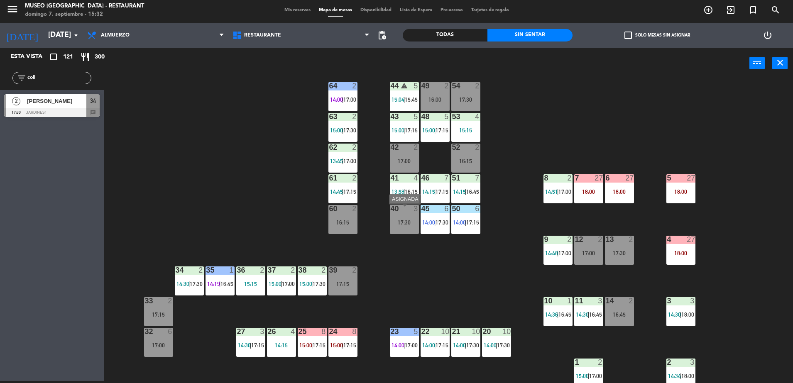
scroll to position [11, 0]
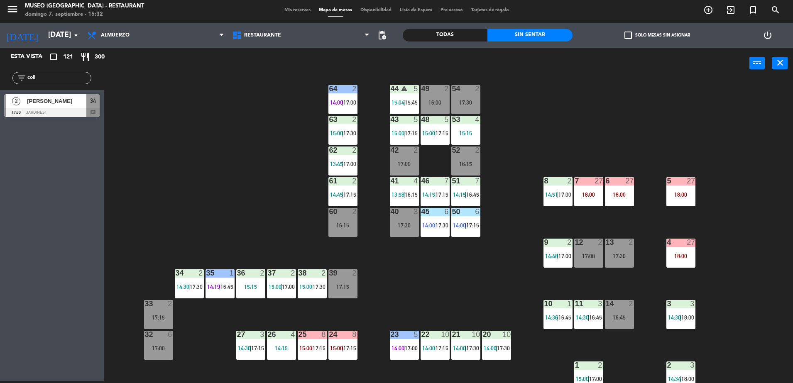
drag, startPoint x: 53, startPoint y: 78, endPoint x: 0, endPoint y: 90, distance: 54.5
click at [0, 90] on html "close × Museo Larco Café - Restaurant × chrome_reader_mode Listado de Reservas …" at bounding box center [396, 191] width 793 height 383
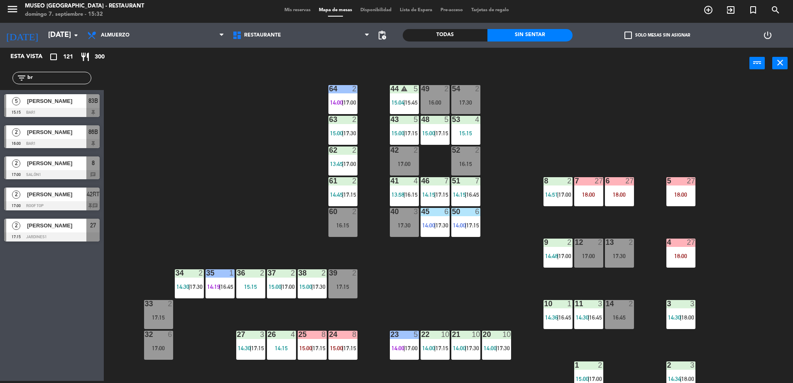
type input "b"
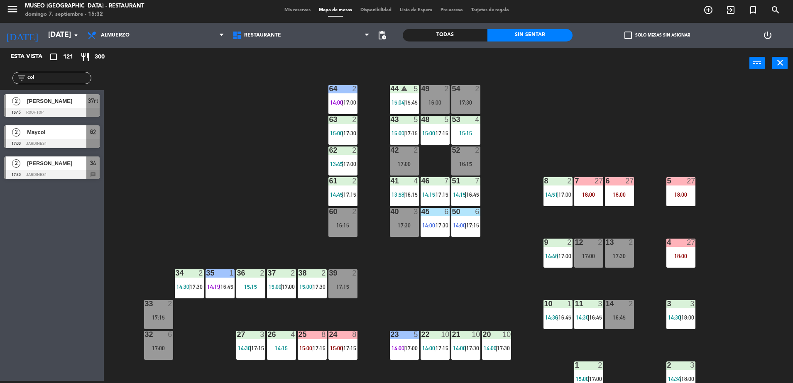
type input "coll"
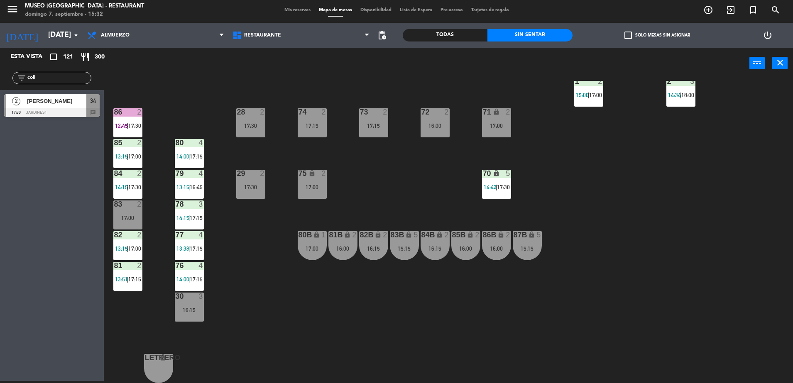
scroll to position [295, 0]
click at [490, 189] on span "14:42" at bounding box center [490, 187] width 13 height 7
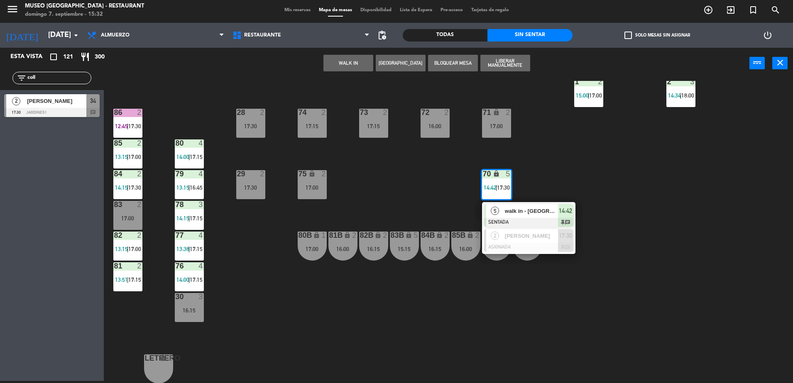
click at [391, 211] on div "44 warning 5 15:04 | 15:45 49 2 16:00 54 2 17:30 64 2 14:00 | 17:00 48 5 15:00 …" at bounding box center [453, 232] width 682 height 302
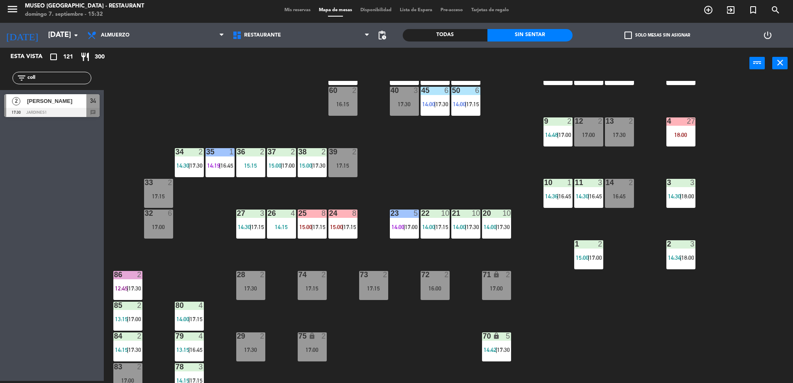
scroll to position [0, 0]
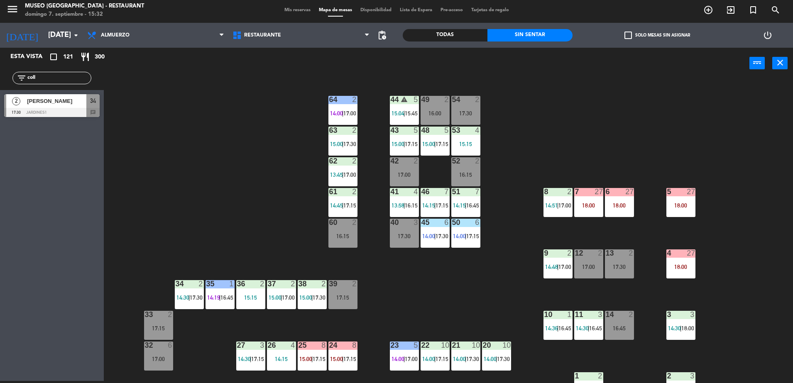
drag, startPoint x: 46, startPoint y: 76, endPoint x: 0, endPoint y: 95, distance: 49.2
click at [0, 95] on html "close × Museo Larco Café - Restaurant × chrome_reader_mode Listado de Reservas …" at bounding box center [396, 191] width 793 height 383
type input "cabrer"
click at [403, 148] on div "43 5 15:00 | 17:15" at bounding box center [404, 141] width 29 height 29
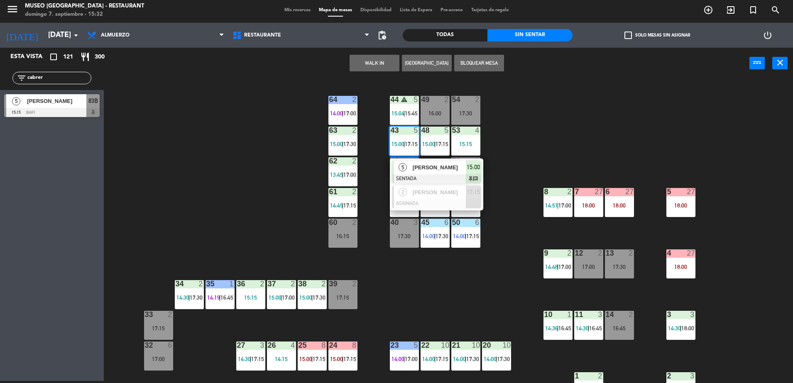
click at [565, 161] on div "44 warning 5 15:04 | 15:45 49 2 16:00 54 2 17:30 64 2 14:00 | 17:00 48 5 15:00 …" at bounding box center [453, 232] width 682 height 302
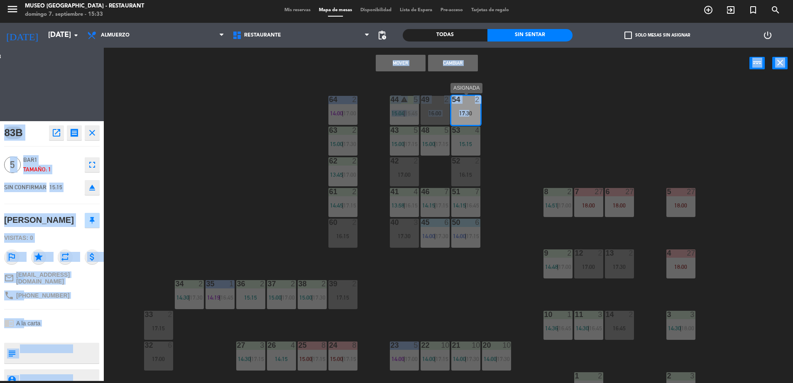
drag, startPoint x: 120, startPoint y: 97, endPoint x: 467, endPoint y: 112, distance: 347.2
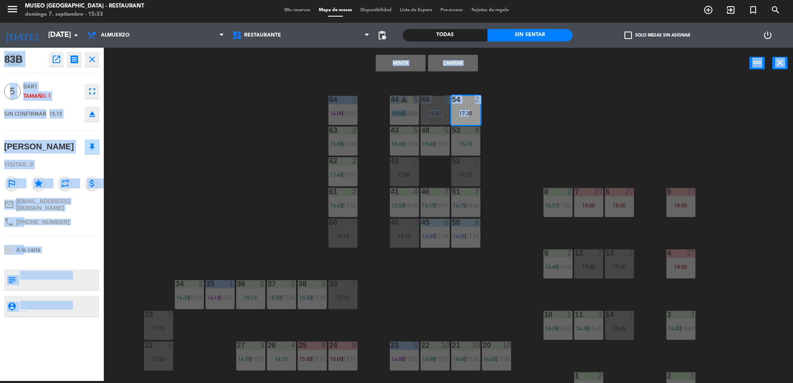
click at [403, 61] on button "Mover" at bounding box center [401, 63] width 50 height 17
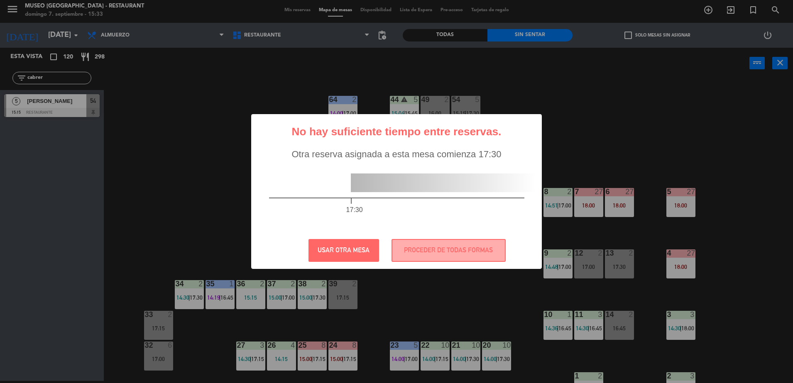
click at [465, 108] on div "? ! i No hay suficiente tiempo entre reservas. × Otra reserva asignada a esta m…" at bounding box center [396, 191] width 793 height 383
click at [464, 245] on button "PROCEDER DE TODAS FORMAS" at bounding box center [449, 250] width 114 height 23
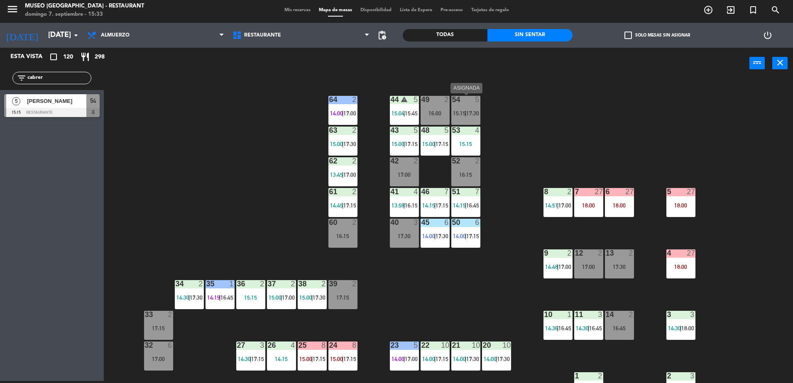
click at [467, 111] on span "|" at bounding box center [466, 113] width 2 height 7
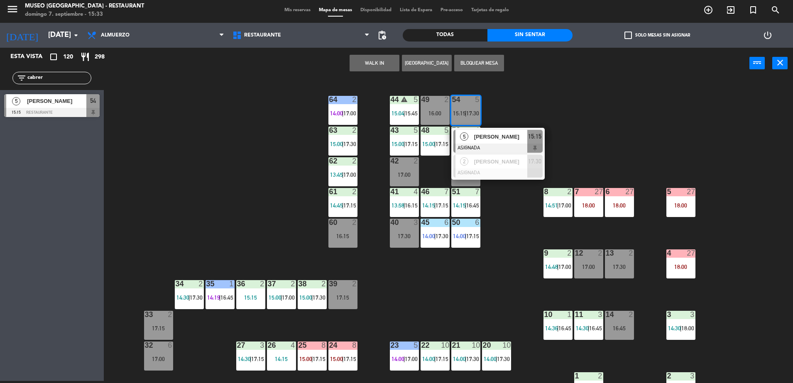
click at [491, 143] on div "[PERSON_NAME]" at bounding box center [501, 137] width 54 height 14
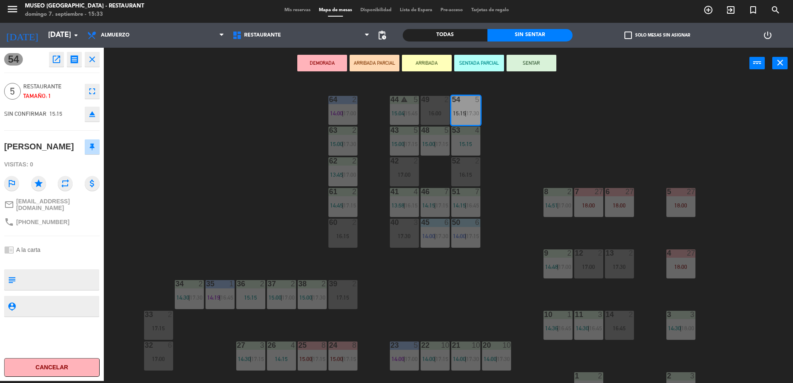
drag, startPoint x: 371, startPoint y: 62, endPoint x: 366, endPoint y: 62, distance: 5.8
click at [366, 62] on button "ARRIBADA PARCIAL" at bounding box center [375, 63] width 50 height 17
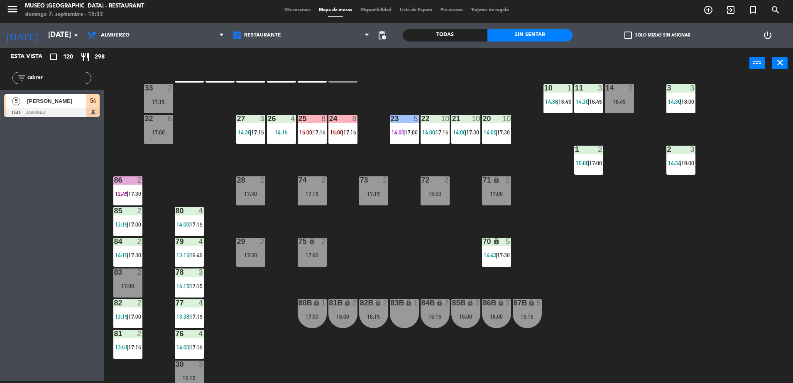
scroll to position [295, 0]
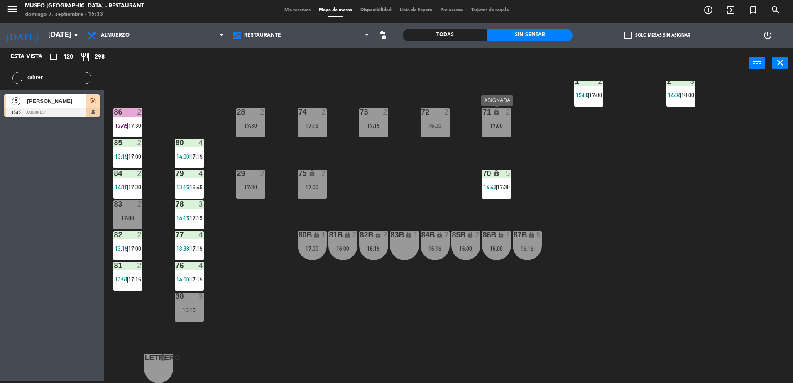
click at [505, 124] on div "17:00" at bounding box center [496, 126] width 29 height 6
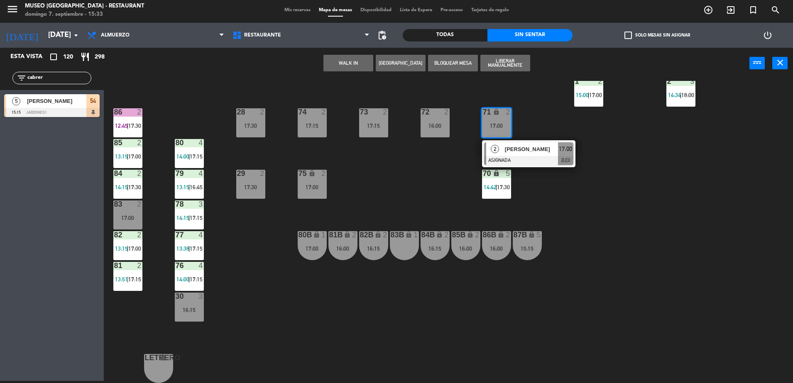
click at [505, 124] on div "17:00" at bounding box center [496, 126] width 29 height 6
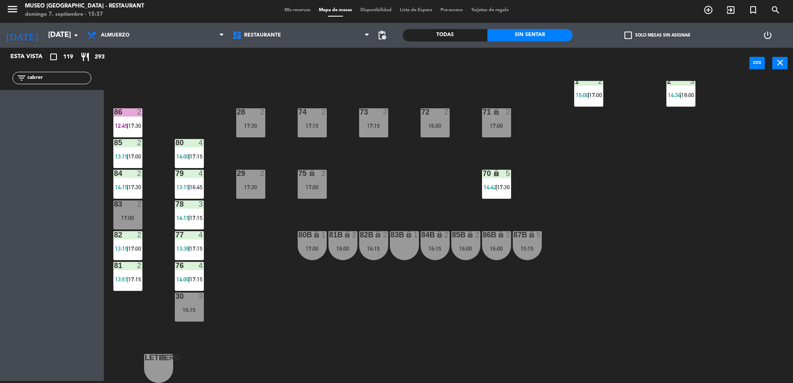
click at [344, 204] on div "44 warning 5 15:04 | 15:45 49 2 16:00 54 5 15:15 | 17:30 64 2 14:00 | 17:00 48 …" at bounding box center [453, 232] width 682 height 302
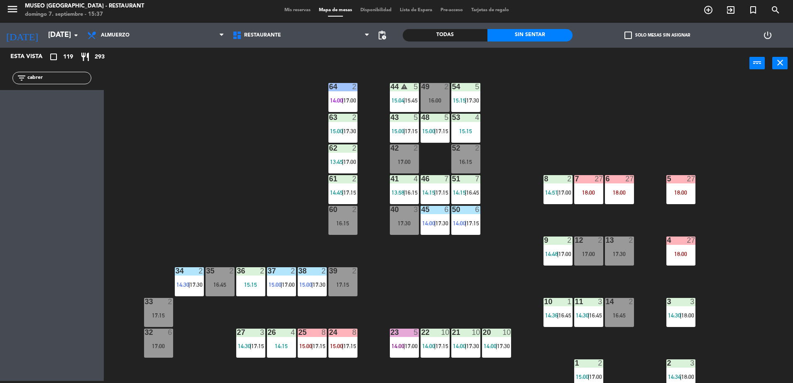
scroll to position [0, 0]
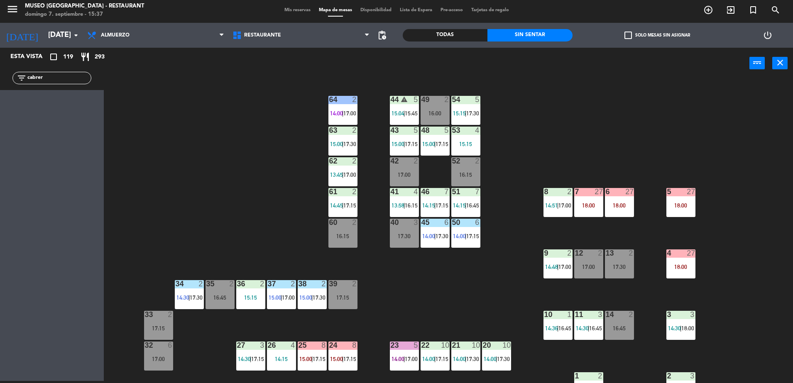
drag, startPoint x: 54, startPoint y: 77, endPoint x: -2, endPoint y: 91, distance: 57.4
drag, startPoint x: -2, startPoint y: 91, endPoint x: 46, endPoint y: 74, distance: 51.0
drag, startPoint x: 46, startPoint y: 74, endPoint x: 100, endPoint y: 64, distance: 54.9
drag, startPoint x: 100, startPoint y: 64, endPoint x: 62, endPoint y: 79, distance: 40.4
click at [62, 79] on input "cabrer" at bounding box center [59, 78] width 64 height 9
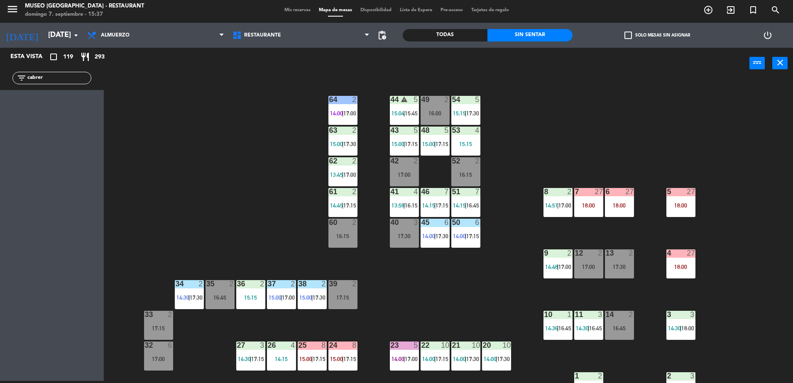
drag, startPoint x: 62, startPoint y: 79, endPoint x: 0, endPoint y: 82, distance: 62.4
click at [0, 83] on html "close × Museo Larco Café - Restaurant × chrome_reader_mode Listado de Reservas …" at bounding box center [396, 191] width 793 height 383
type input "isabe"
click at [25, 113] on div at bounding box center [52, 112] width 96 height 9
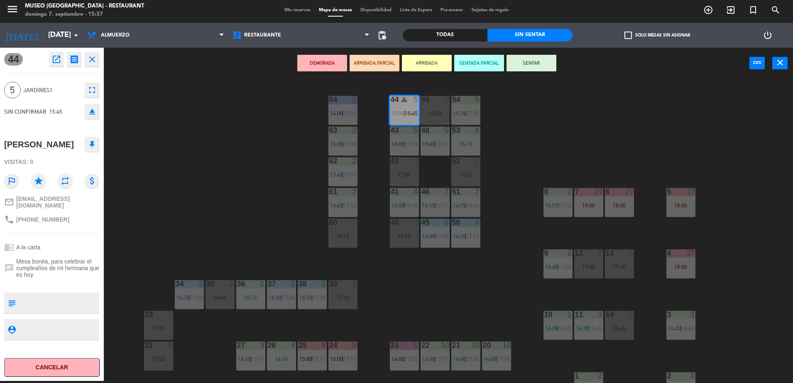
click at [179, 195] on div "44 warning 5 15:04 | 15:45 49 2 16:00 54 5 15:15 | 17:30 64 2 14:00 | 17:00 48 …" at bounding box center [453, 232] width 682 height 302
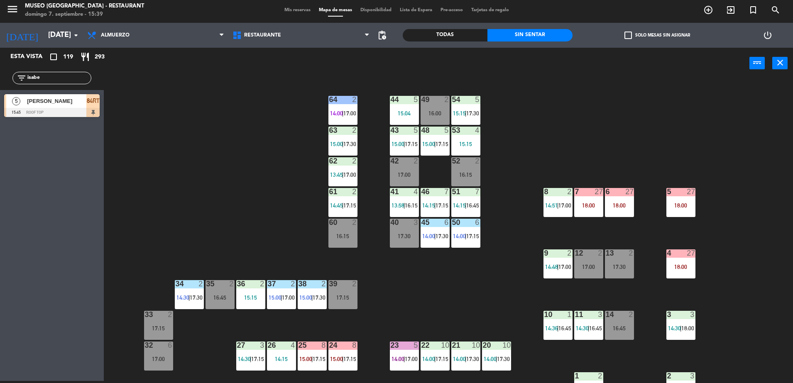
drag, startPoint x: 51, startPoint y: 76, endPoint x: 2, endPoint y: 88, distance: 50.4
click at [2, 88] on div "filter_list [PERSON_NAME]" at bounding box center [52, 78] width 104 height 24
type input "lol"
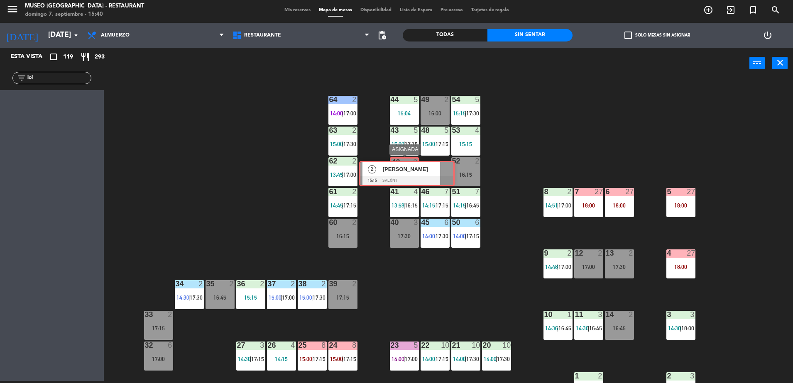
drag, startPoint x: 45, startPoint y: 106, endPoint x: 405, endPoint y: 173, distance: 366.4
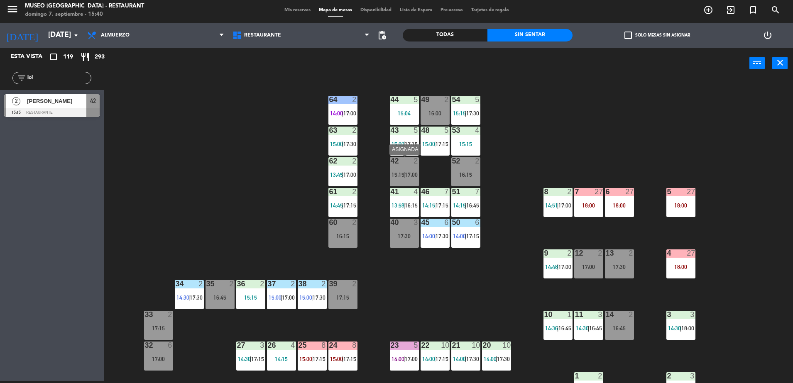
click at [405, 173] on body "close × Museo Larco Café - Restaurant × chrome_reader_mode Listado de Reservas …" at bounding box center [396, 191] width 793 height 383
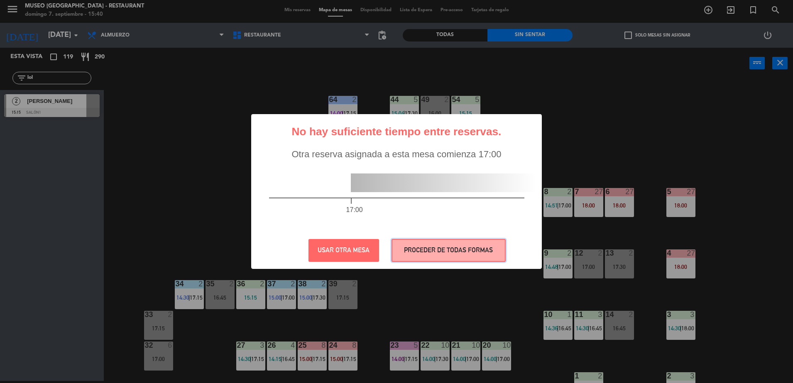
click at [435, 243] on button "PROCEDER DE TODAS FORMAS" at bounding box center [449, 250] width 114 height 23
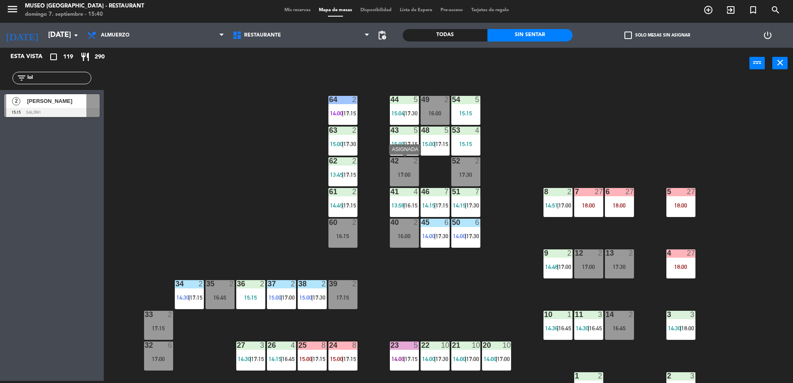
click at [403, 177] on div "17:00" at bounding box center [404, 175] width 29 height 6
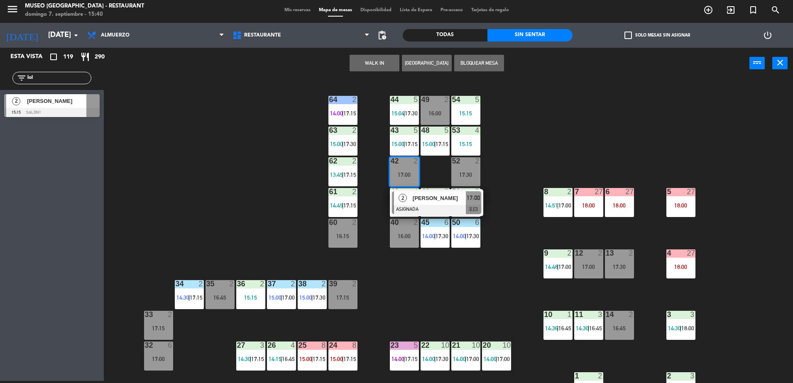
click at [451, 173] on div "44 5 15:04 | 17:30 49 2 16:00 54 5 15:15 64 2 14:00 | 17:15 48 5 15:00 | 17:15 …" at bounding box center [453, 232] width 682 height 302
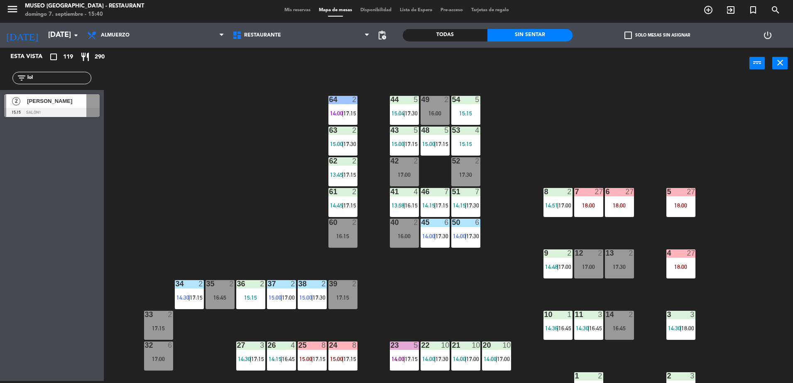
click at [83, 106] on div "[PERSON_NAME]" at bounding box center [56, 101] width 60 height 14
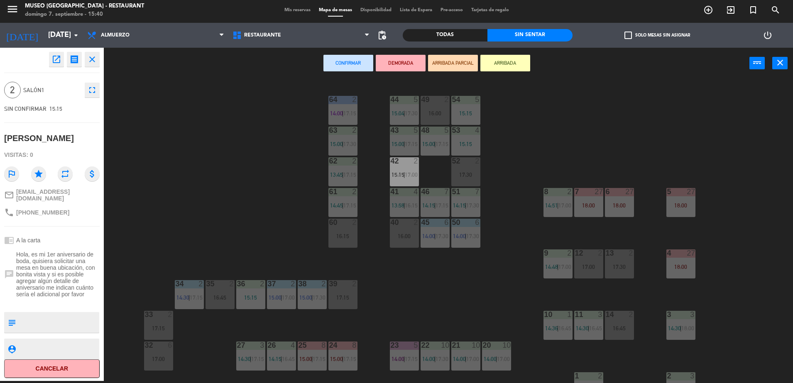
click at [260, 233] on div "44 5 15:04 | 17:30 49 2 16:00 54 5 15:15 64 2 14:00 | 17:15 48 5 15:00 | 17:15 …" at bounding box center [453, 232] width 682 height 302
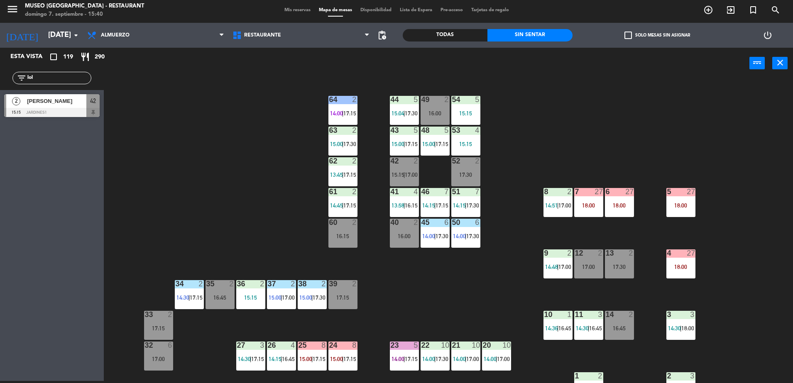
click at [400, 176] on span "15:15" at bounding box center [398, 175] width 13 height 7
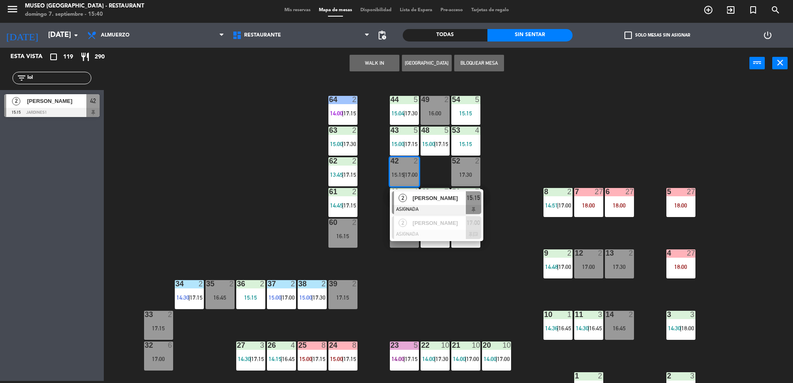
click at [432, 199] on span "[PERSON_NAME]" at bounding box center [439, 198] width 53 height 9
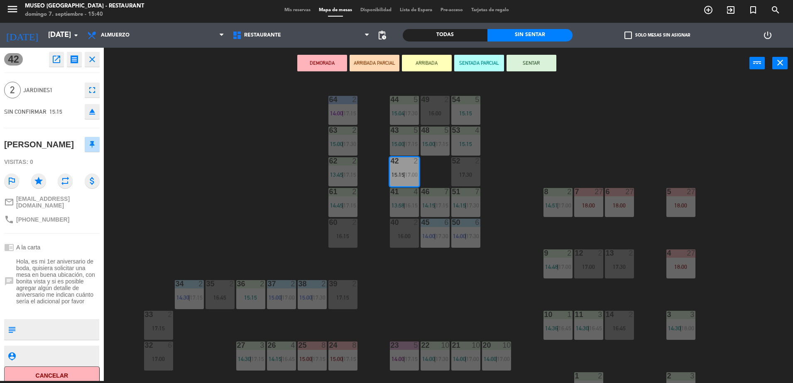
click at [379, 64] on button "ARRIBADA PARCIAL" at bounding box center [375, 63] width 50 height 17
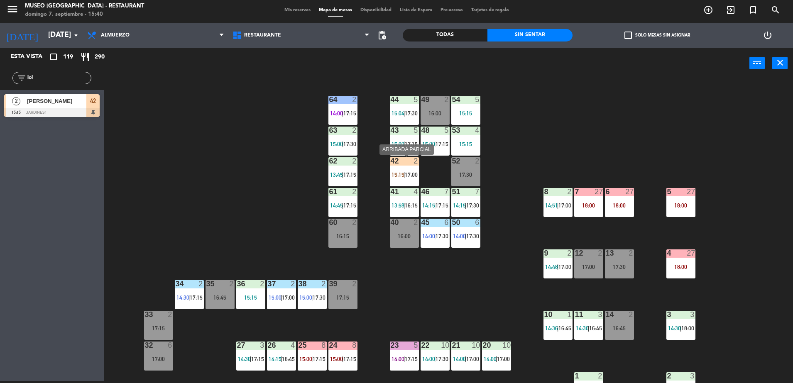
click at [412, 172] on span "17:00" at bounding box center [411, 175] width 13 height 7
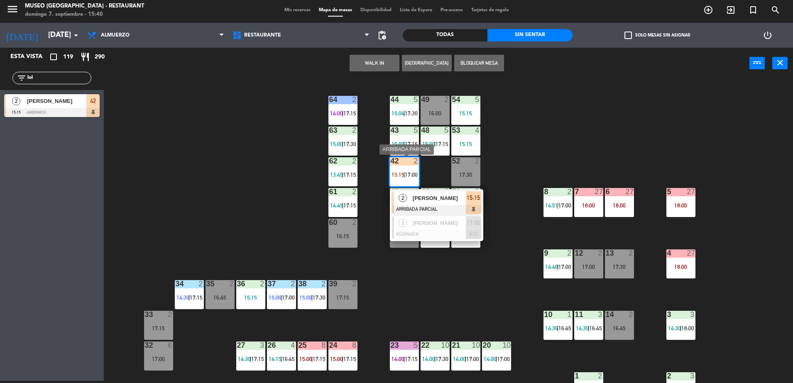
click at [427, 206] on div at bounding box center [436, 209] width 89 height 9
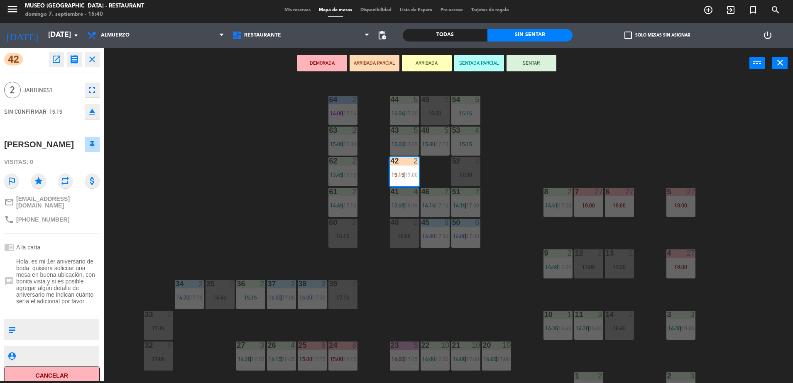
click at [74, 325] on textarea at bounding box center [58, 329] width 79 height 17
type textarea "llegó 15:40"
click at [71, 292] on span "Hola, es mi 1er aniversario de boda, quisiera solicitar una mesa en buena ubica…" at bounding box center [57, 281] width 83 height 47
click at [235, 175] on div "44 5 15:04 | 17:30 49 2 16:00 54 5 15:15 64 2 14:00 | 17:15 48 5 15:00 | 17:15 …" at bounding box center [453, 232] width 682 height 302
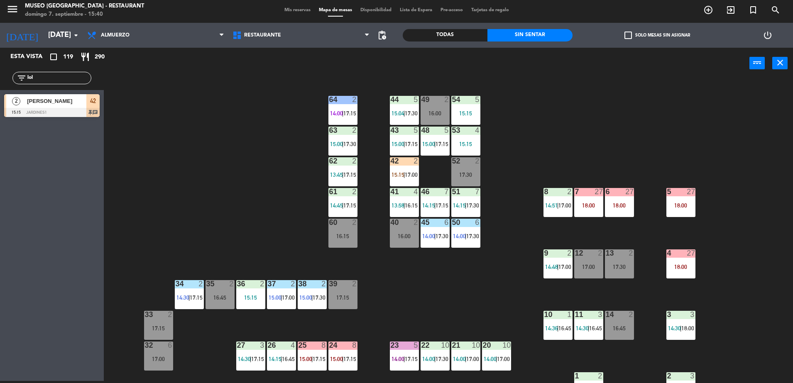
drag, startPoint x: 66, startPoint y: 81, endPoint x: 2, endPoint y: 87, distance: 64.3
click at [2, 87] on div "filter_list lol" at bounding box center [52, 78] width 104 height 24
type input "a"
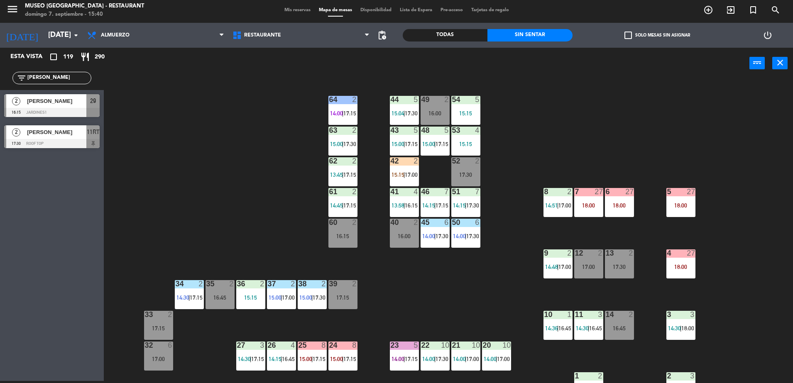
type input "[PERSON_NAME]"
click at [56, 103] on span "[PERSON_NAME]" at bounding box center [56, 101] width 59 height 9
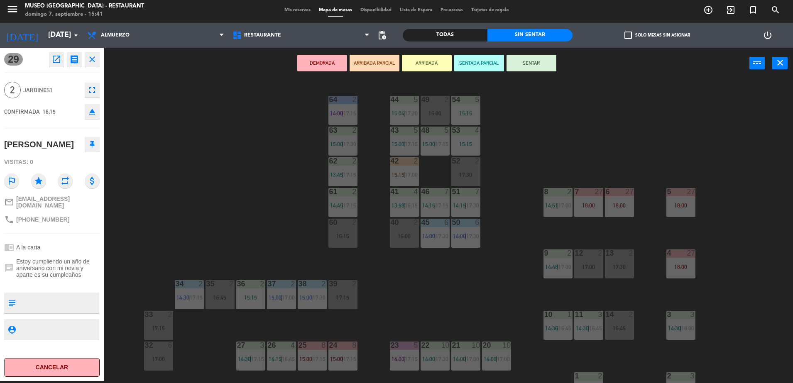
scroll to position [184, 0]
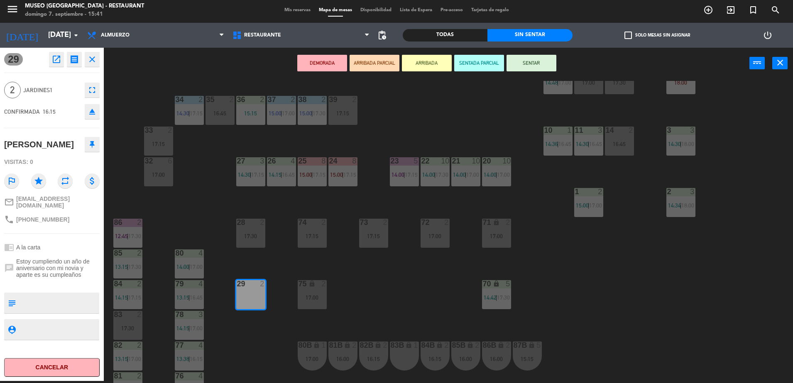
click at [373, 272] on div "44 5 15:04 | 17:30 49 2 16:00 54 5 15:15 64 2 14:00 | 17:15 48 5 15:00 | 17:15 …" at bounding box center [453, 232] width 682 height 302
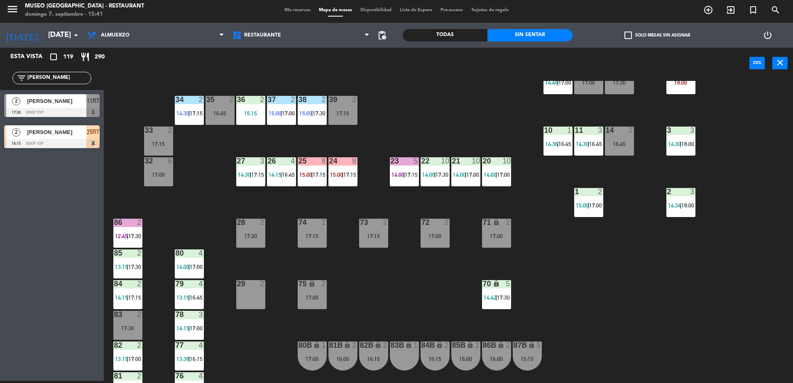
click at [408, 166] on div "23 5 14:00 | 17:15" at bounding box center [404, 171] width 29 height 29
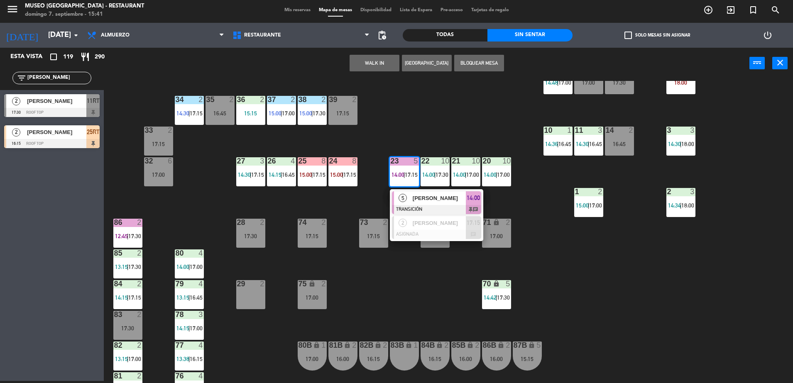
click at [389, 309] on div "44 5 15:04 | 17:30 49 2 16:00 54 5 15:15 64 2 14:00 | 17:15 48 5 15:00 | 17:15 …" at bounding box center [453, 232] width 682 height 302
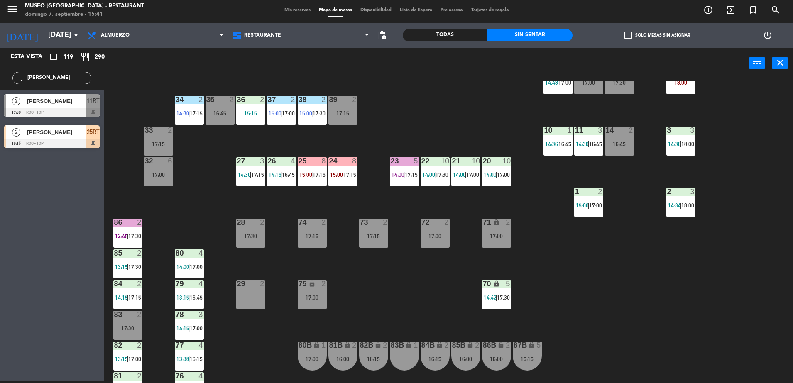
click at [447, 158] on div "10" at bounding box center [445, 160] width 8 height 7
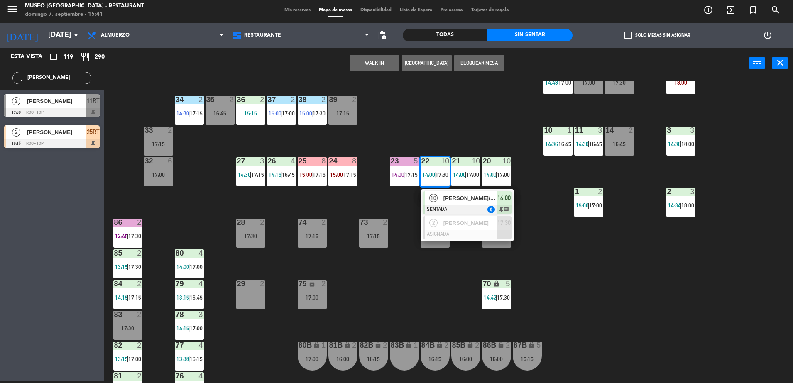
click at [432, 285] on div "44 5 15:04 | 17:30 49 2 16:00 54 5 15:15 64 2 14:00 | 17:15 48 5 15:00 | 17:15 …" at bounding box center [453, 232] width 682 height 302
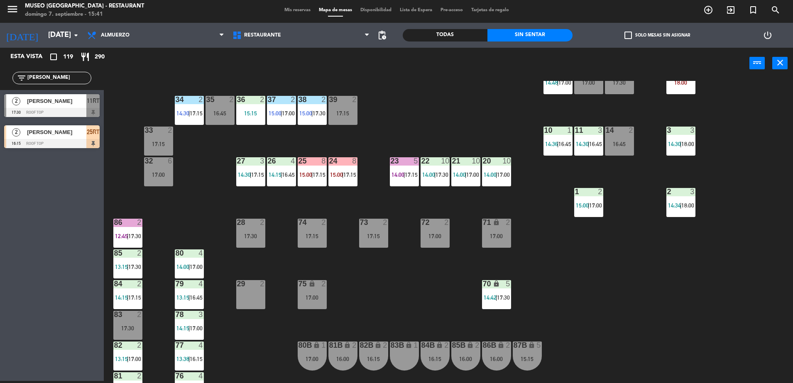
click at [462, 158] on div at bounding box center [466, 160] width 14 height 7
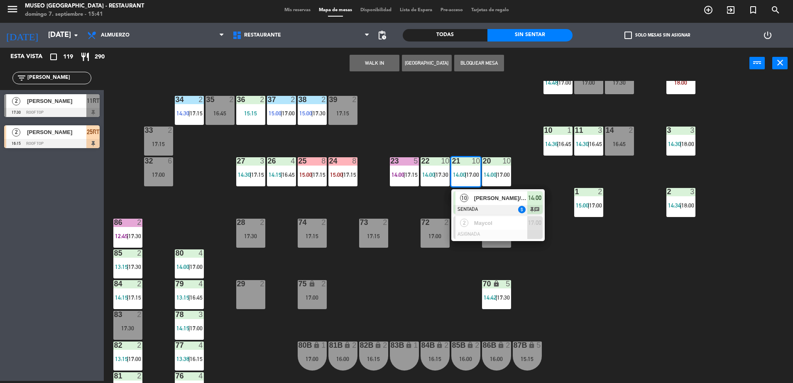
click at [456, 286] on div "44 5 15:04 | 17:30 49 2 16:00 54 5 15:15 64 2 14:00 | 17:15 48 5 15:00 | 17:15 …" at bounding box center [453, 232] width 682 height 302
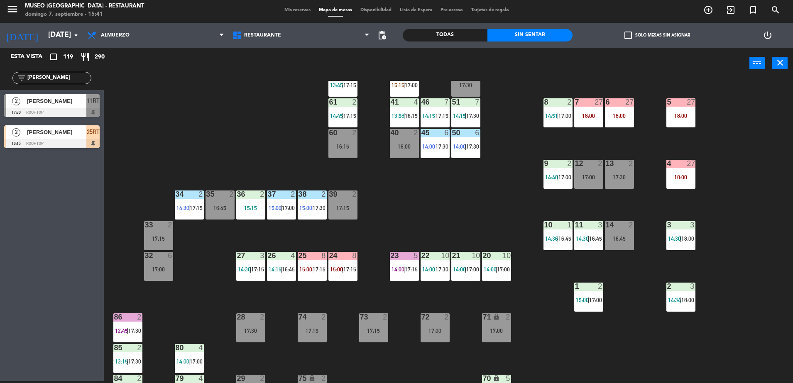
scroll to position [93, 0]
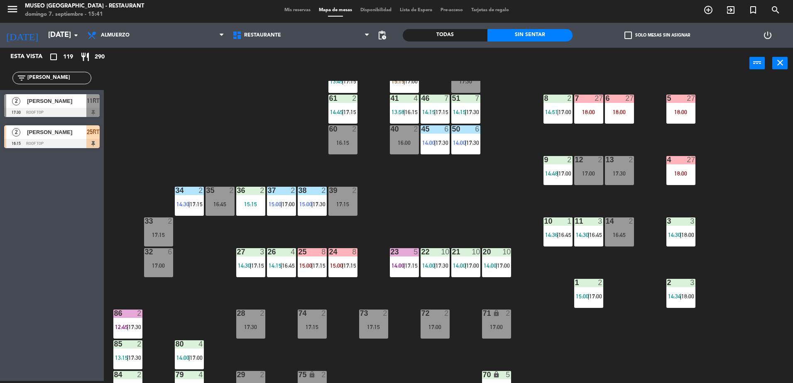
click at [640, 34] on label "check_box_outline_blank Solo mesas sin asignar" at bounding box center [658, 35] width 66 height 7
click at [658, 35] on input "check_box_outline_blank Solo mesas sin asignar" at bounding box center [658, 35] width 0 height 0
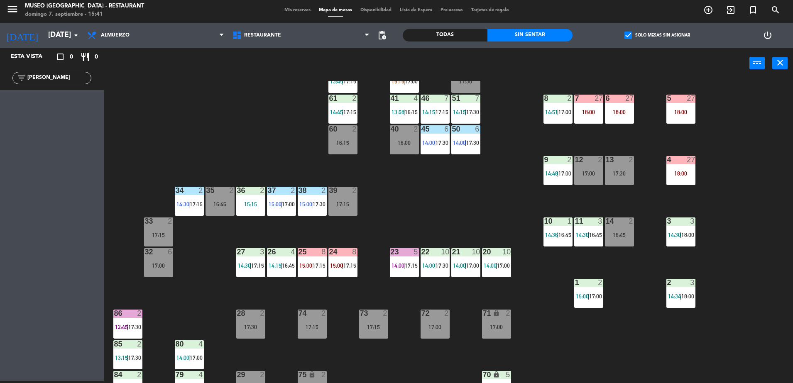
click at [640, 34] on label "check_box Solo mesas sin asignar" at bounding box center [658, 35] width 66 height 7
click at [658, 35] on input "check_box Solo mesas sin asignar" at bounding box center [658, 35] width 0 height 0
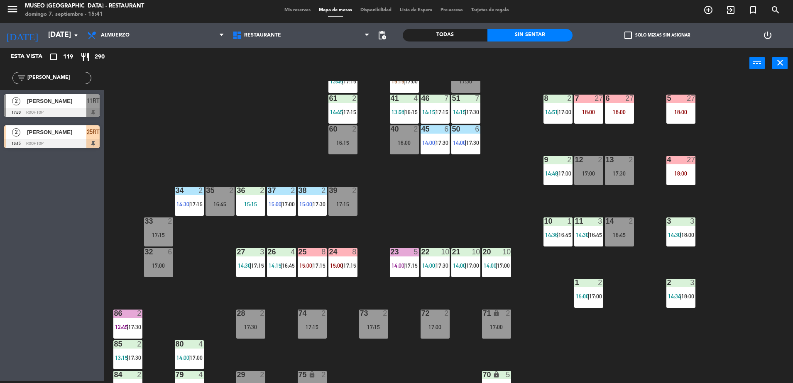
drag, startPoint x: 53, startPoint y: 82, endPoint x: 3, endPoint y: 82, distance: 50.3
click at [3, 82] on div "filter_list [PERSON_NAME]" at bounding box center [52, 78] width 104 height 24
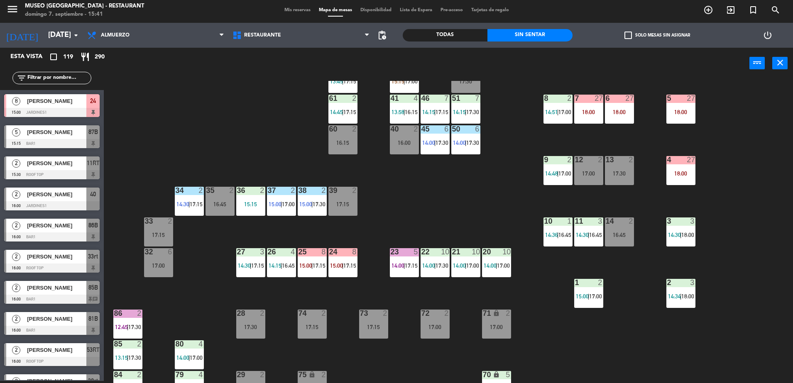
click at [79, 83] on div "filter_list" at bounding box center [51, 78] width 79 height 12
click at [72, 77] on input "text" at bounding box center [59, 78] width 64 height 9
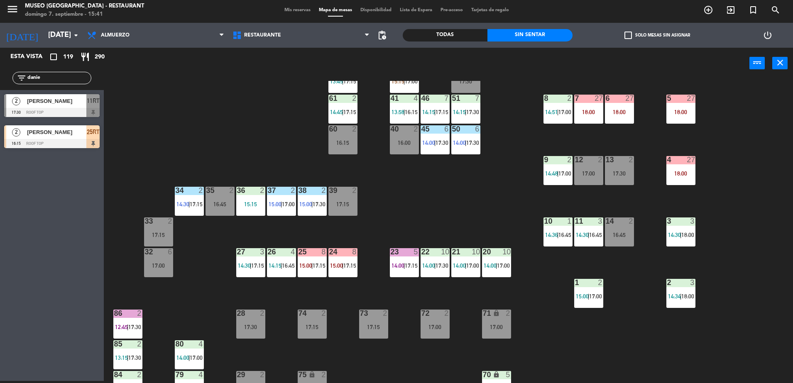
type input "danie"
click at [66, 132] on span "[PERSON_NAME]" at bounding box center [56, 132] width 59 height 9
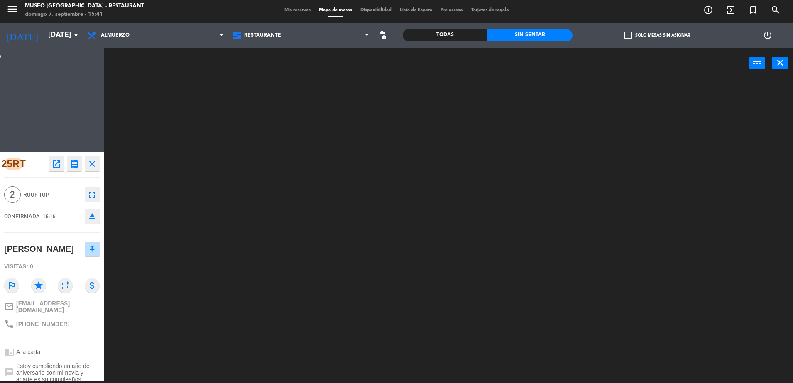
scroll to position [0, 0]
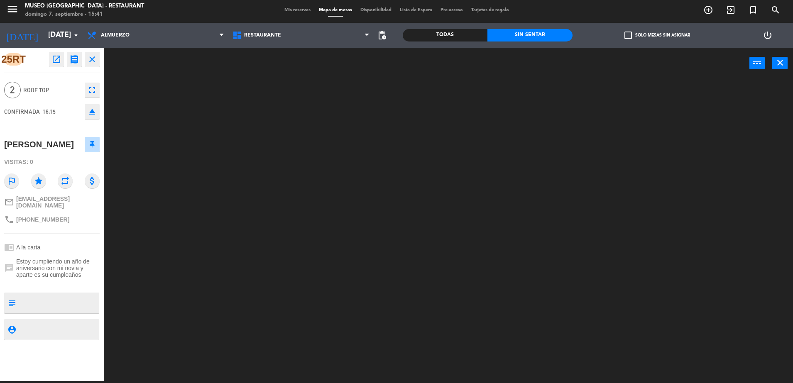
click at [44, 312] on textarea at bounding box center [58, 303] width 79 height 17
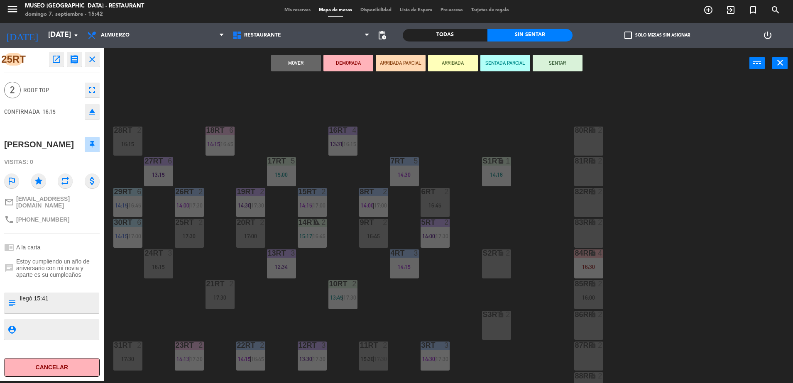
type textarea "llegó 15:41"
click at [36, 278] on span "Estoy cumpliendo un año de aniversario con mi novia y aparte es su cumpleaños" at bounding box center [57, 268] width 83 height 20
click at [273, 116] on div "18RT 6 14:15 | 16:45 16RT 4 13:31 | 16:15 28RT 2 16:15 80RR lock 2 27RT 6 13:15…" at bounding box center [453, 232] width 682 height 302
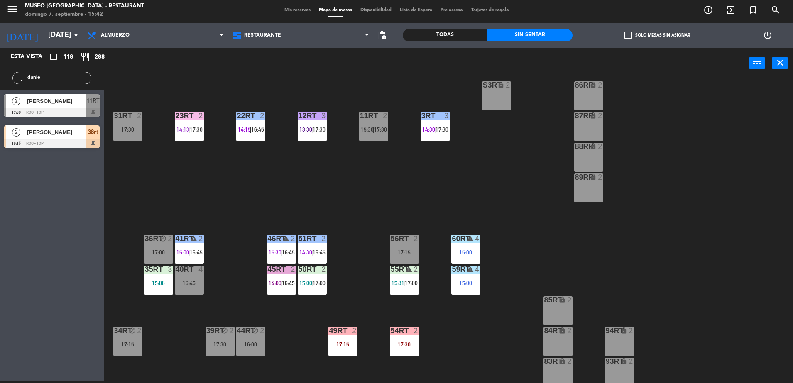
scroll to position [326, 0]
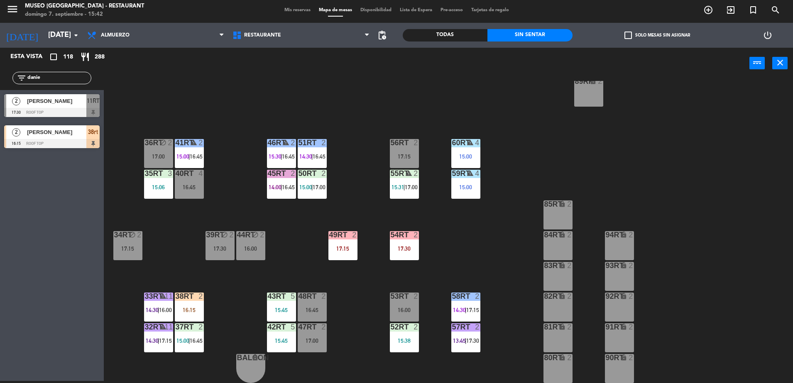
click at [81, 137] on div "[PERSON_NAME]" at bounding box center [56, 132] width 60 height 14
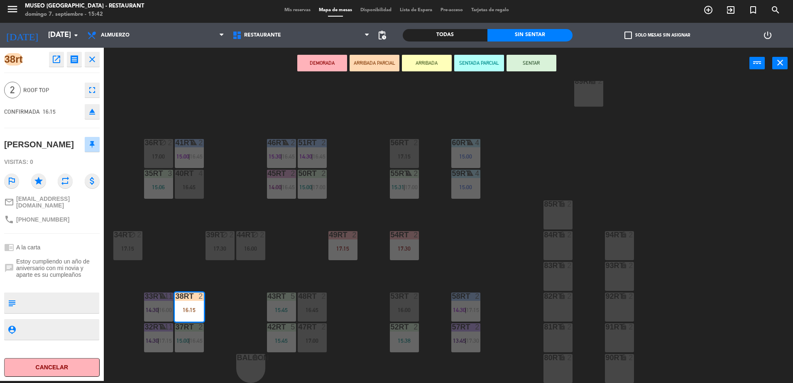
click at [77, 310] on textarea at bounding box center [58, 303] width 79 height 17
type textarea "llegó 15:40"
click at [59, 281] on div "chat Estoy cumpliendo un año de aniversario con mi novia y aparte es su cumplea…" at bounding box center [52, 268] width 96 height 26
click at [228, 284] on div "18RT 6 14:15 | 16:45 16RT 4 13:31 | 16:15 28RT 2 16:15 80RR lock 2 27RT 6 13:15…" at bounding box center [453, 232] width 682 height 302
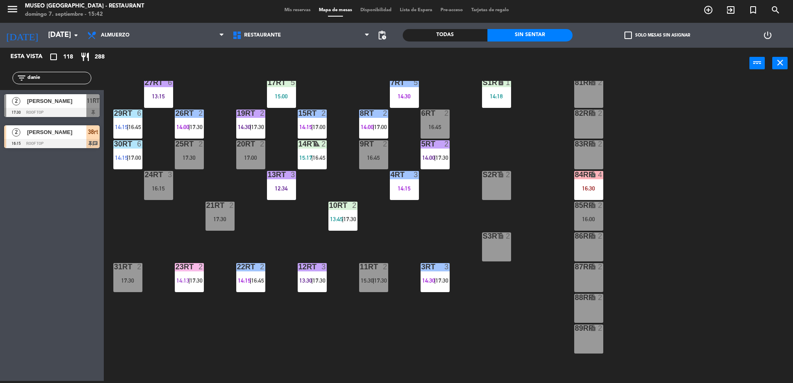
scroll to position [0, 0]
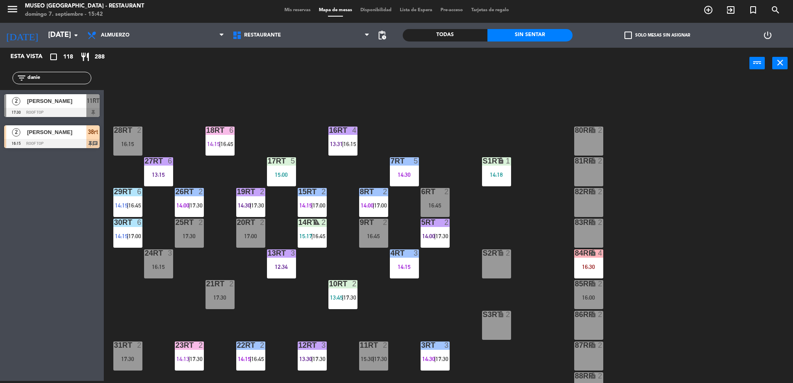
click at [215, 139] on div "18RT 6 14:15 | 16:45" at bounding box center [220, 141] width 29 height 29
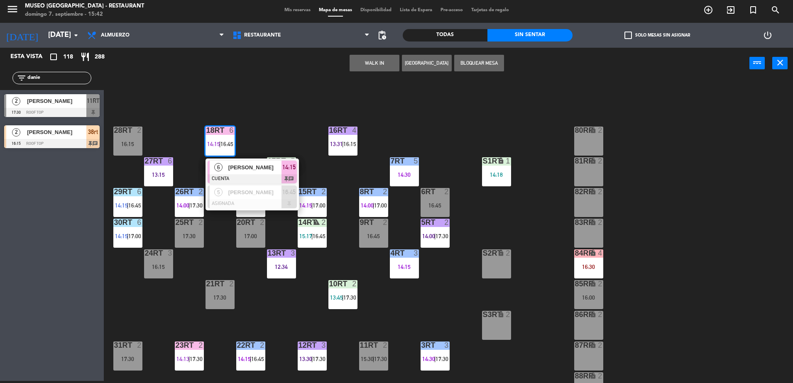
click at [243, 167] on span "[PERSON_NAME]" at bounding box center [254, 167] width 53 height 9
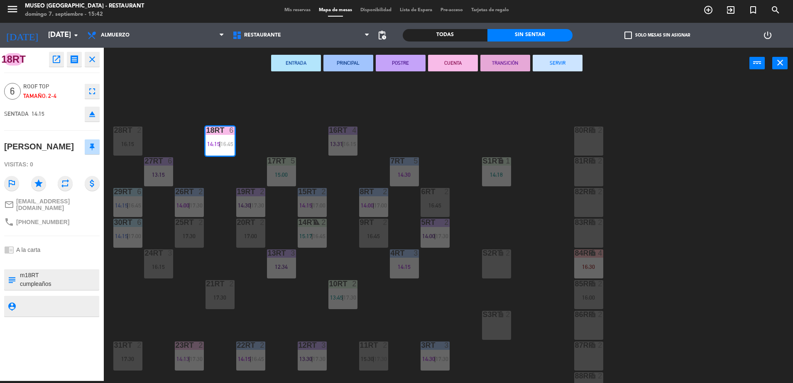
click at [274, 143] on div "18RT 6 14:15 | 16:45 16RT 4 13:31 | 16:15 28RT 2 16:15 80RR lock 2 27RT 6 13:15…" at bounding box center [453, 232] width 682 height 302
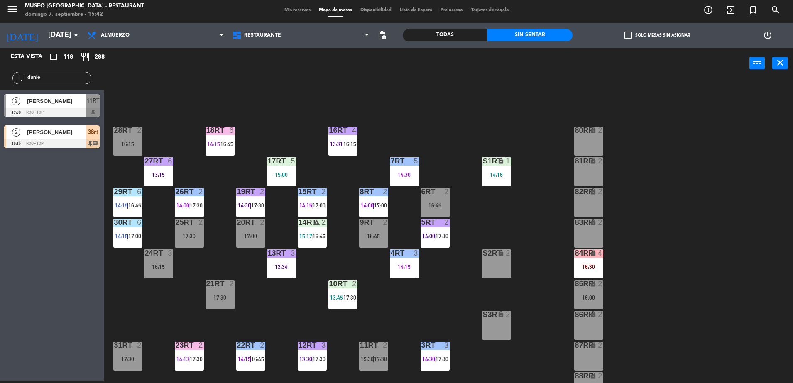
scroll to position [71, 0]
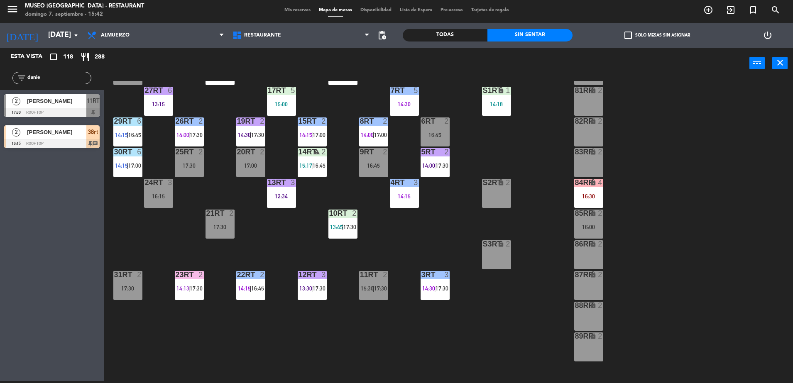
drag, startPoint x: 51, startPoint y: 78, endPoint x: 0, endPoint y: 95, distance: 53.9
click at [0, 95] on html "close × Museo Larco Café - Restaurant × chrome_reader_mode Listado de Reservas …" at bounding box center [396, 191] width 793 height 383
click at [43, 79] on input "danie" at bounding box center [59, 78] width 64 height 9
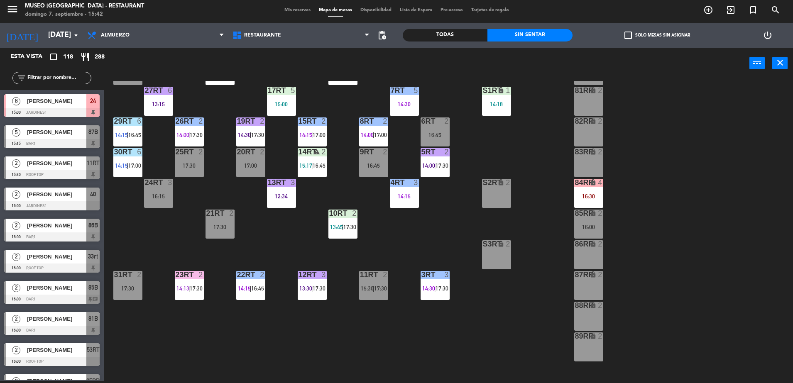
click at [31, 133] on span "[PERSON_NAME]" at bounding box center [56, 132] width 59 height 9
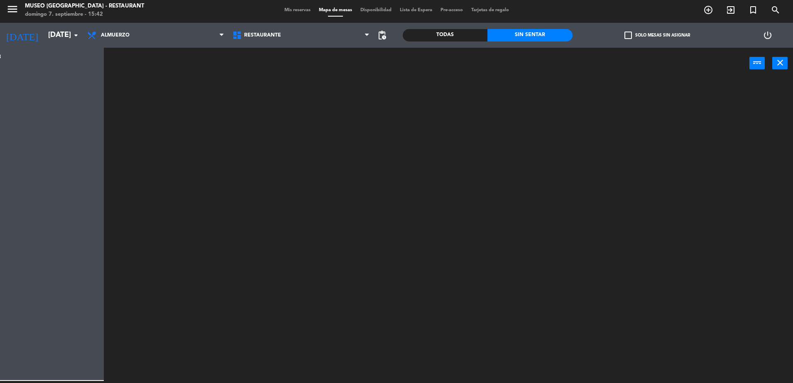
scroll to position [0, 0]
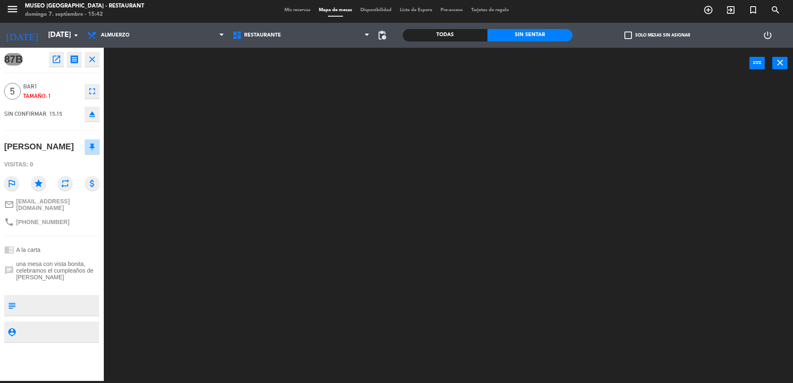
click at [54, 60] on icon "open_in_new" at bounding box center [57, 59] width 10 height 10
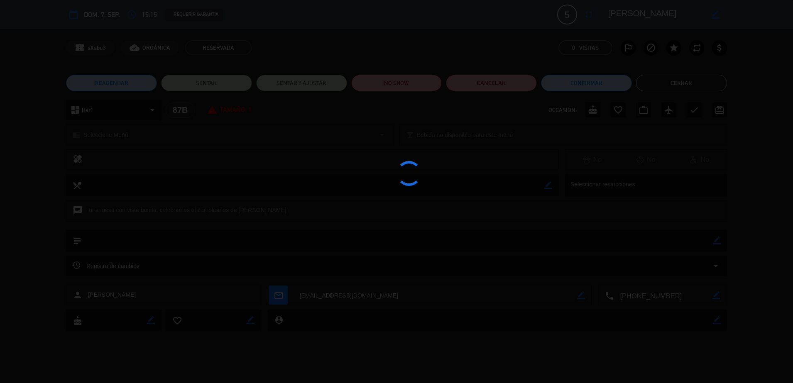
click at [394, 84] on div at bounding box center [396, 191] width 793 height 383
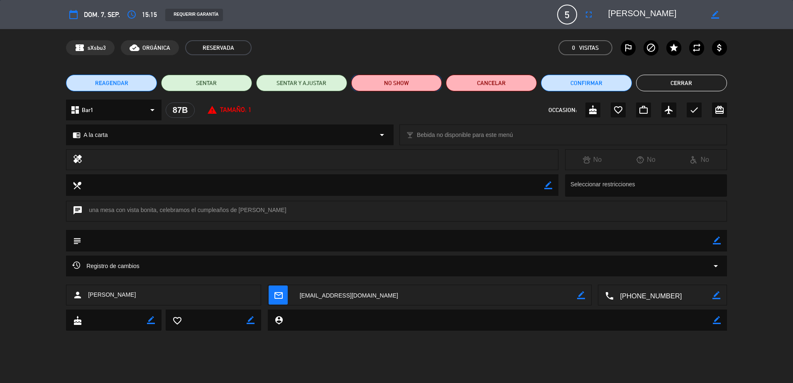
click at [394, 84] on button "NO SHOW" at bounding box center [396, 83] width 91 height 17
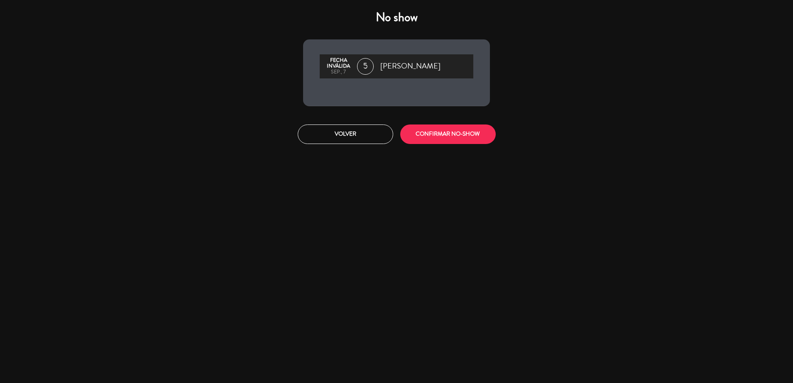
click at [437, 145] on div "Volver CONFIRMAR NO-SHOW" at bounding box center [396, 134] width 199 height 31
click at [430, 137] on button "CONFIRMAR NO-SHOW" at bounding box center [448, 135] width 96 height 20
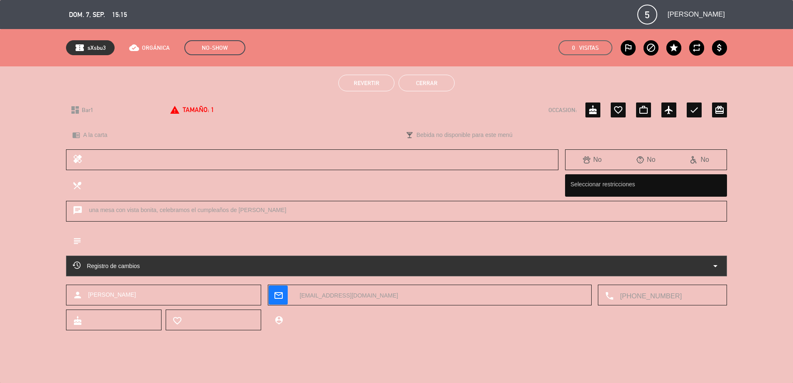
click at [413, 86] on button "Cerrar" at bounding box center [427, 83] width 56 height 17
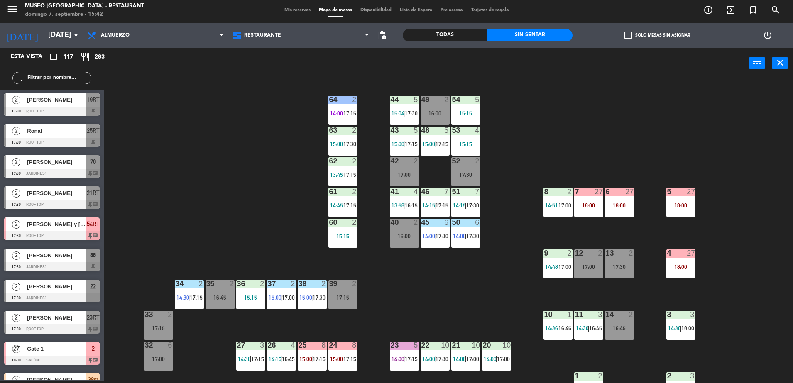
scroll to position [3355, 0]
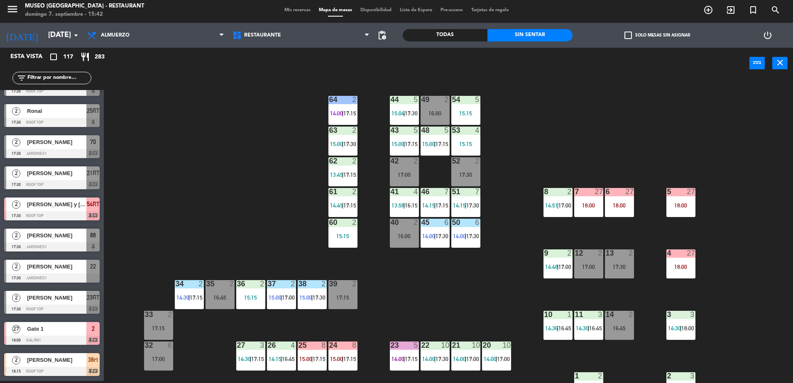
click at [470, 34] on div "Todas" at bounding box center [445, 35] width 85 height 12
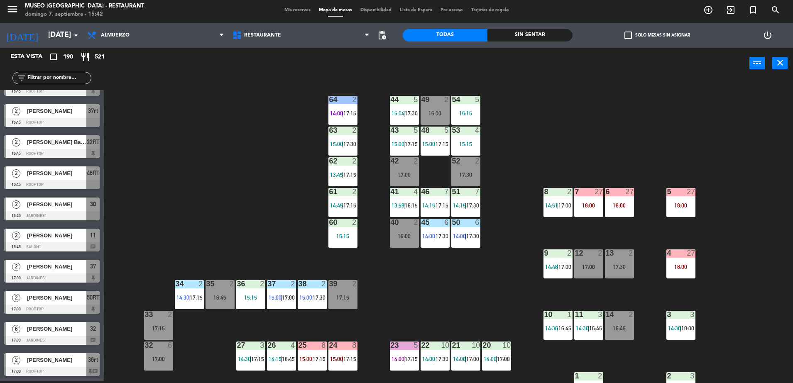
scroll to position [5629, 0]
click at [65, 71] on div "filter_list" at bounding box center [52, 78] width 104 height 24
click at [66, 74] on input "text" at bounding box center [59, 78] width 64 height 9
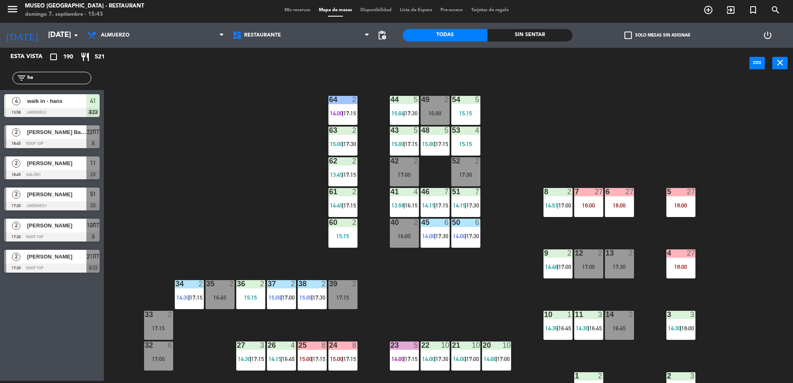
type input "h"
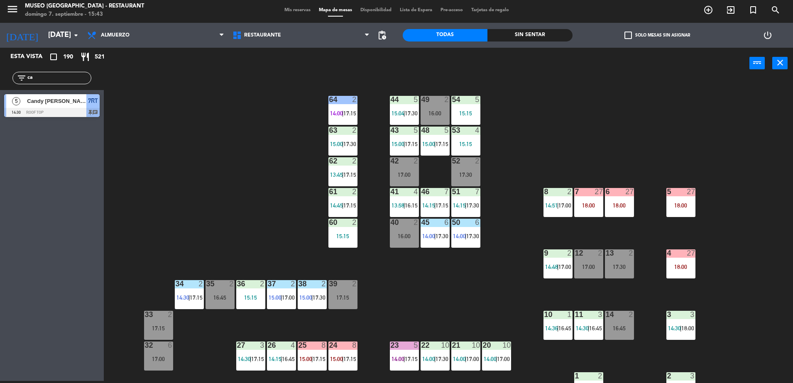
type input "c"
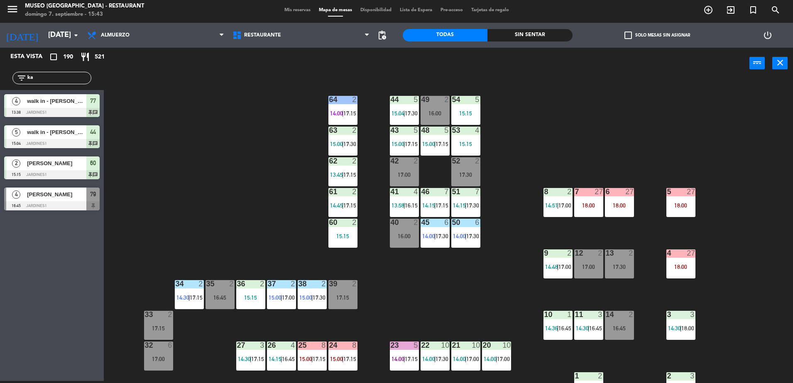
type input "k"
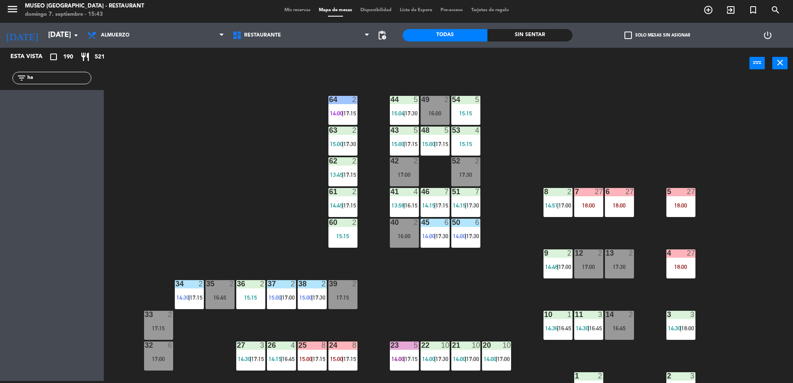
type input "h"
